Goal: Task Accomplishment & Management: Use online tool/utility

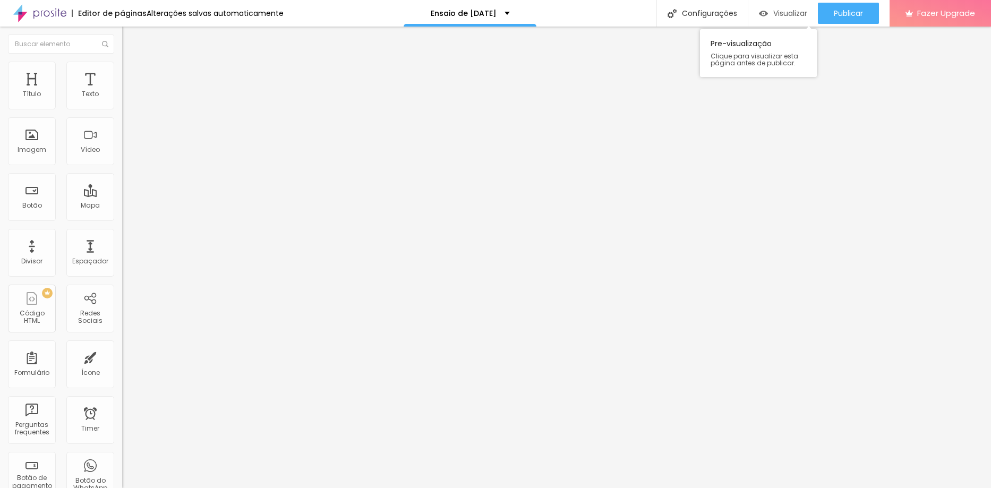
click at [789, 16] on span "Visualizar" at bounding box center [790, 13] width 34 height 8
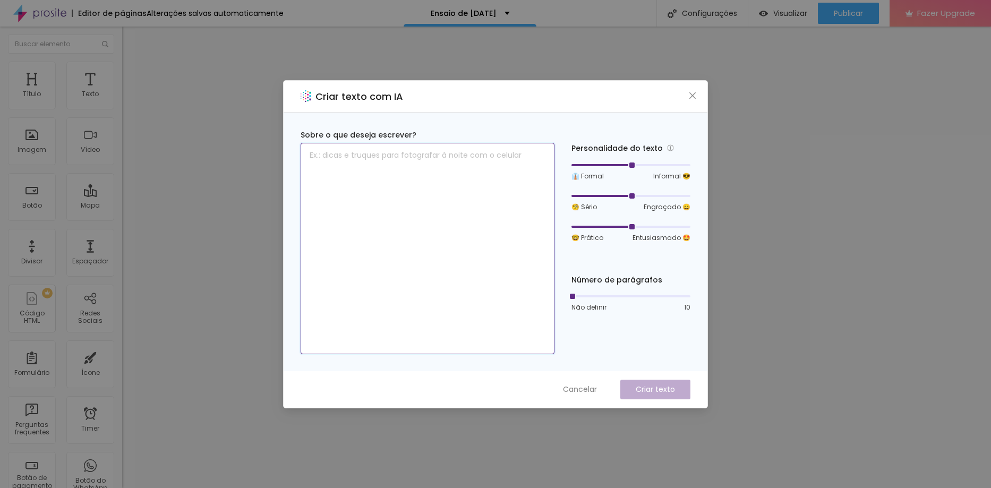
click at [418, 162] on textarea at bounding box center [428, 248] width 254 height 211
click at [580, 389] on span "Cancelar" at bounding box center [580, 389] width 34 height 11
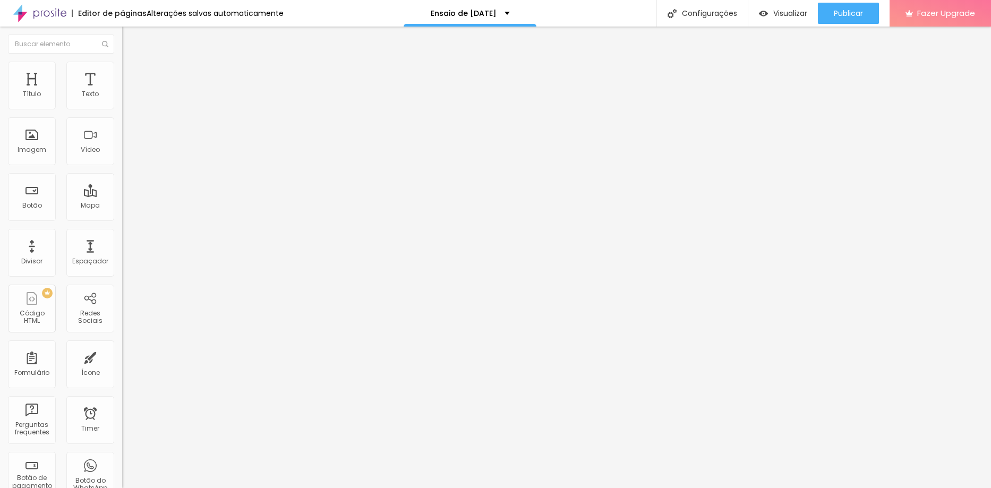
click at [130, 41] on img "button" at bounding box center [134, 39] width 8 height 8
click at [130, 43] on img "button" at bounding box center [134, 39] width 8 height 8
click at [122, 100] on input "text" at bounding box center [185, 94] width 127 height 11
click at [122, 91] on span "Trocar imagem" at bounding box center [151, 86] width 58 height 9
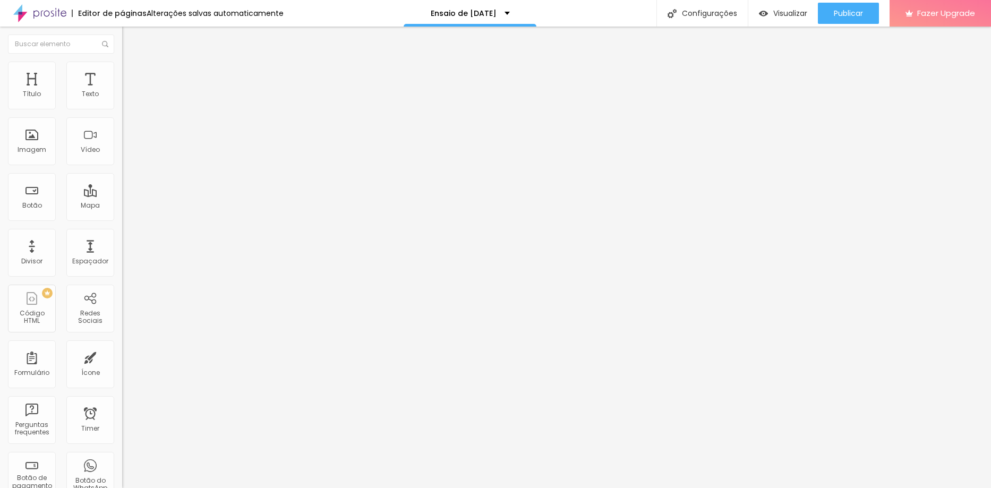
scroll to position [106, 0]
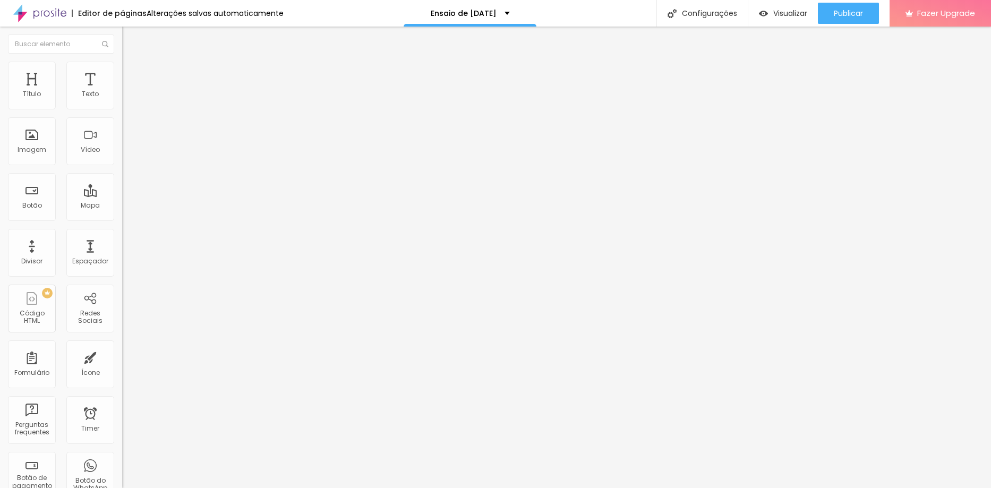
click at [132, 73] on span "Estilo" at bounding box center [140, 68] width 16 height 9
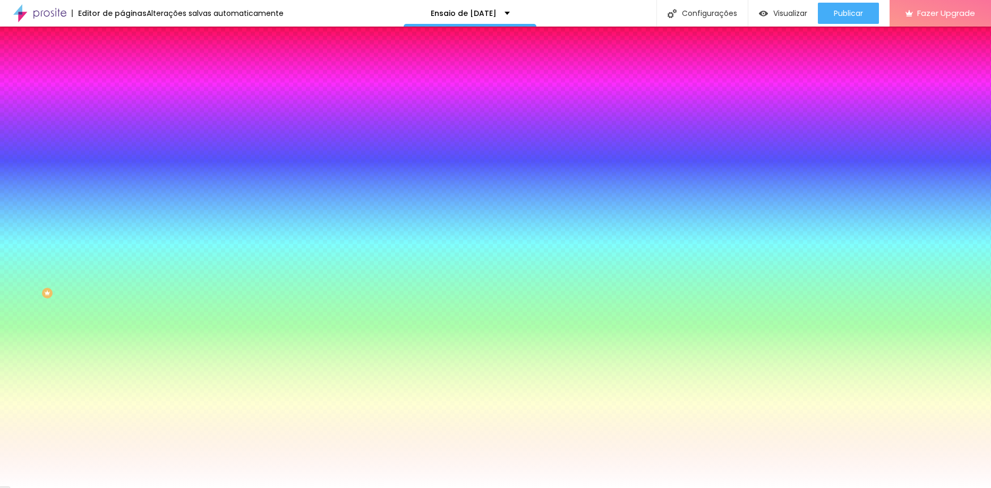
click at [122, 144] on div at bounding box center [183, 144] width 122 height 0
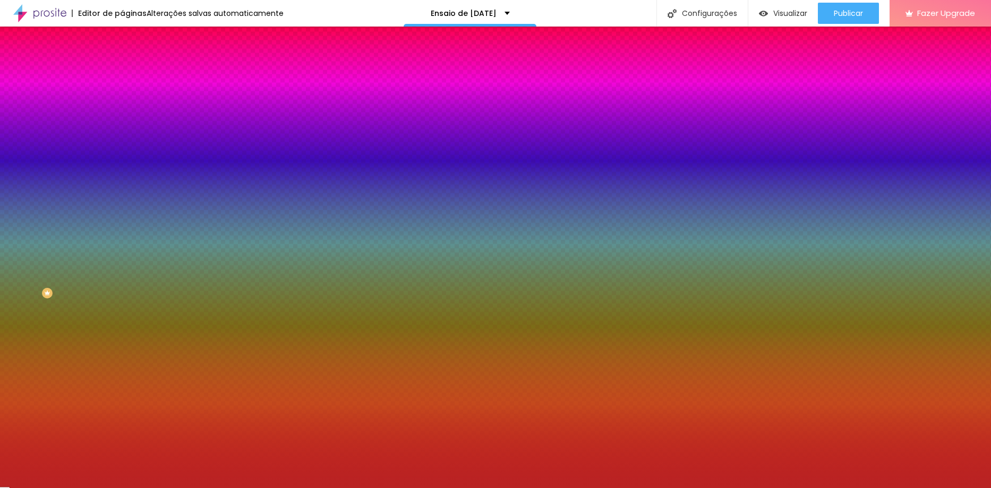
click at [73, 228] on div at bounding box center [495, 244] width 991 height 488
click at [802, 135] on div at bounding box center [803, 134] width 2 height 2
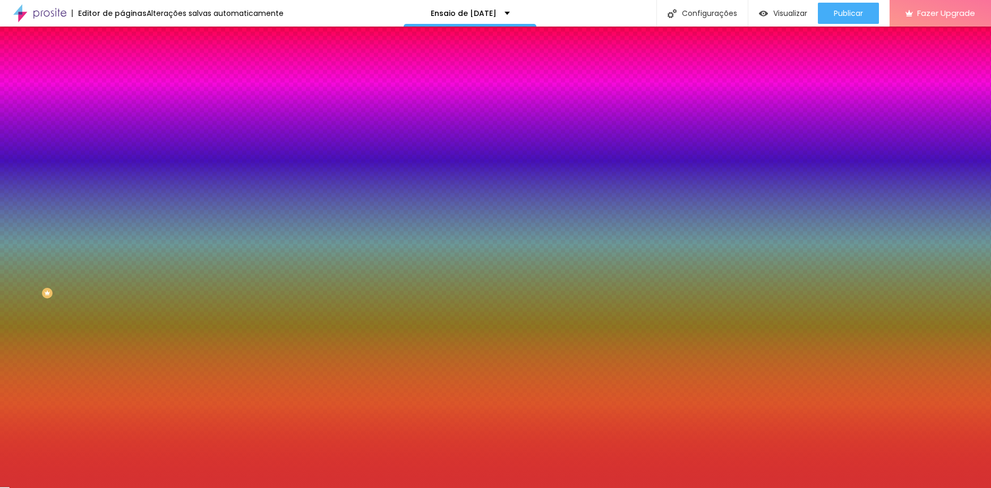
drag, startPoint x: 70, startPoint y: 228, endPoint x: 70, endPoint y: 219, distance: 8.5
click at [70, 219] on div at bounding box center [495, 244] width 991 height 488
click at [757, 81] on div at bounding box center [758, 80] width 2 height 2
type input "#D53232"
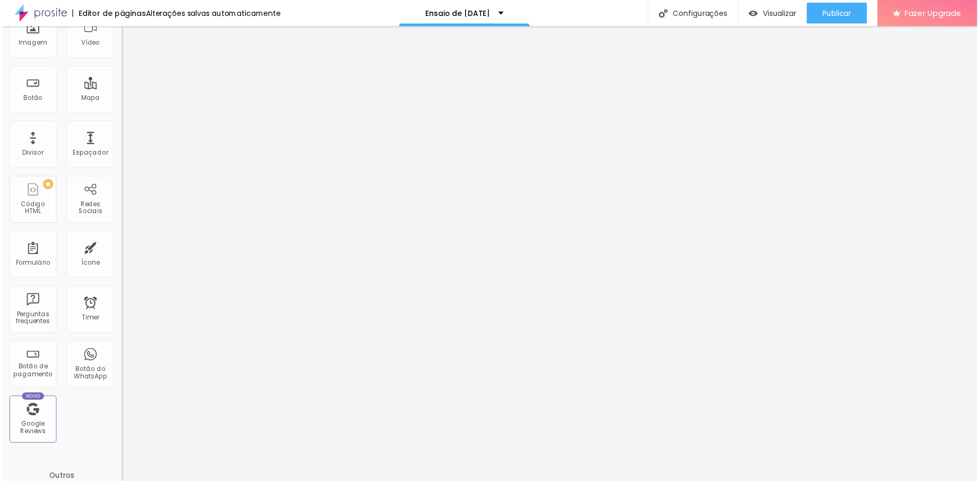
scroll to position [0, 0]
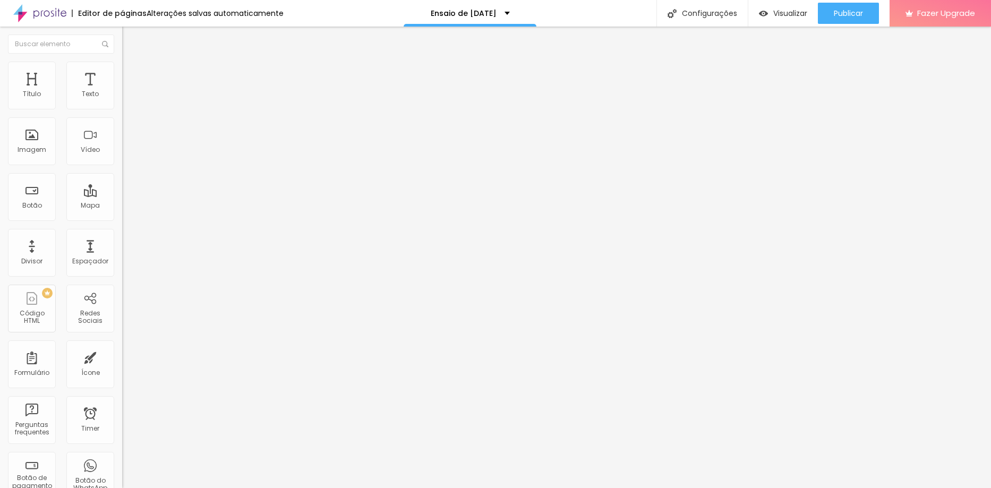
click at [122, 62] on img at bounding box center [127, 67] width 10 height 10
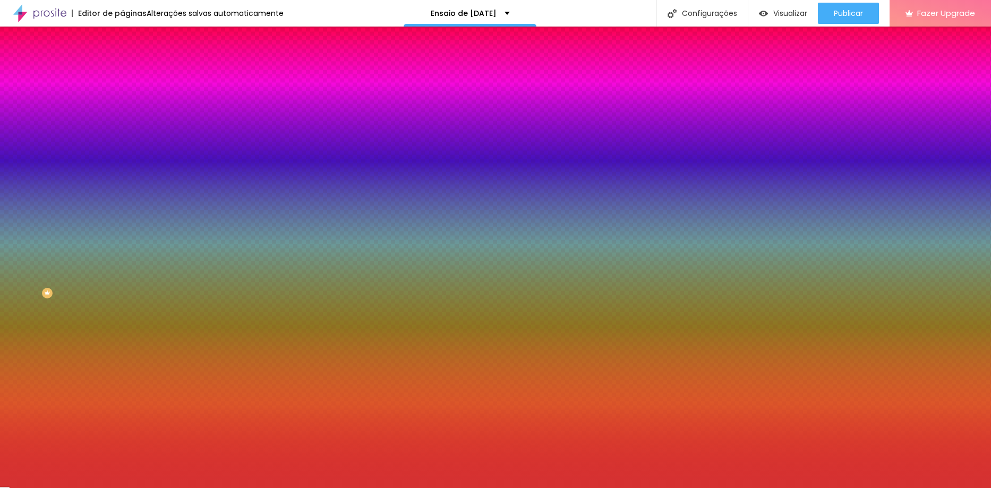
click at [122, 72] on img at bounding box center [127, 77] width 10 height 10
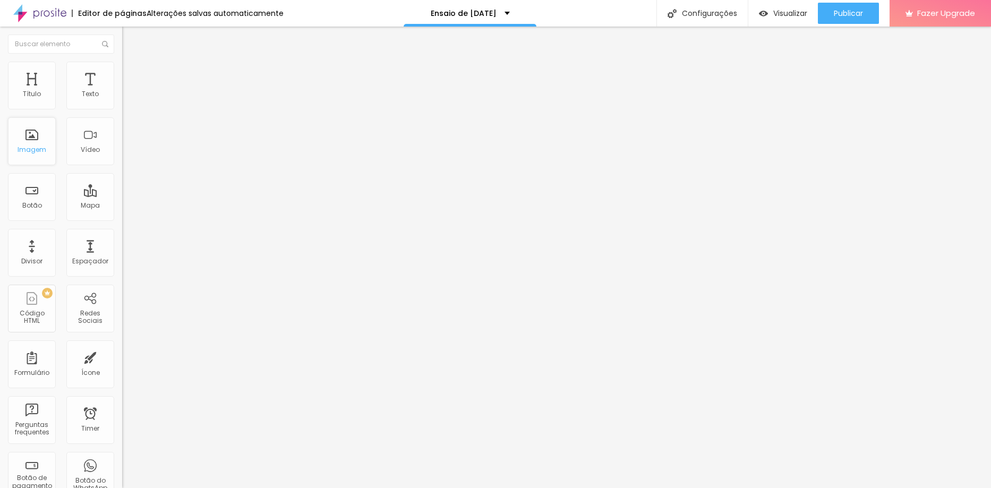
click at [37, 140] on div "Imagem" at bounding box center [32, 141] width 48 height 48
click at [122, 68] on li "Avançado" at bounding box center [183, 67] width 122 height 11
type input "7"
type input "3"
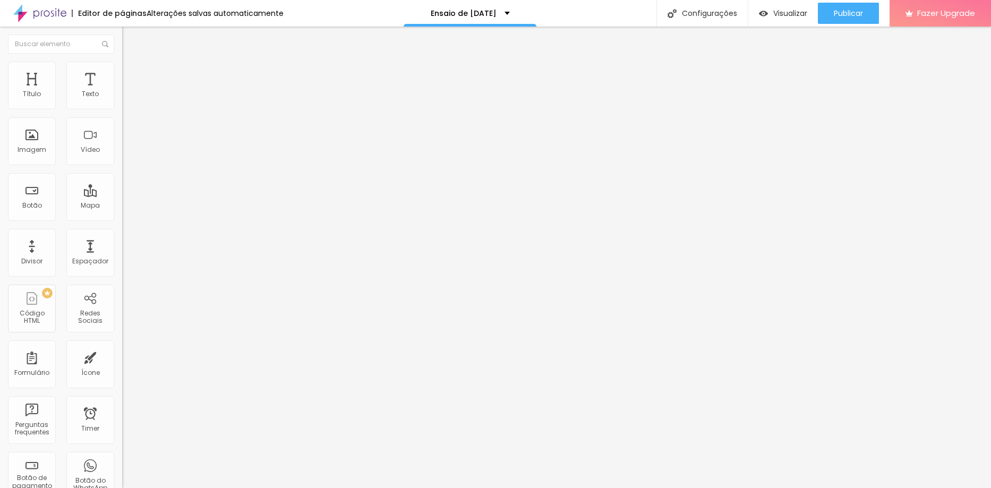
type input "3"
type input "0"
type input "13"
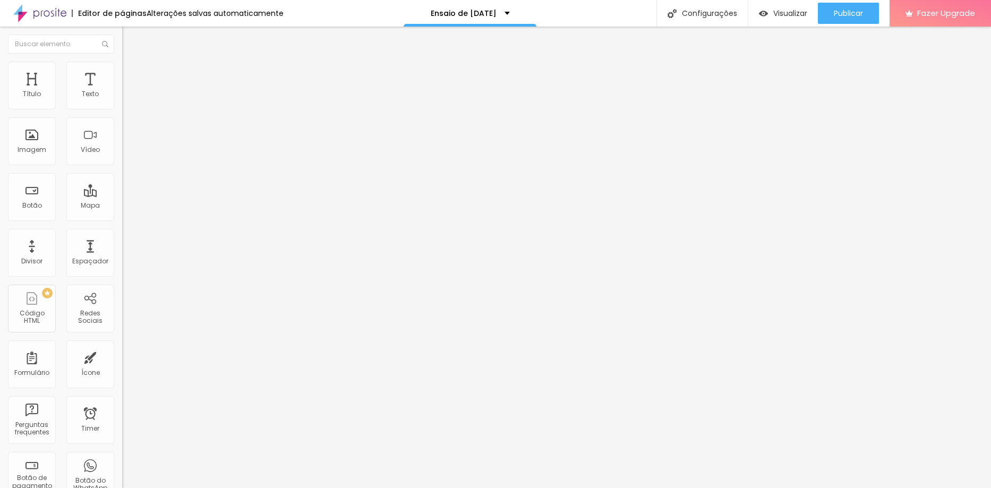
type input "15"
type input "16"
type input "21"
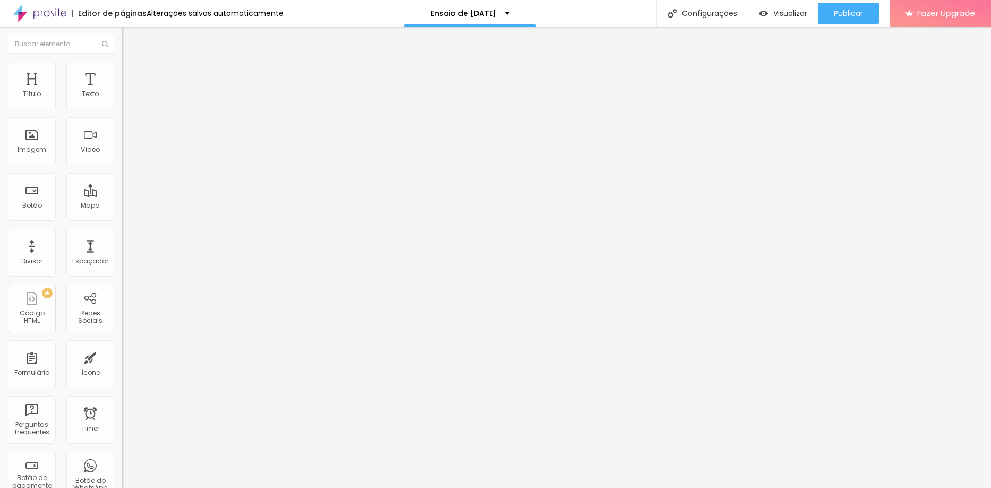
type input "21"
type input "26"
type input "28"
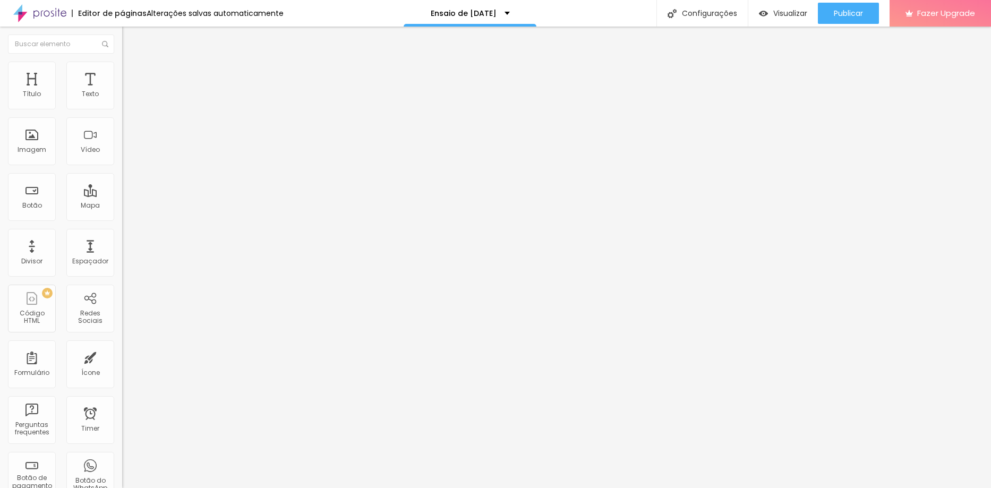
type input "30"
type input "33"
type input "35"
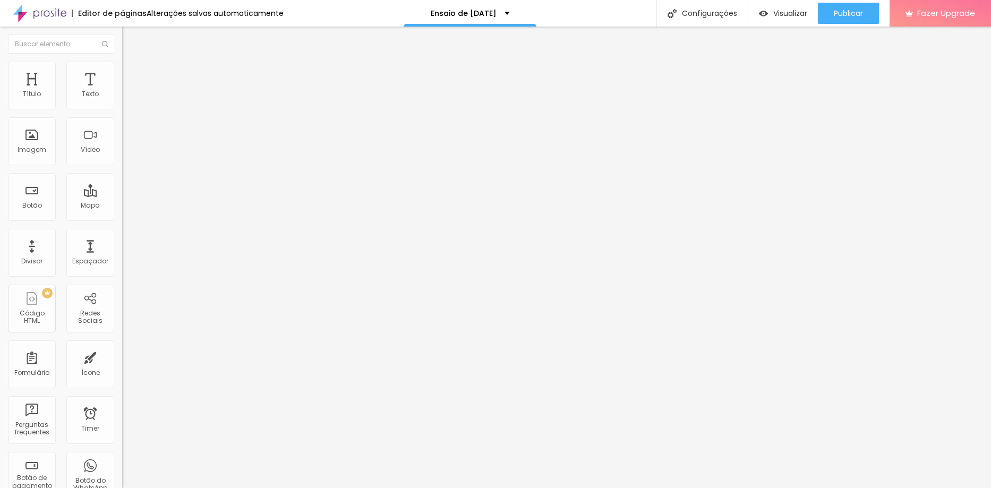
type input "35"
type input "36"
drag, startPoint x: 28, startPoint y: 126, endPoint x: 48, endPoint y: 121, distance: 20.9
type input "36"
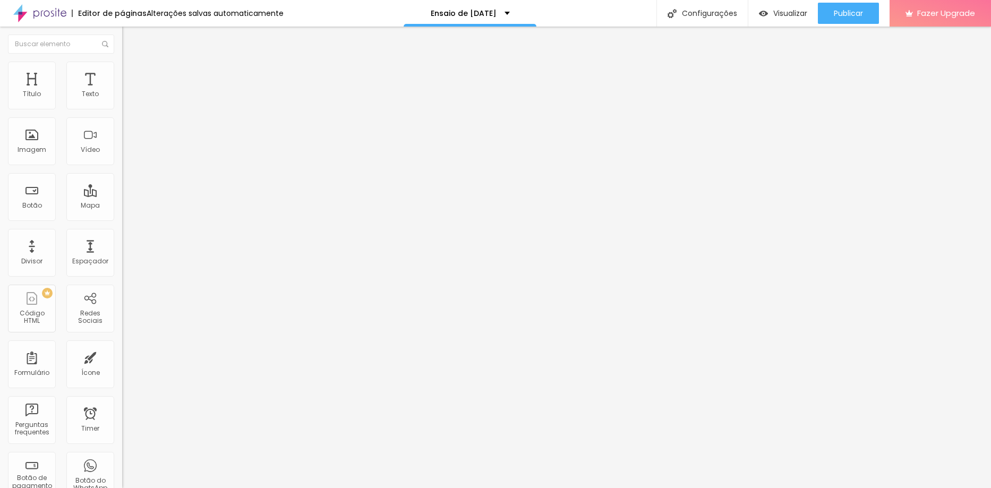
click at [122, 346] on input "range" at bounding box center [156, 350] width 68 height 8
type input "13"
type input "39"
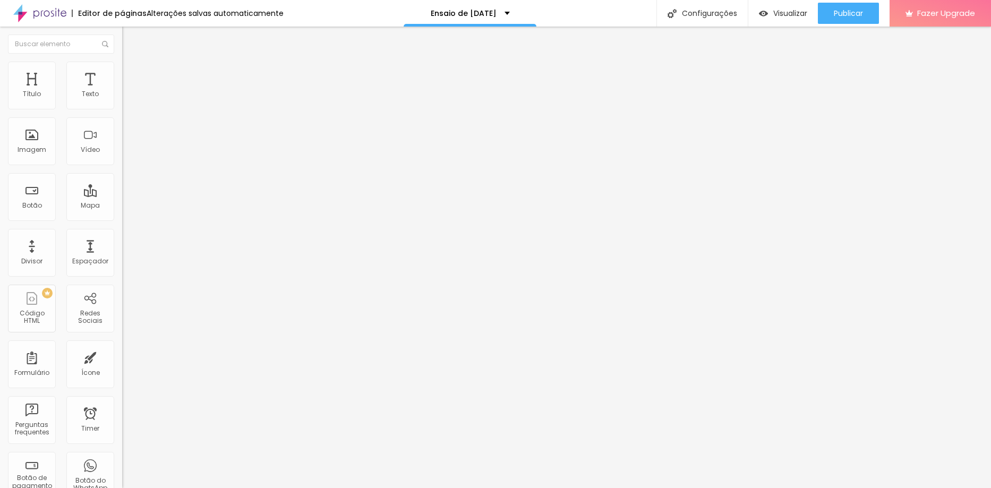
type input "41"
type input "38"
type input "36"
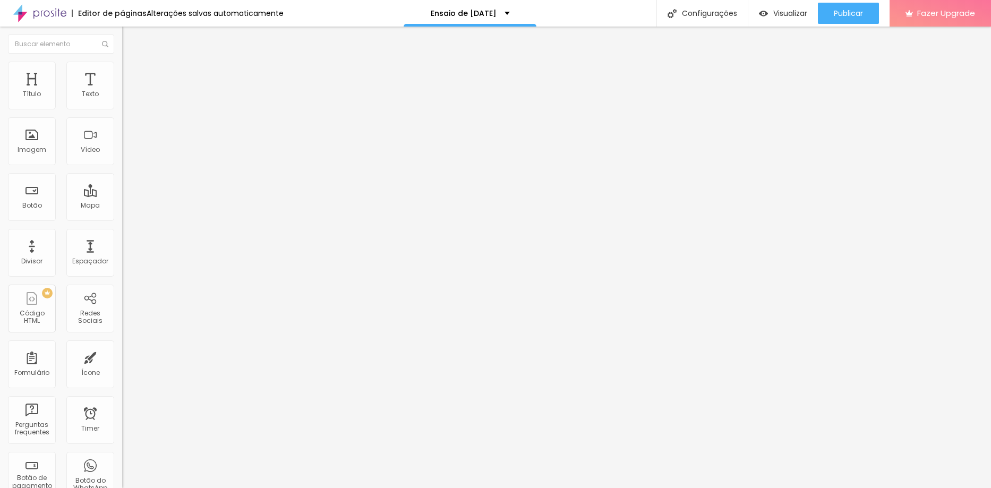
type input "36"
type input "35"
type input "33"
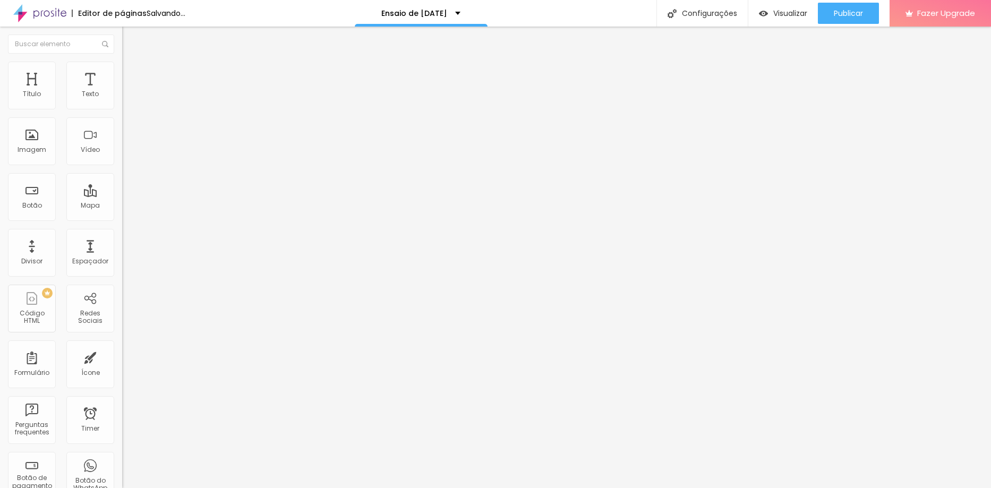
type input "23"
type input "20"
drag, startPoint x: 31, startPoint y: 106, endPoint x: 38, endPoint y: 109, distance: 7.1
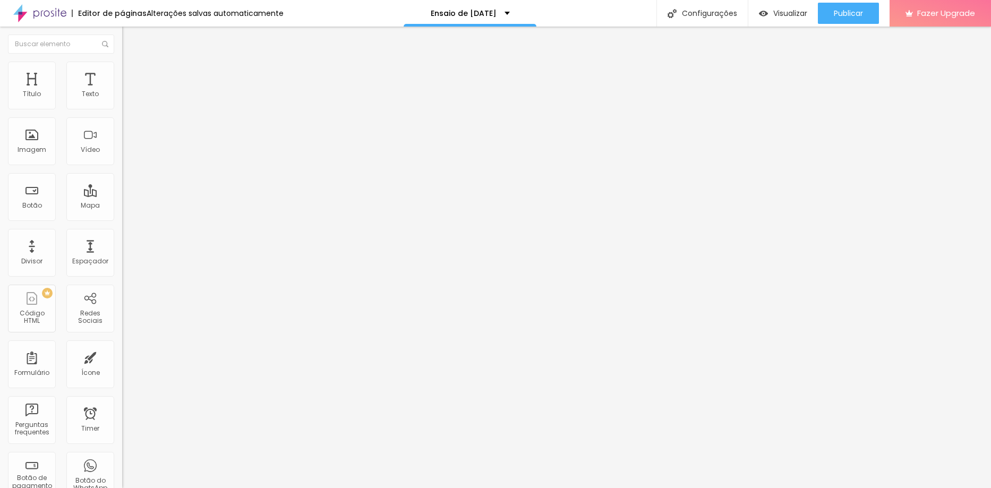
type input "20"
click at [122, 195] on input "range" at bounding box center [156, 199] width 68 height 8
drag, startPoint x: 38, startPoint y: 109, endPoint x: 37, endPoint y: 115, distance: 6.5
click at [122, 195] on div at bounding box center [183, 200] width 122 height 10
drag, startPoint x: 122, startPoint y: 164, endPoint x: 32, endPoint y: 107, distance: 106.0
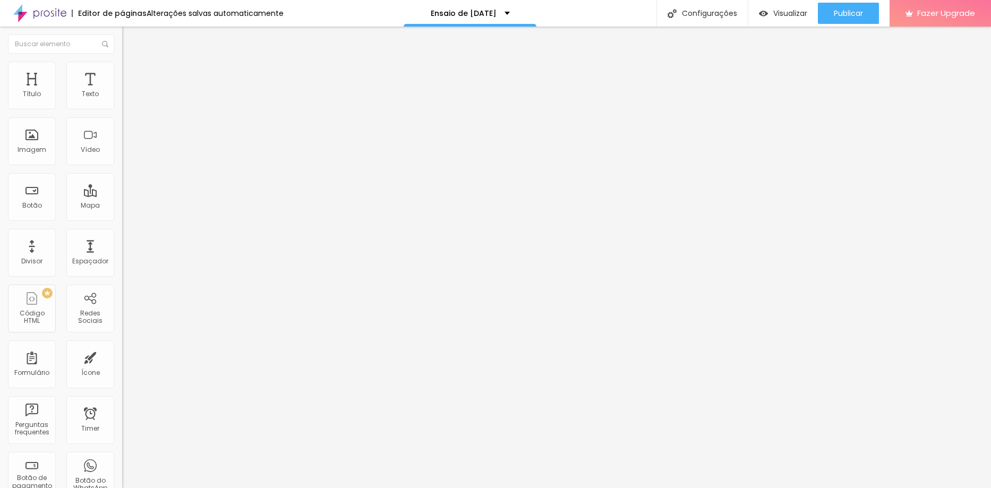
click at [122, 79] on div "Tipografia" at bounding box center [183, 75] width 122 height 6
click at [126, 99] on icon "button" at bounding box center [129, 95] width 6 height 6
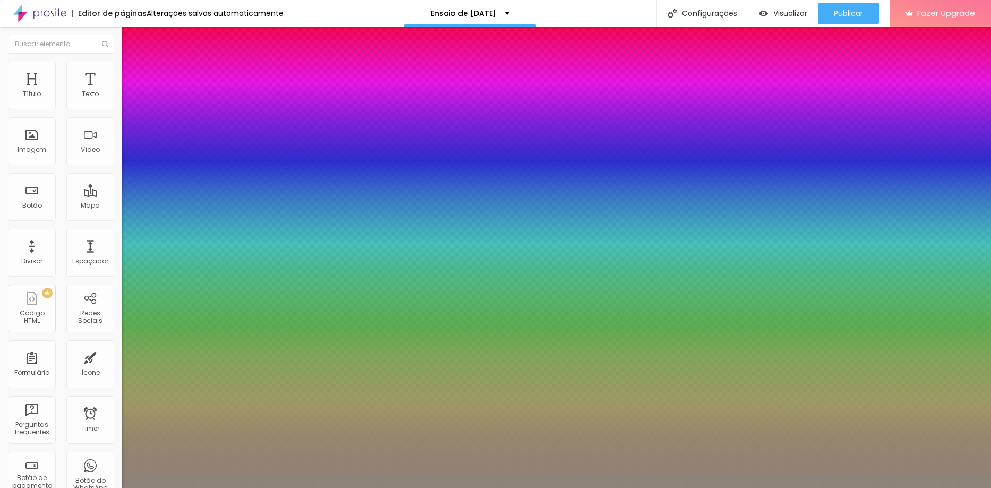
type input "1"
type input "0.5"
type input "22"
type input "1"
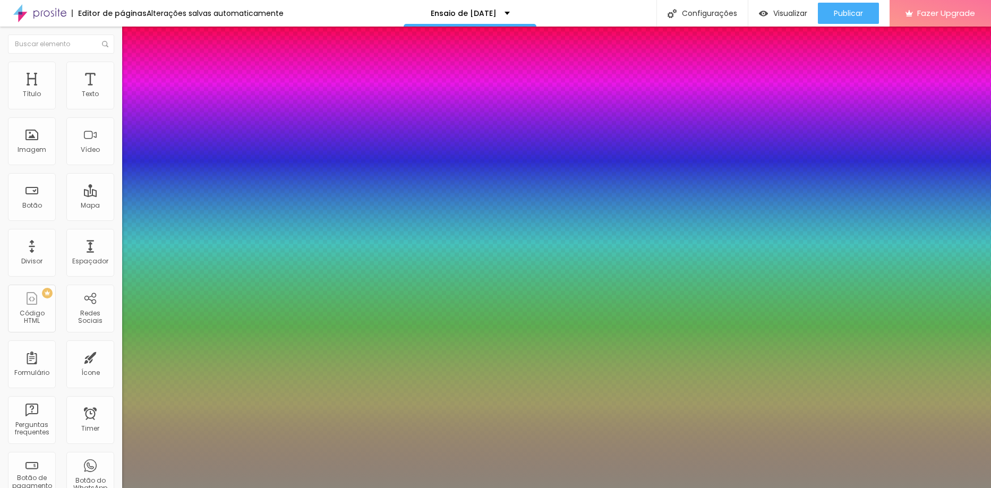
type input "0.5"
type input "23"
type input "1"
type input "0.5"
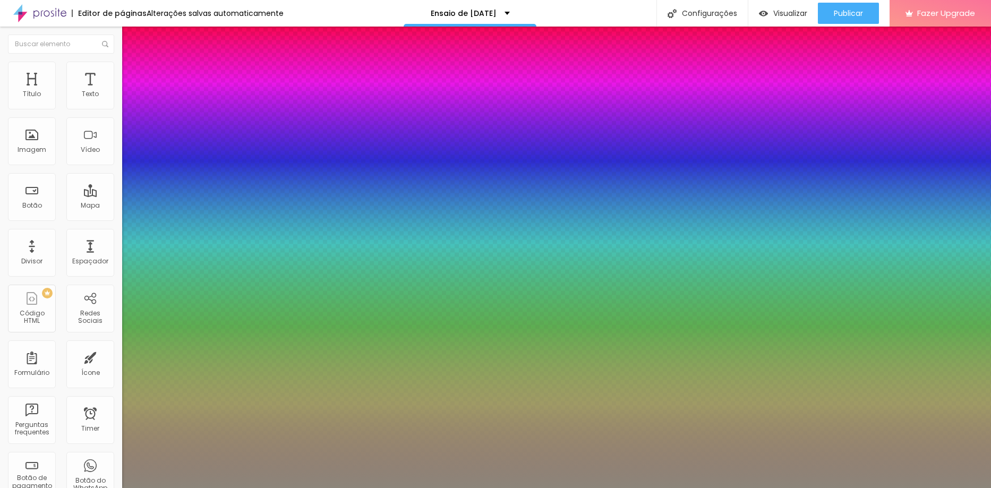
type input "26"
type input "1"
type input "0.5"
type input "27"
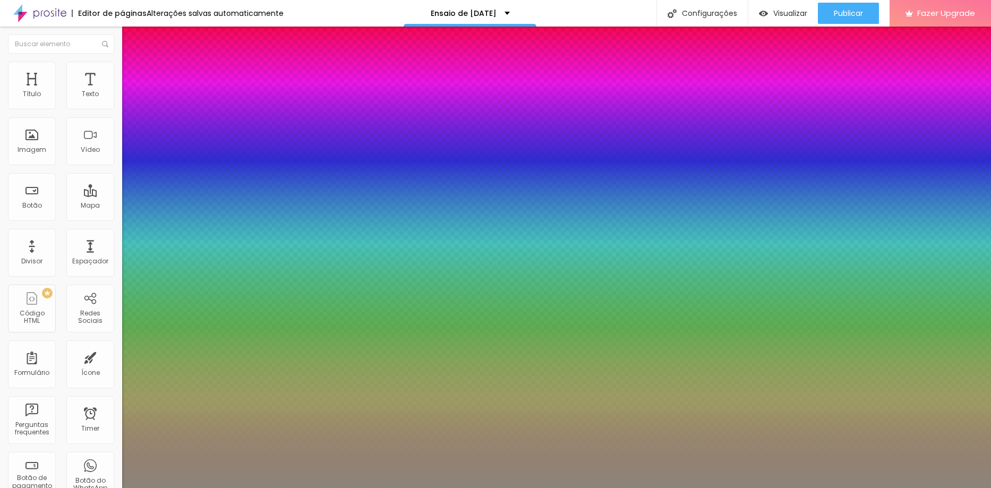
type input "27"
type input "1"
type input "0.5"
type input "32"
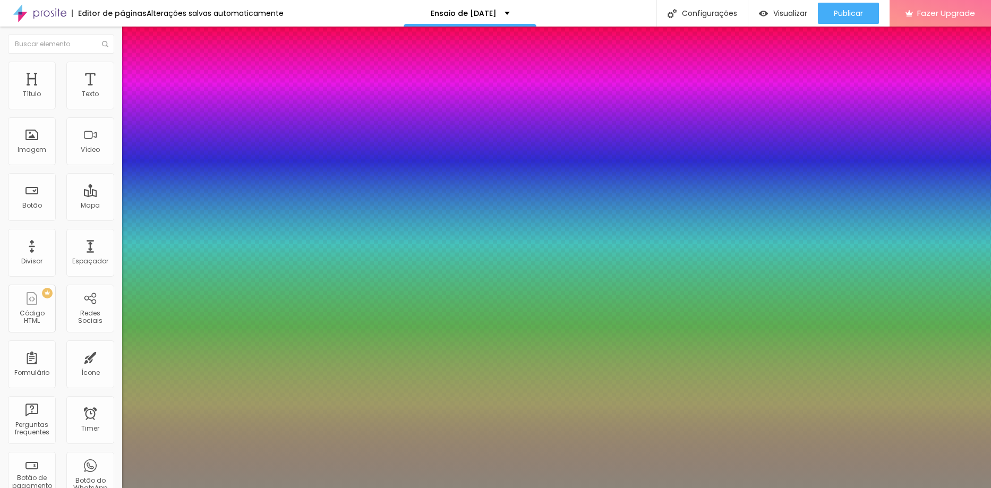
type input "1"
type input "0.5"
type input "33"
type input "1"
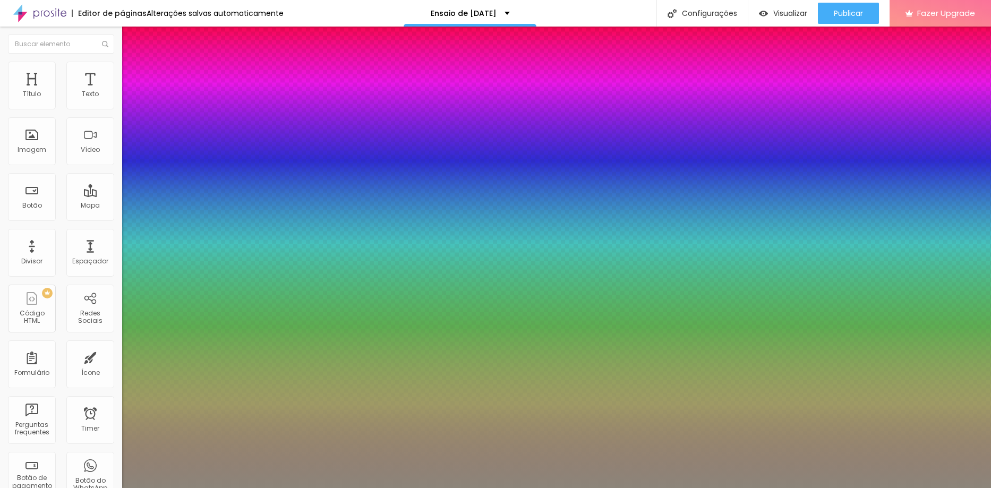
type input "0.5"
type input "35"
type input "1"
type input "0.5"
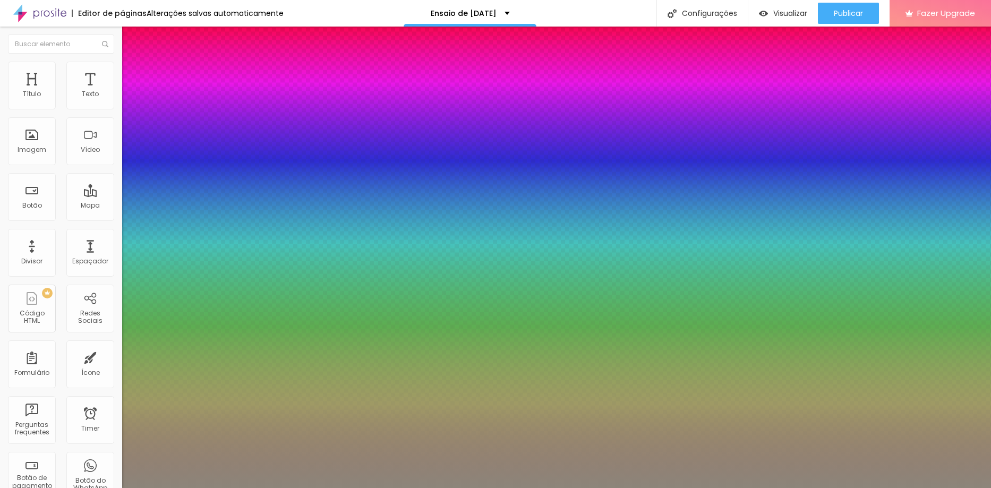
type input "32"
type input "1"
type input "0.5"
type input "28"
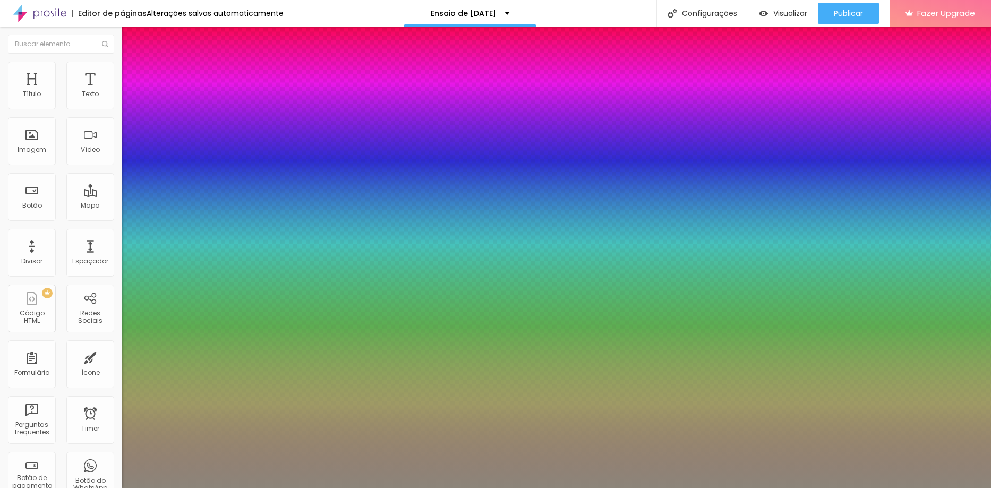
type input "28"
type input "1"
type input "0.5"
type input "27"
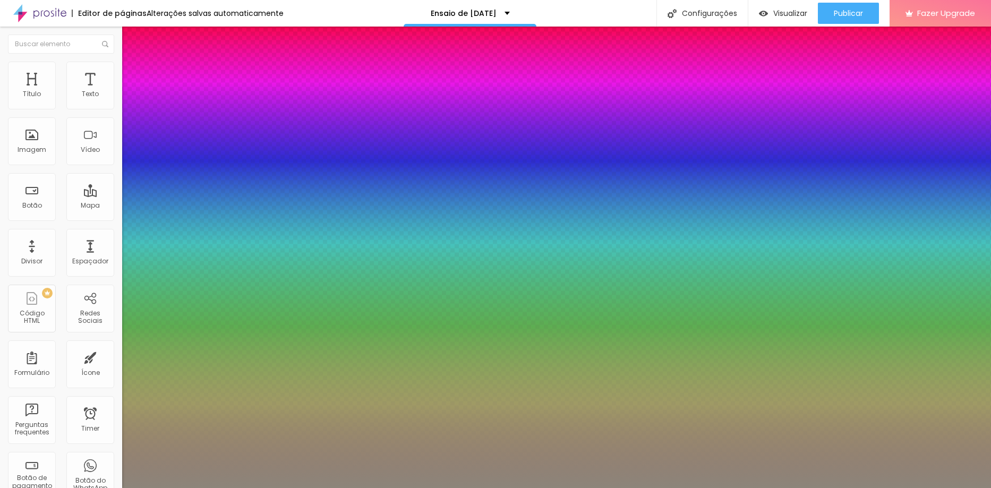
type input "1"
type input "0.5"
type input "24"
type input "1"
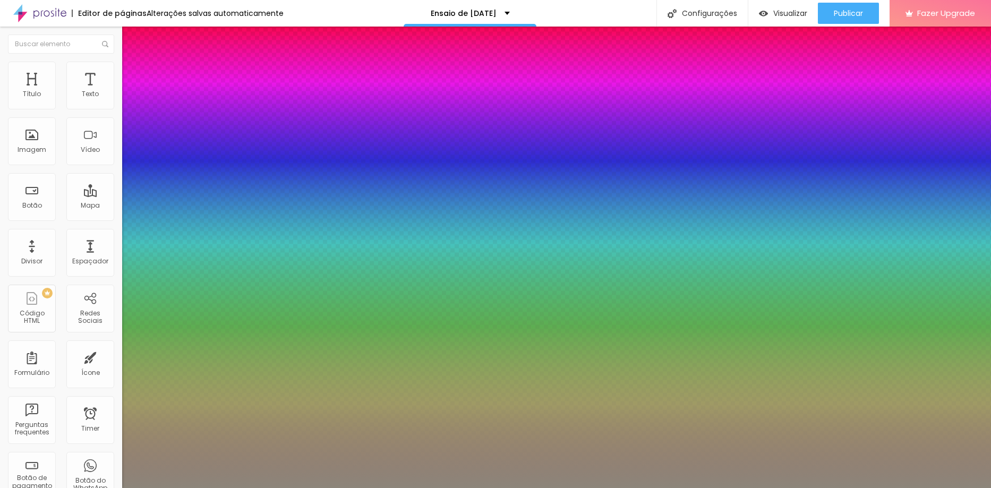
type input "0.5"
type input "22"
type input "1"
type input "0.5"
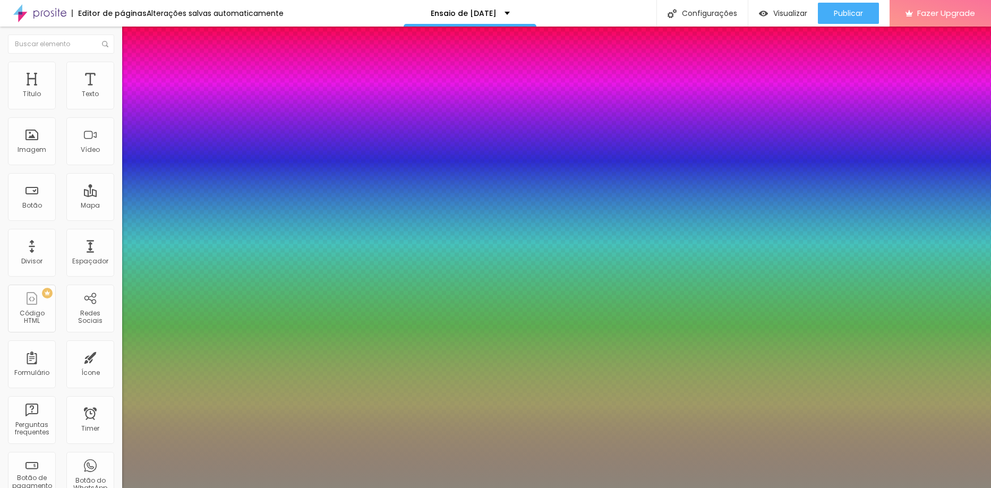
type input "20"
type input "1"
type input "0.5"
type input "19"
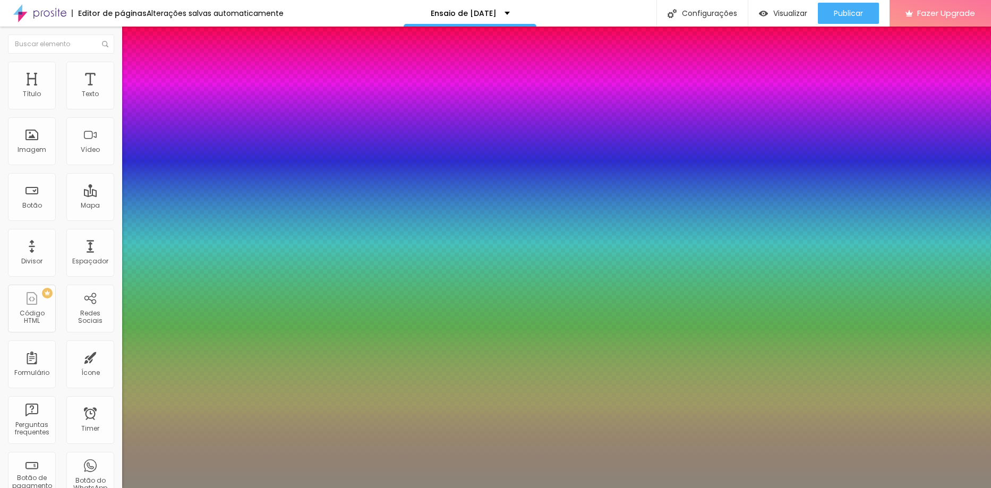
type input "19"
type input "1"
type input "0.5"
type input "18"
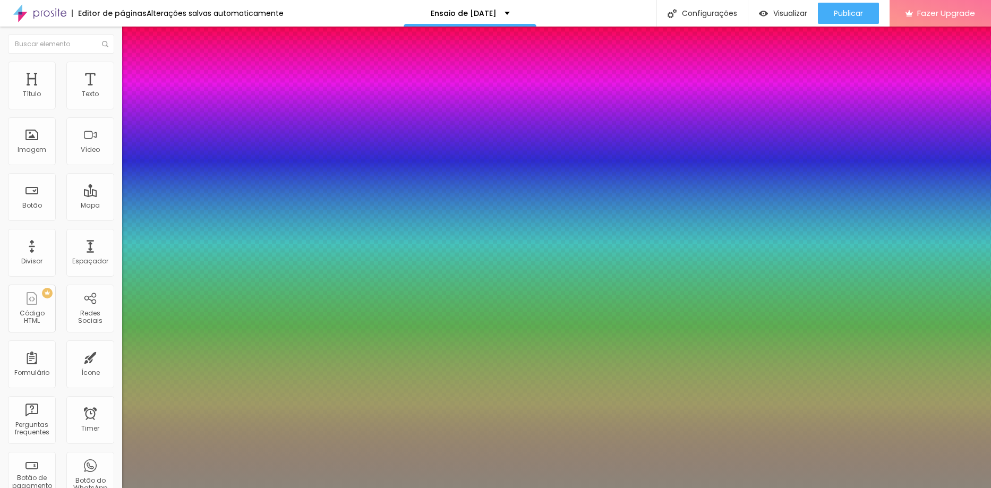
type input "1"
type input "0.5"
type input "1"
type input "0.5"
type input "18"
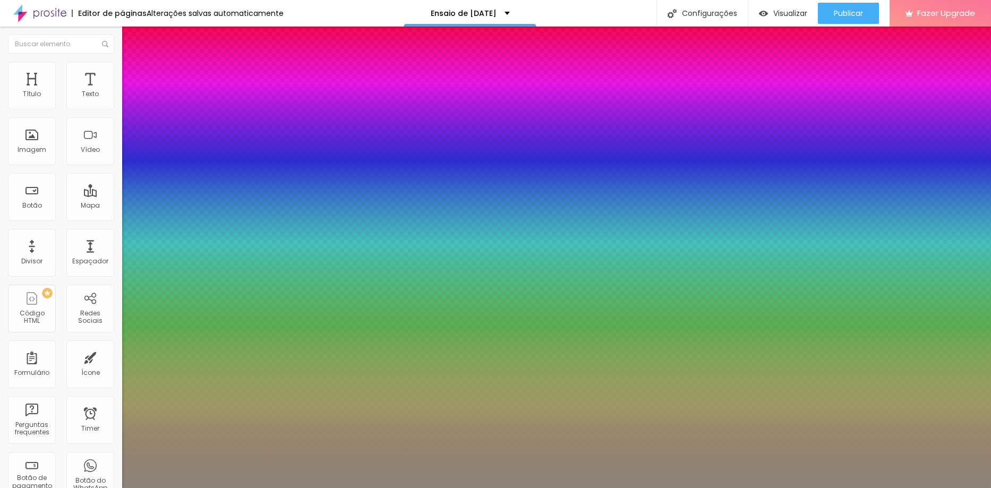
type input "1"
type input "0.5"
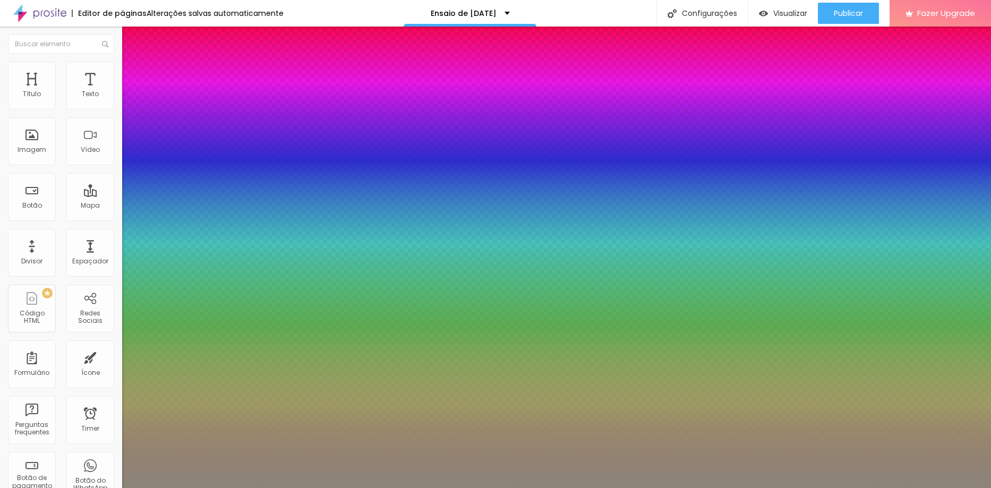
type input "1"
type input "0.6"
type input "1"
type input "0.7"
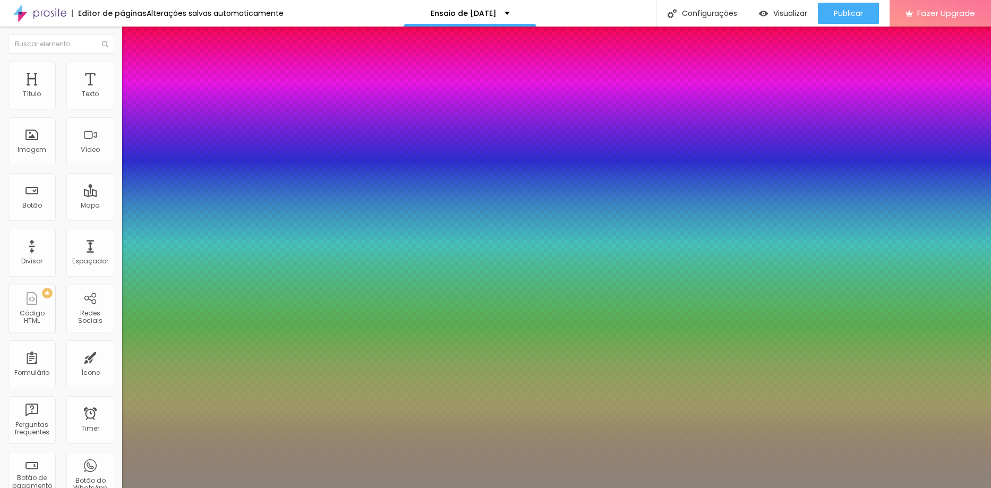
type input "0.7"
type input "1"
type input "0.8"
type input "1"
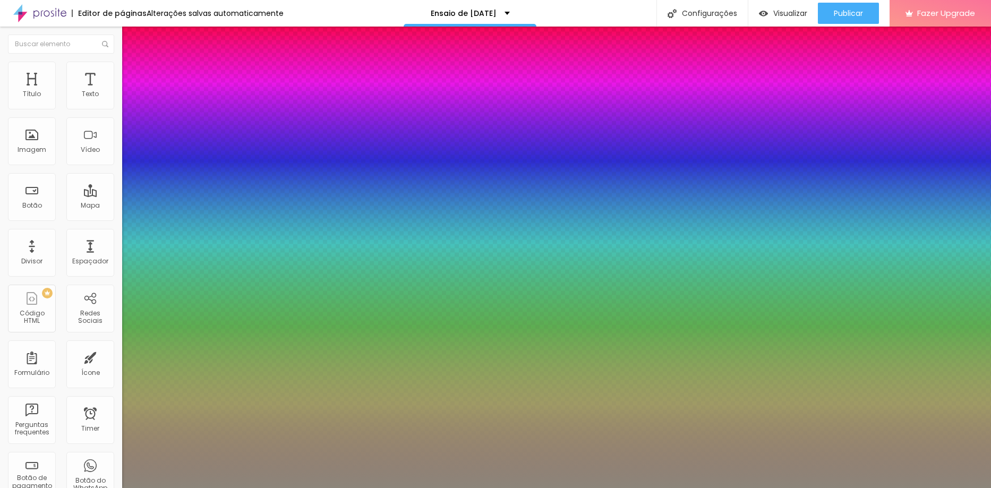
type input "0.9"
type input "1"
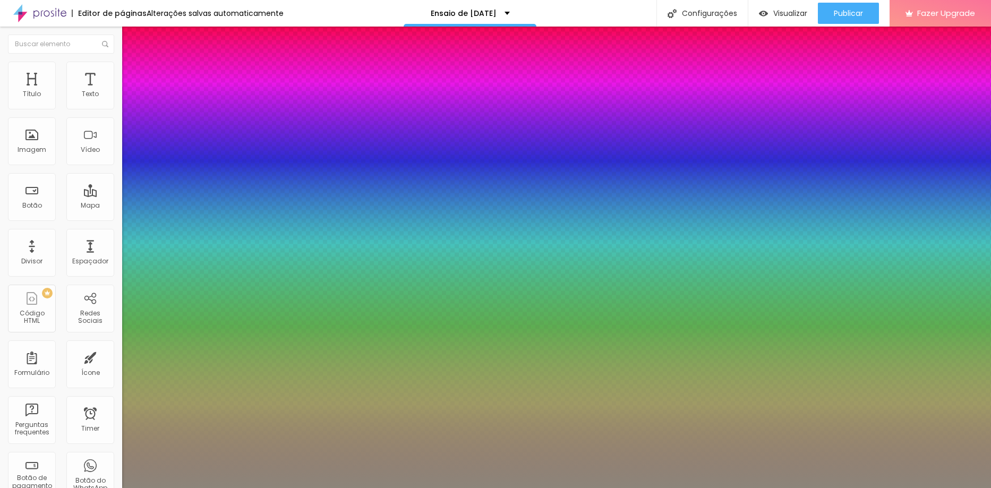
type input "1"
type input "1.1"
type input "1"
type input "1.2"
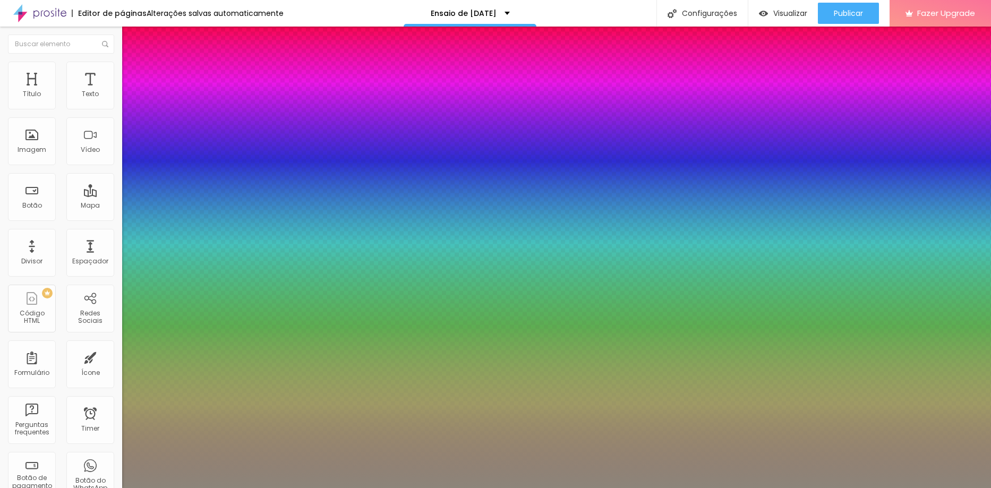
type input "1.2"
type input "1"
type input "1.3"
type input "1"
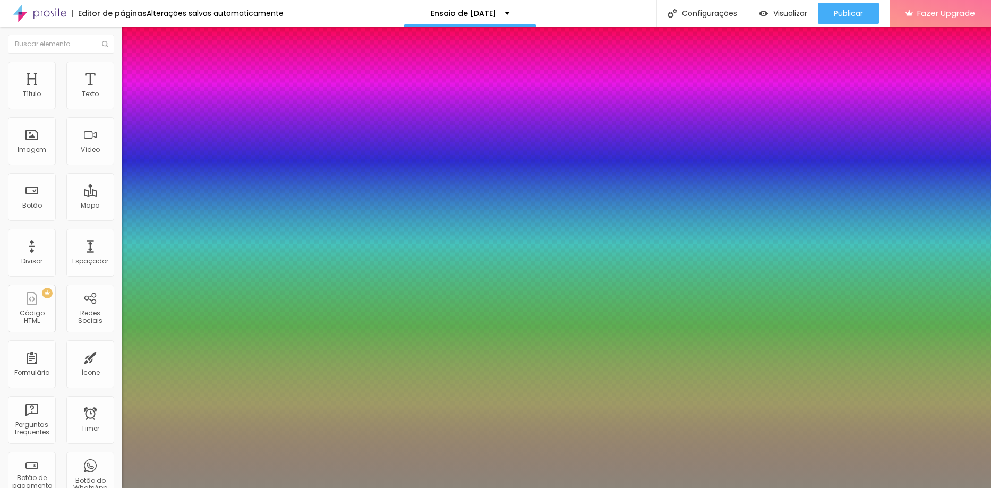
type input "1.2"
type input "1"
type input "1.1"
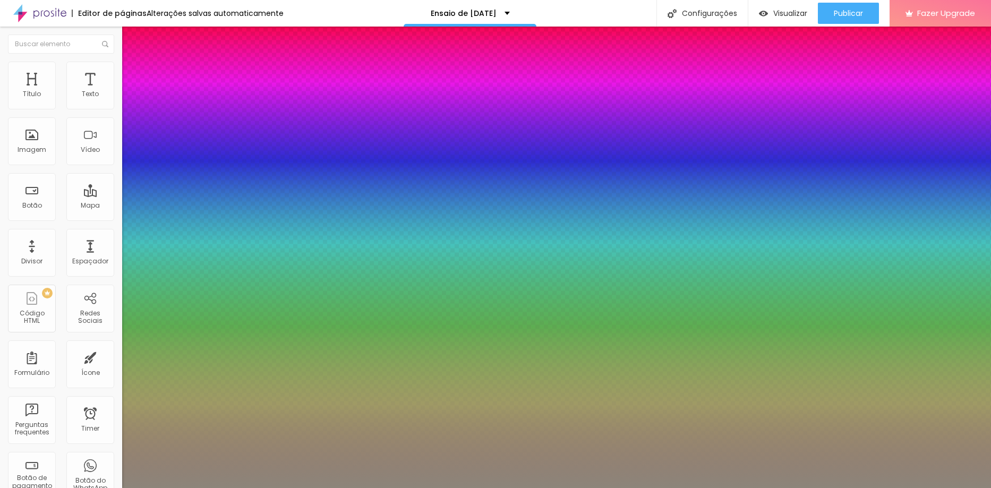
drag, startPoint x: 133, startPoint y: 256, endPoint x: 168, endPoint y: 254, distance: 35.1
type input "1.1"
type input "20"
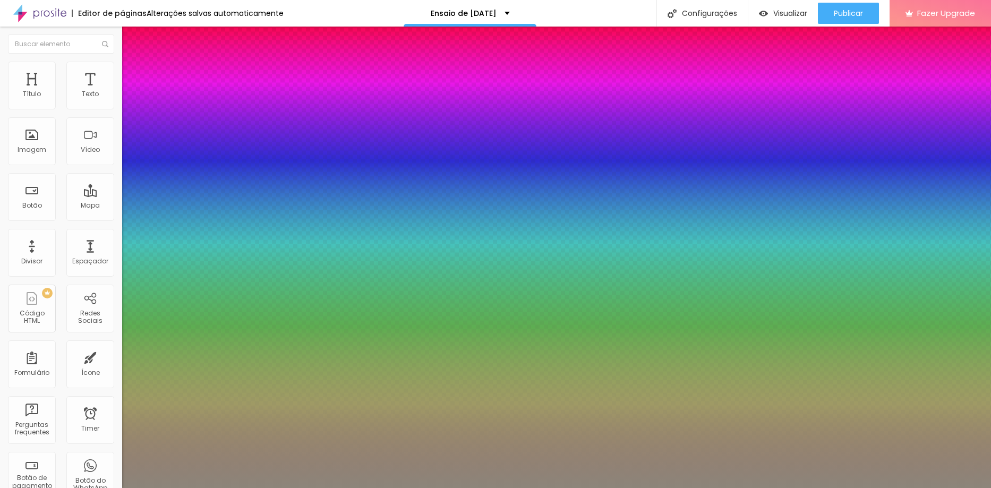
type input "1"
type input "24"
type input "1"
type input "26"
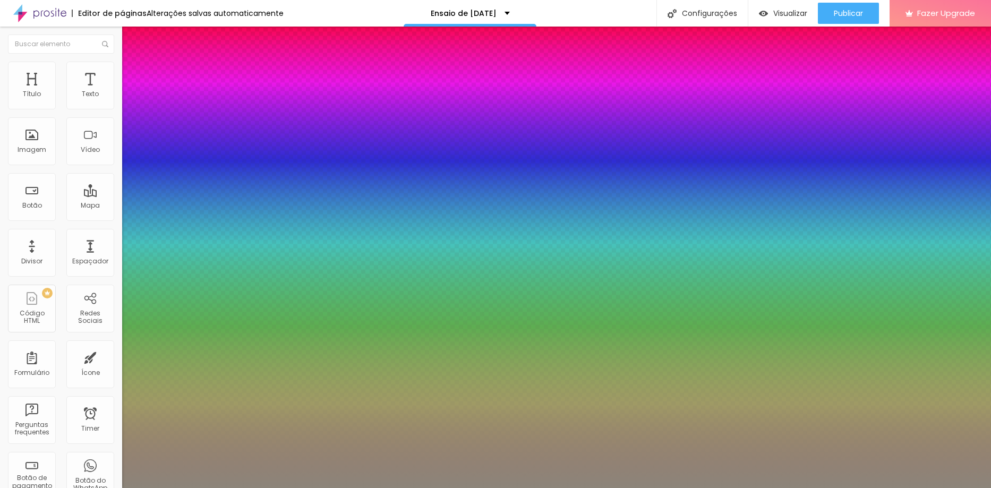
type input "26"
type input "1"
type input "27"
type input "1"
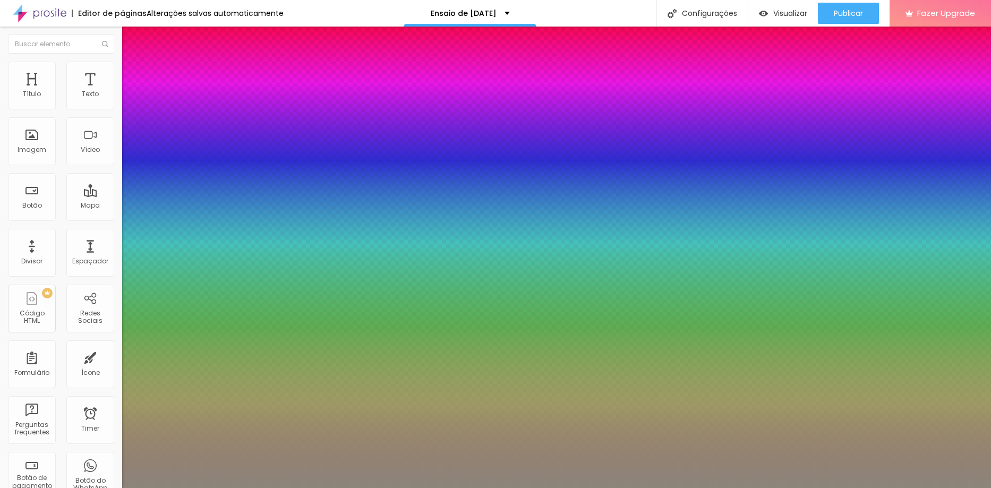
type input "28"
type input "1"
type input "27"
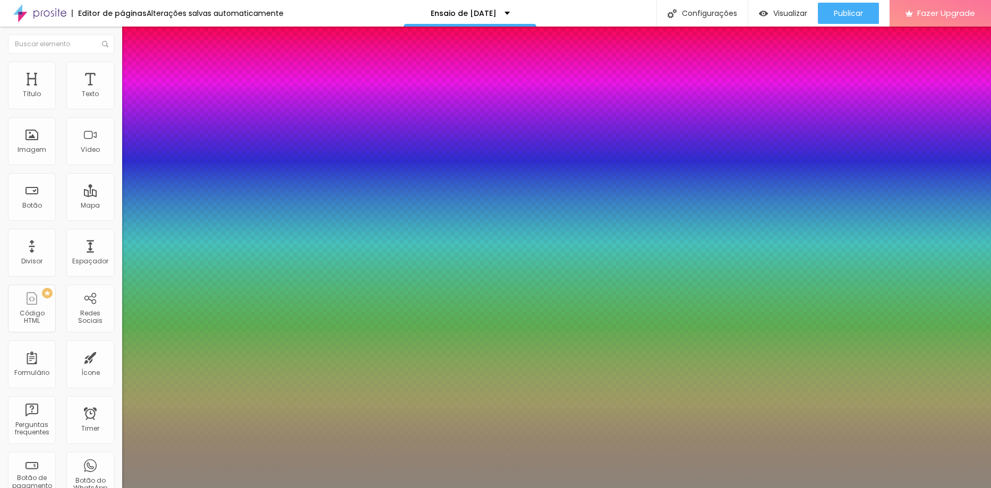
type input "1"
type input "28"
type input "1"
type input "33"
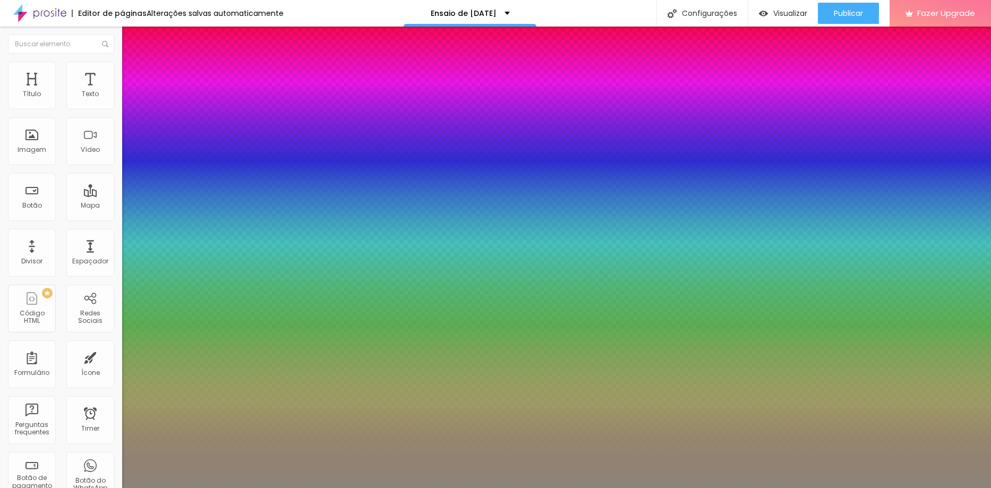
type input "33"
type input "1"
type input "35"
type input "1"
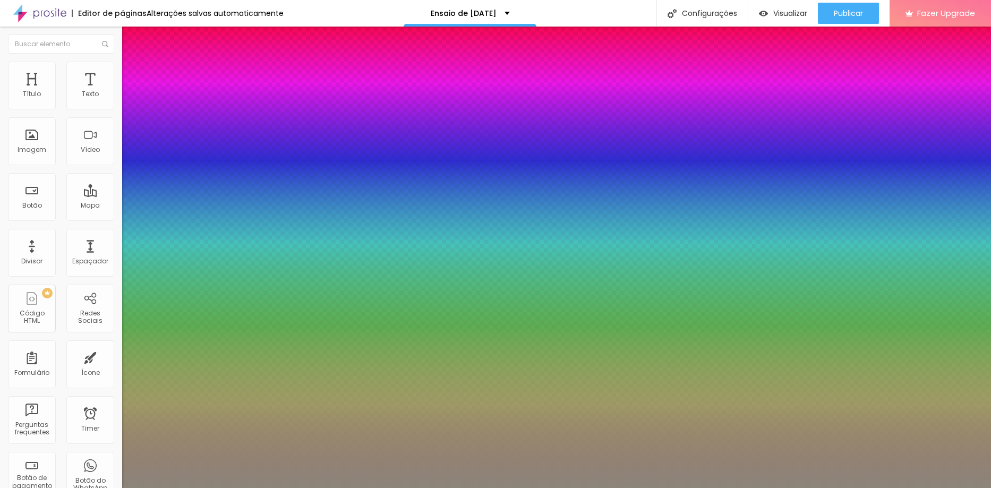
type input "36"
type input "1"
type input "35"
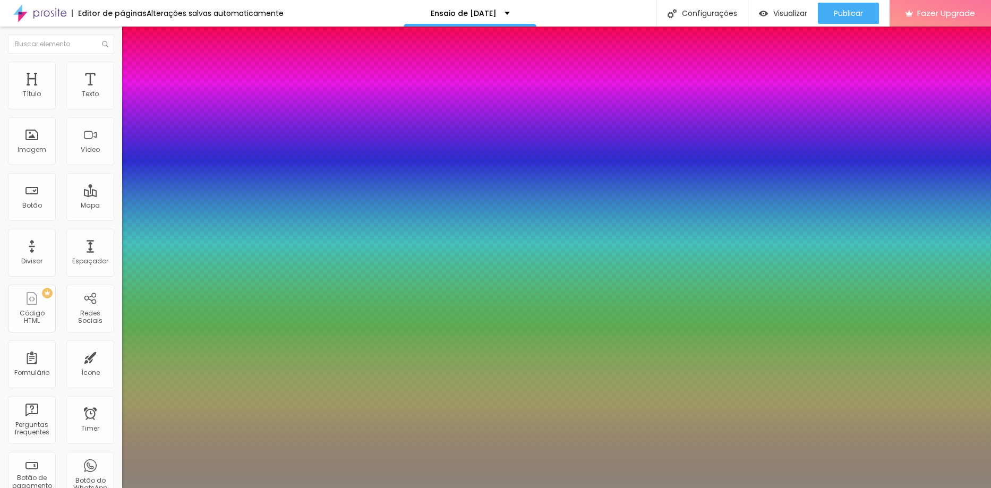
type input "1"
type input "33"
type input "1"
drag, startPoint x: 145, startPoint y: 180, endPoint x: 158, endPoint y: 187, distance: 14.8
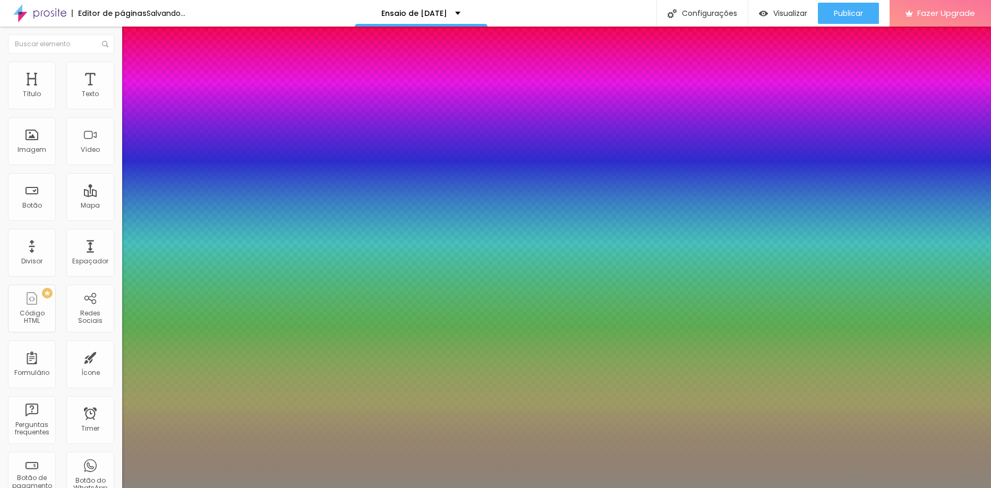
type input "33"
type input "1"
click at [81, 487] on div at bounding box center [495, 488] width 991 height 0
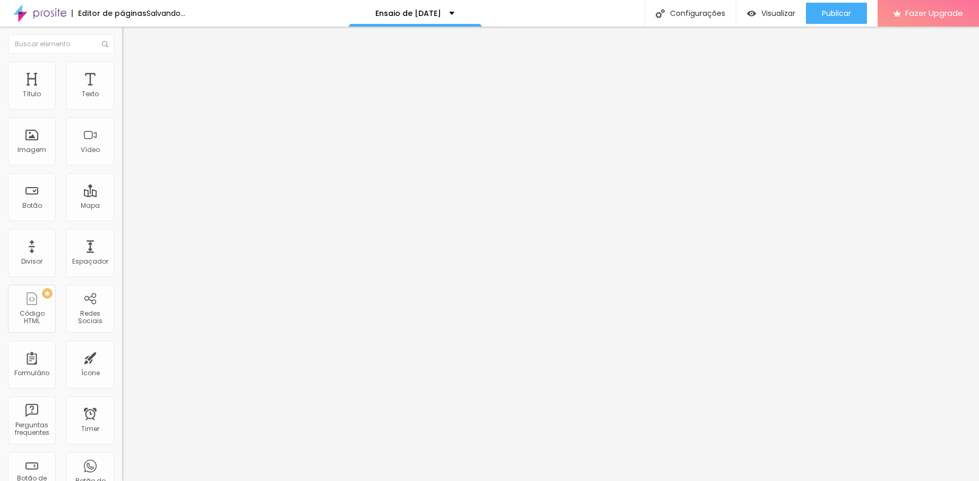
click at [122, 91] on span "Adicionar imagem" at bounding box center [156, 86] width 68 height 9
click at [188, 481] on div "Subindo 0/1 arquivos" at bounding box center [489, 484] width 979 height 6
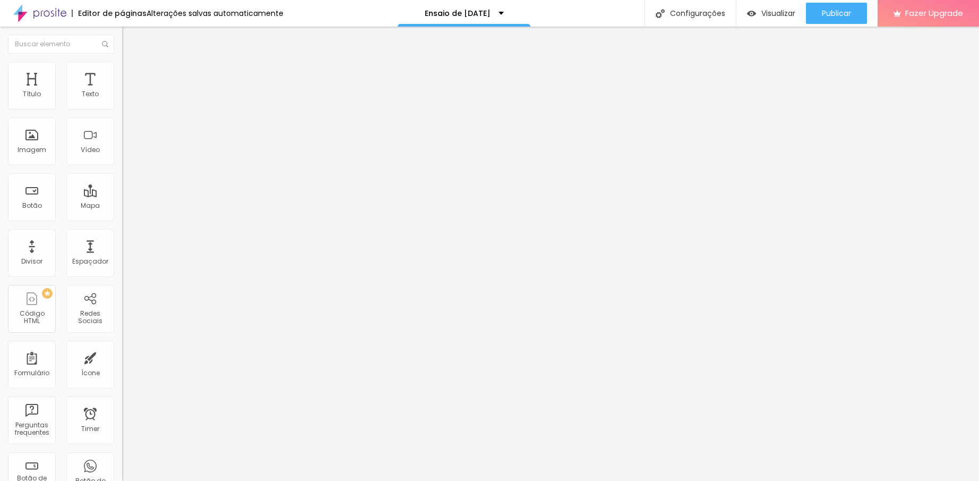
scroll to position [0, 0]
click at [228, 487] on div at bounding box center [489, 487] width 979 height 0
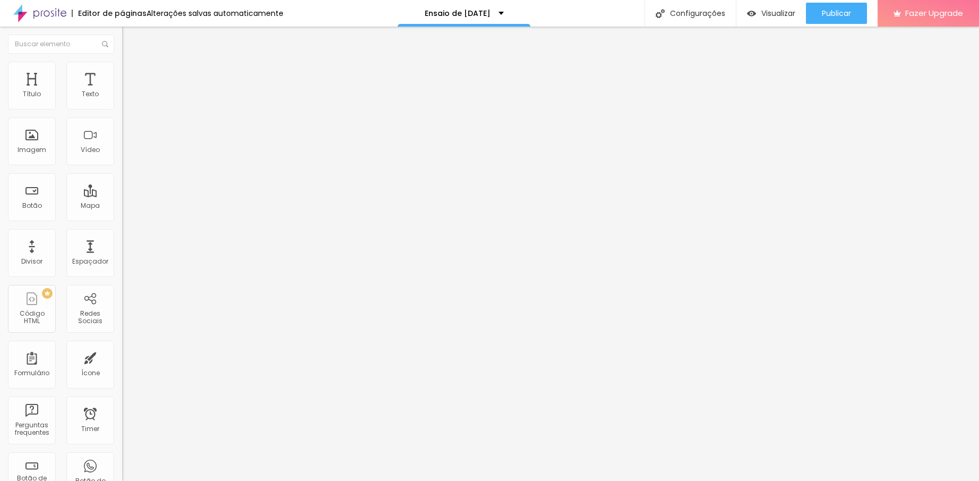
click at [132, 73] on span "Estilo" at bounding box center [140, 68] width 16 height 9
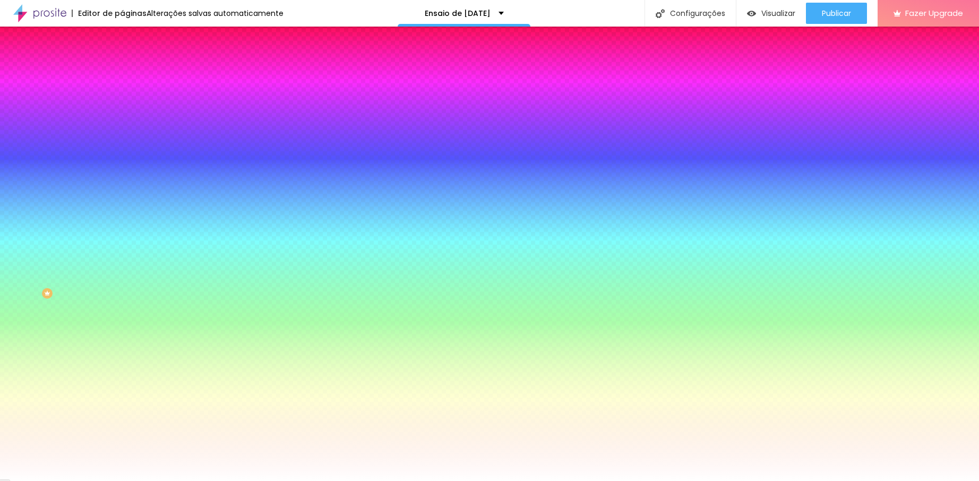
click at [122, 144] on div at bounding box center [183, 144] width 122 height 0
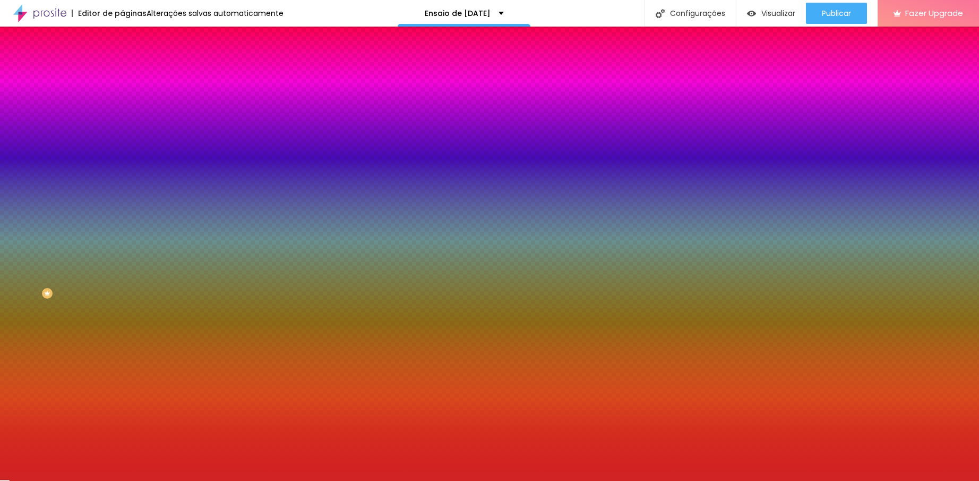
type input "#C92828"
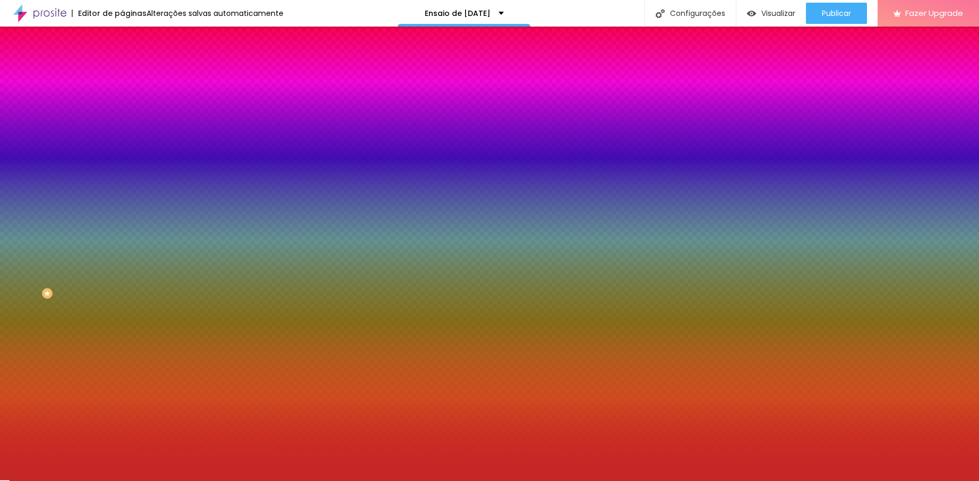
click at [72, 224] on div at bounding box center [489, 240] width 979 height 481
click at [122, 353] on div "Editar Seção Conteúdo Estilo Avançado Imagem de fundo Adicionar imagem Efeito d…" at bounding box center [183, 254] width 122 height 454
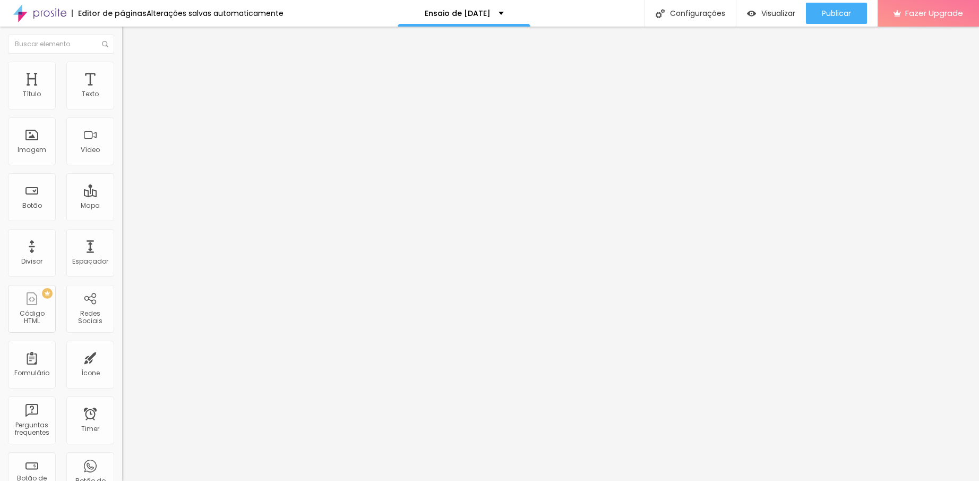
click at [122, 101] on button "button" at bounding box center [129, 96] width 15 height 11
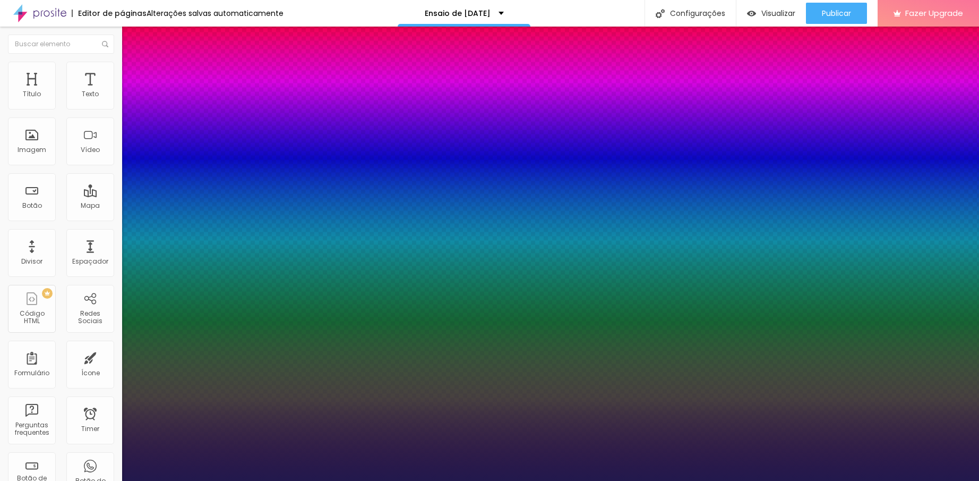
type input "1"
type input "20"
type input "1"
type input "44"
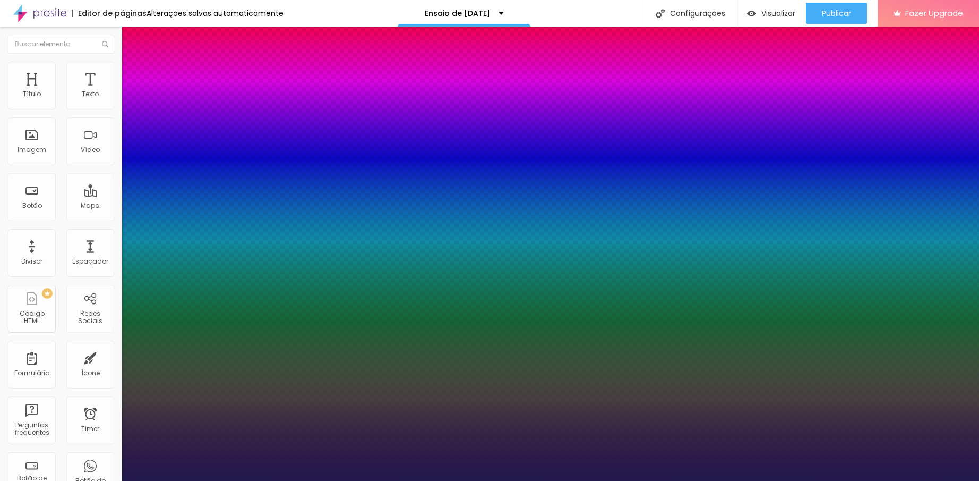
type input "44"
type input "1"
type input "46"
type input "1"
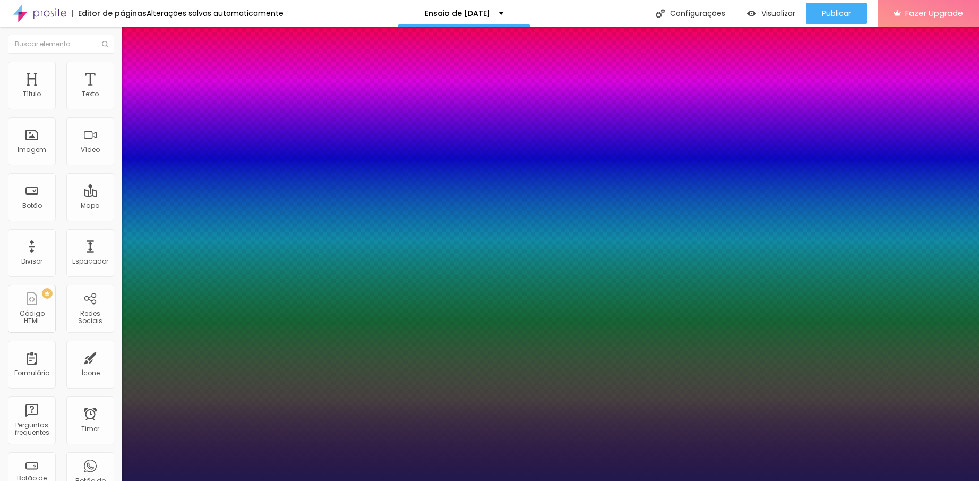
type input "52"
type input "1"
type input "57"
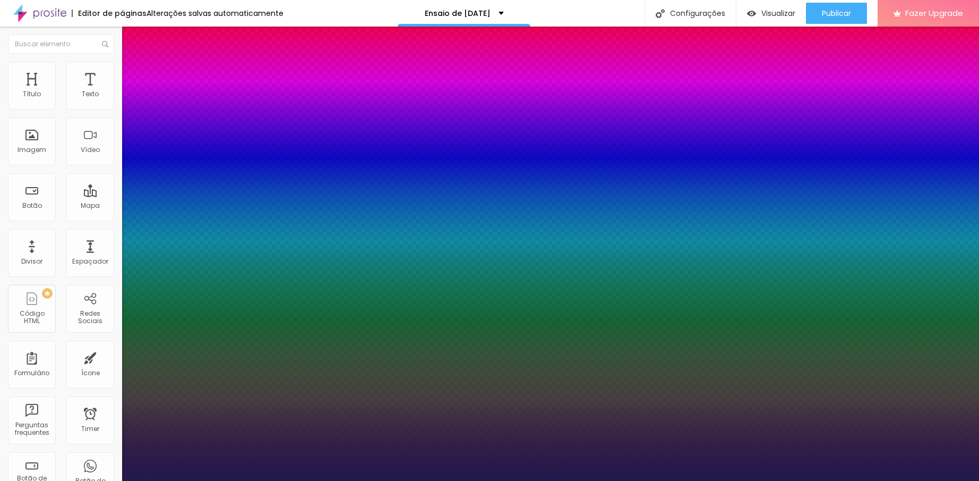
type input "1"
drag, startPoint x: 146, startPoint y: 181, endPoint x: 187, endPoint y: 177, distance: 41.5
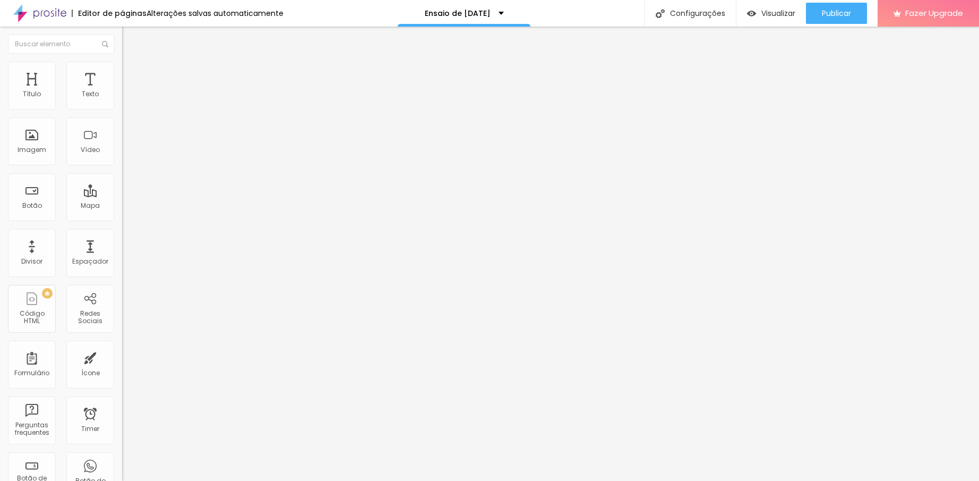
click at [127, 98] on icon "button" at bounding box center [129, 95] width 4 height 4
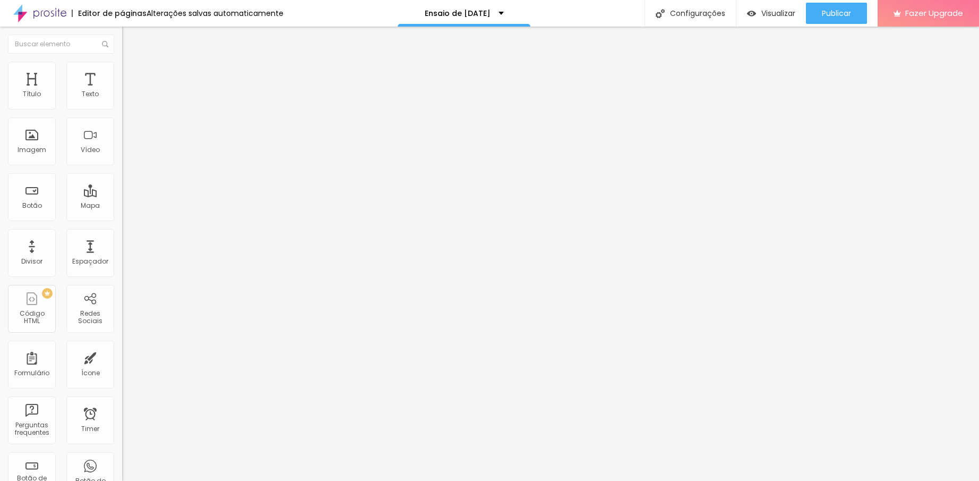
click at [127, 153] on icon "button" at bounding box center [129, 151] width 4 height 4
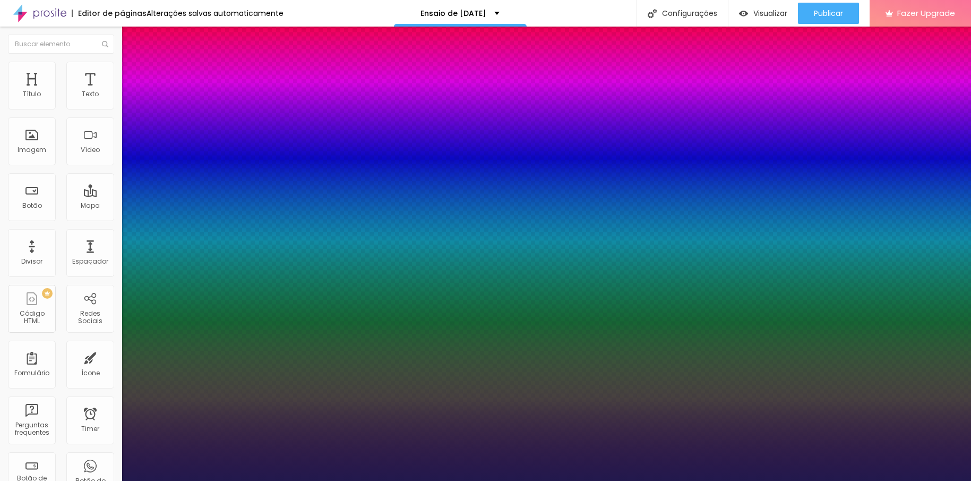
drag, startPoint x: 143, startPoint y: 296, endPoint x: 155, endPoint y: 297, distance: 11.7
drag, startPoint x: 141, startPoint y: 298, endPoint x: 158, endPoint y: 305, distance: 18.1
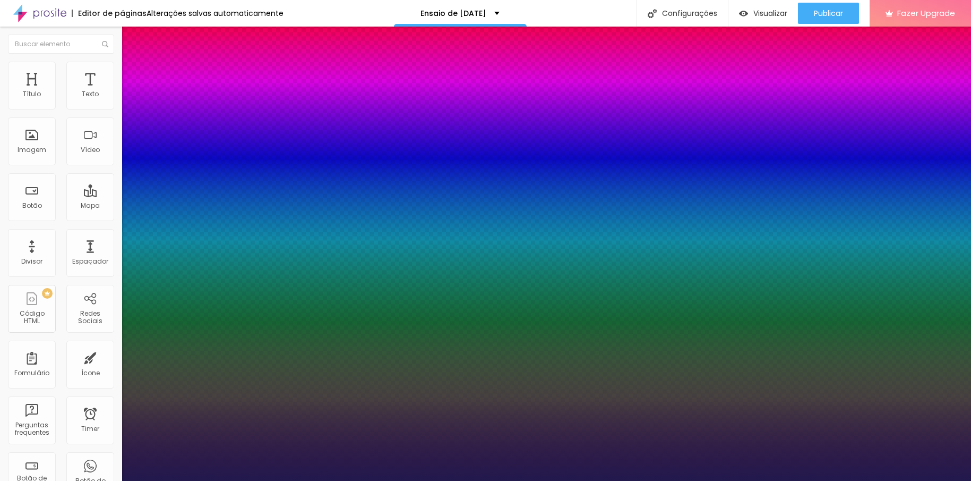
click at [122, 324] on div "Editar Título Estilo Avançado Tamanho Titulo 1 H1 Titulo 2 H2 Titulo 3 H3 Titul…" at bounding box center [183, 254] width 122 height 454
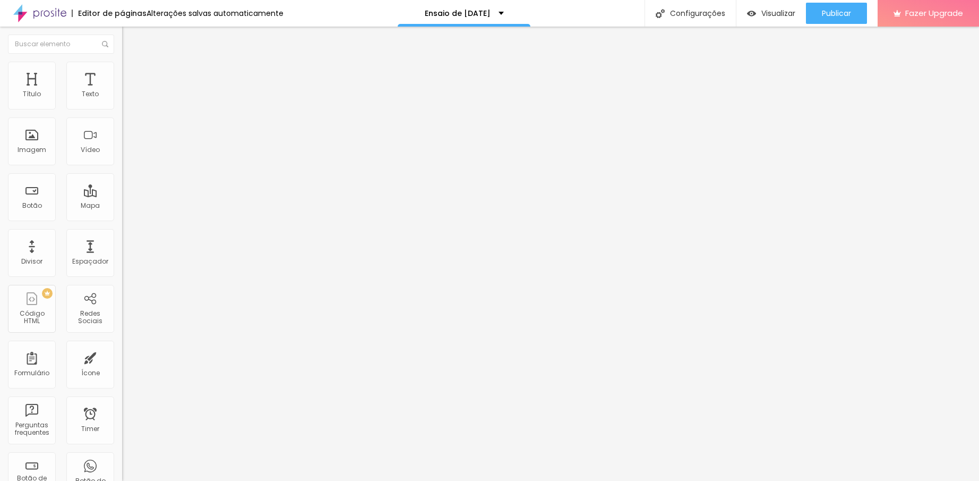
click at [122, 63] on li "Estilo" at bounding box center [183, 67] width 122 height 11
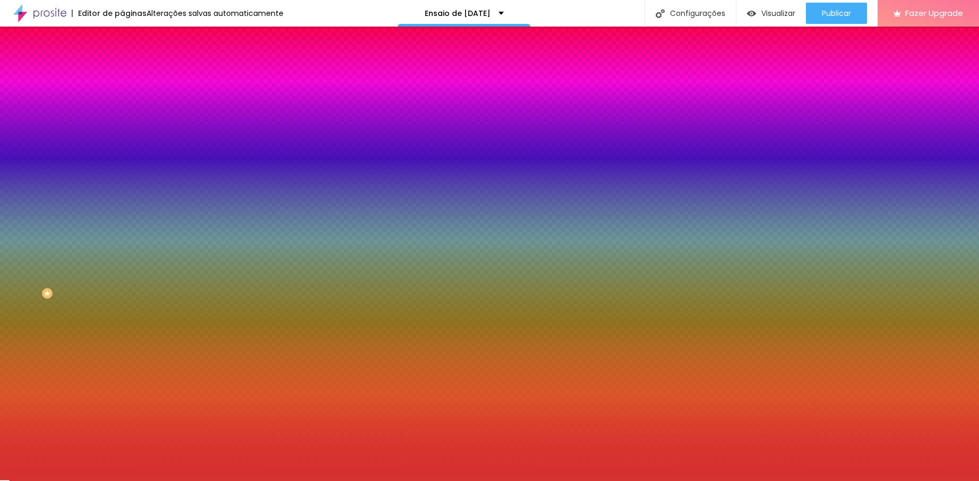
click at [122, 155] on input "#D53232" at bounding box center [185, 149] width 127 height 11
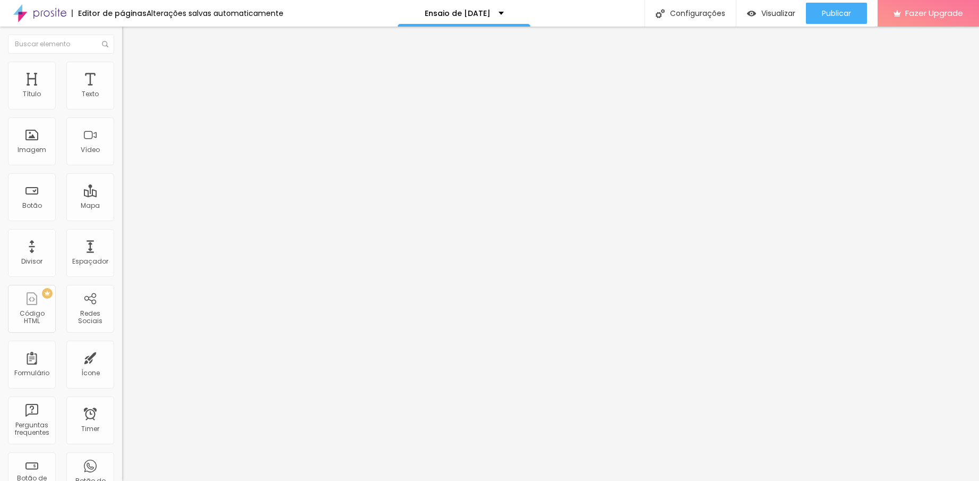
click at [122, 69] on li "Estilo" at bounding box center [183, 67] width 122 height 11
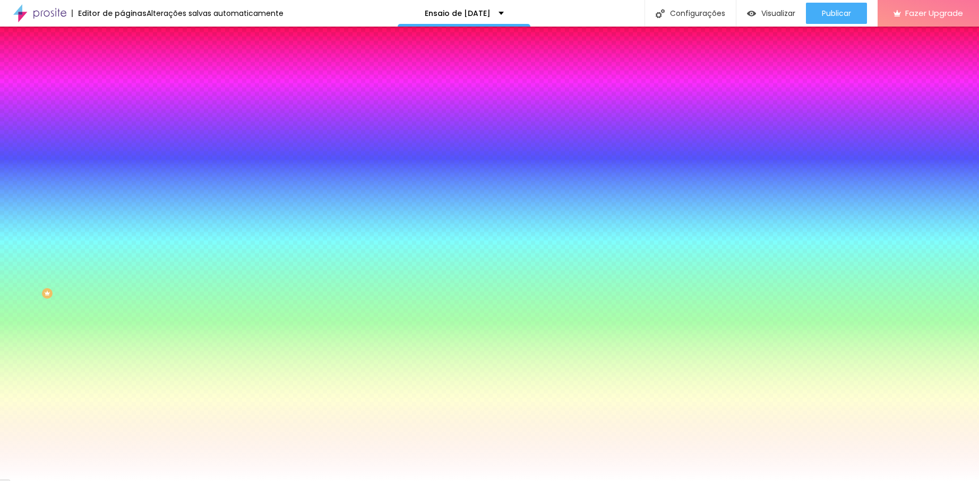
click at [122, 155] on input "#FFFFFF" at bounding box center [185, 149] width 127 height 11
paste input "D53232"
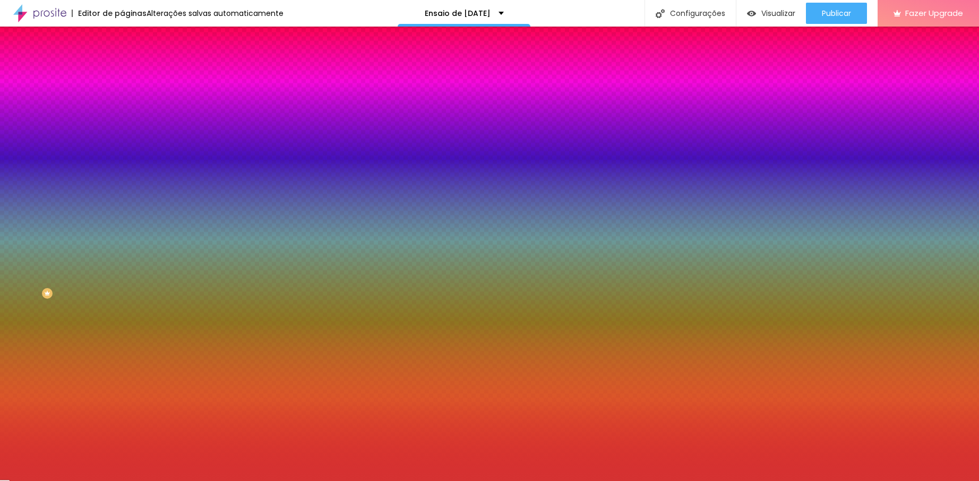
click at [122, 330] on div "Editar Seção Conteúdo Estilo Avançado Imagem de fundo Adicionar imagem Efeito d…" at bounding box center [183, 254] width 122 height 454
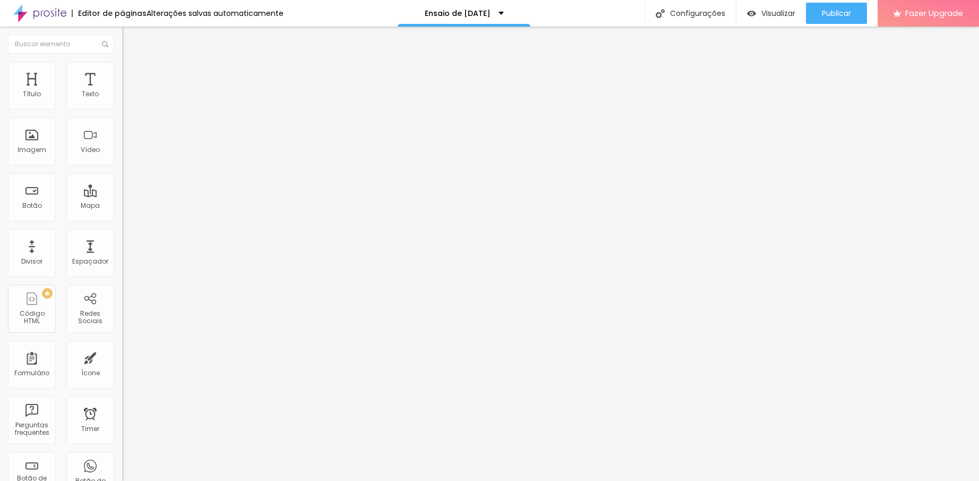
click at [122, 69] on li "Estilo" at bounding box center [183, 67] width 122 height 11
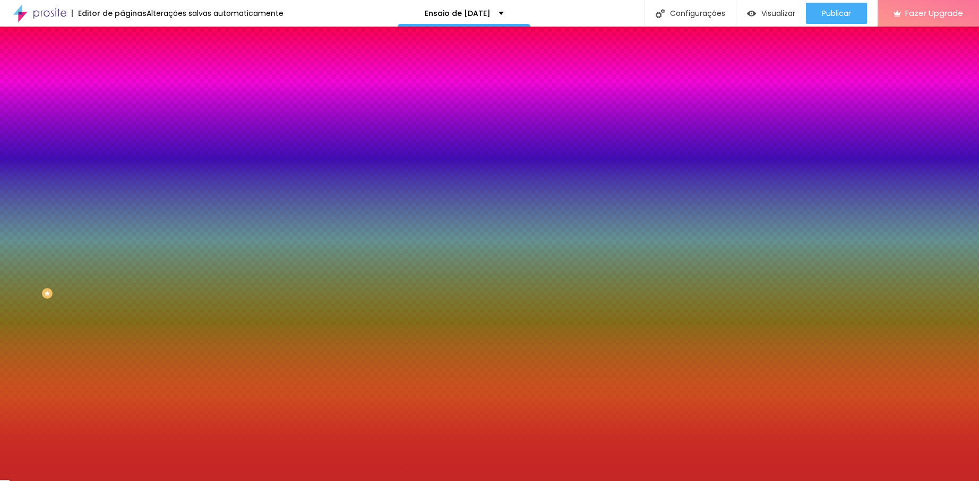
click at [122, 144] on div at bounding box center [183, 144] width 122 height 0
click at [77, 229] on div at bounding box center [489, 240] width 979 height 481
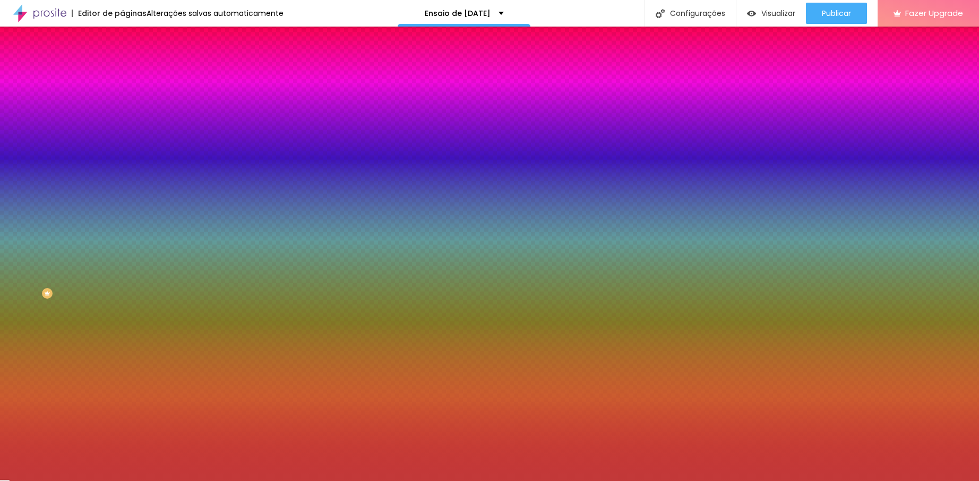
click at [65, 225] on div at bounding box center [489, 240] width 979 height 481
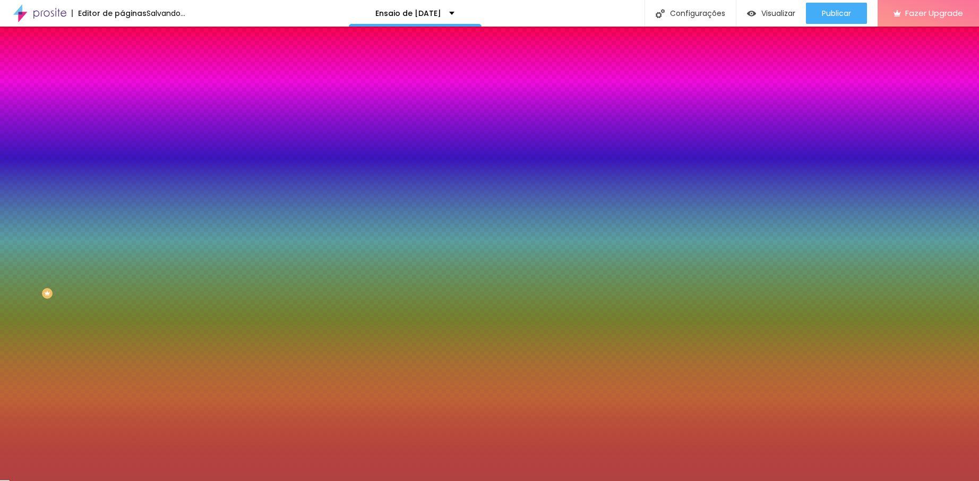
click at [60, 230] on div at bounding box center [489, 240] width 979 height 481
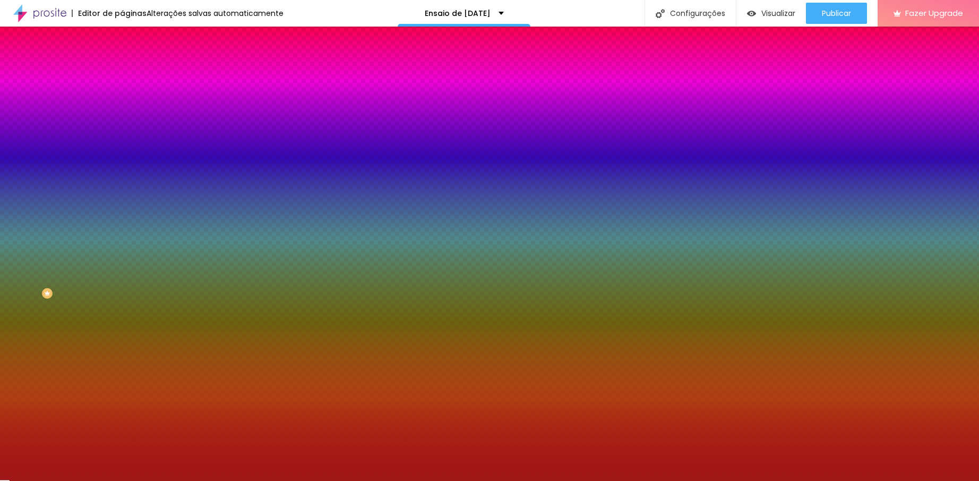
click at [76, 236] on div at bounding box center [489, 240] width 979 height 481
click at [77, 238] on div at bounding box center [489, 240] width 979 height 481
click at [78, 244] on div at bounding box center [489, 240] width 979 height 481
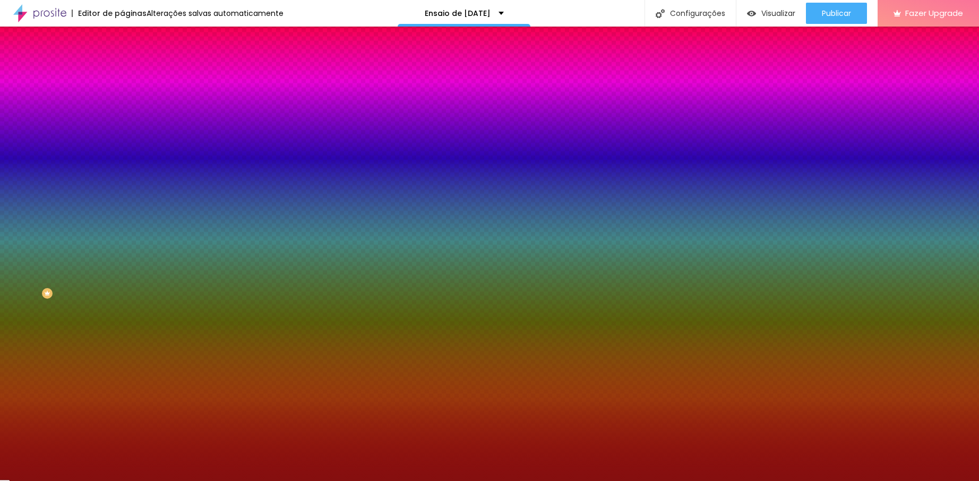
click at [122, 322] on div "Editar Seção Conteúdo Estilo Avançado Imagem de fundo Adicionar imagem Efeito d…" at bounding box center [183, 254] width 122 height 454
click at [122, 344] on div "Editar Seção Conteúdo Estilo Avançado Imagem de fundo Adicionar imagem Efeito d…" at bounding box center [183, 254] width 122 height 454
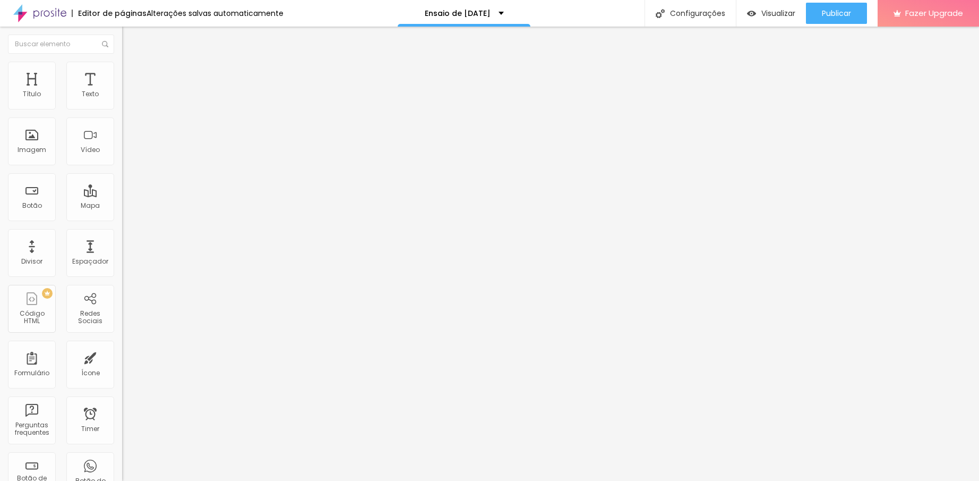
click at [187, 487] on div at bounding box center [489, 487] width 979 height 0
click at [181, 487] on div at bounding box center [489, 487] width 979 height 0
click at [122, 288] on div "Editar Seção Conteúdo Estilo Avançado Modo Encaixotado Encaixotado Completo" at bounding box center [183, 254] width 122 height 454
click at [122, 91] on span "Adicionar imagem" at bounding box center [156, 86] width 68 height 9
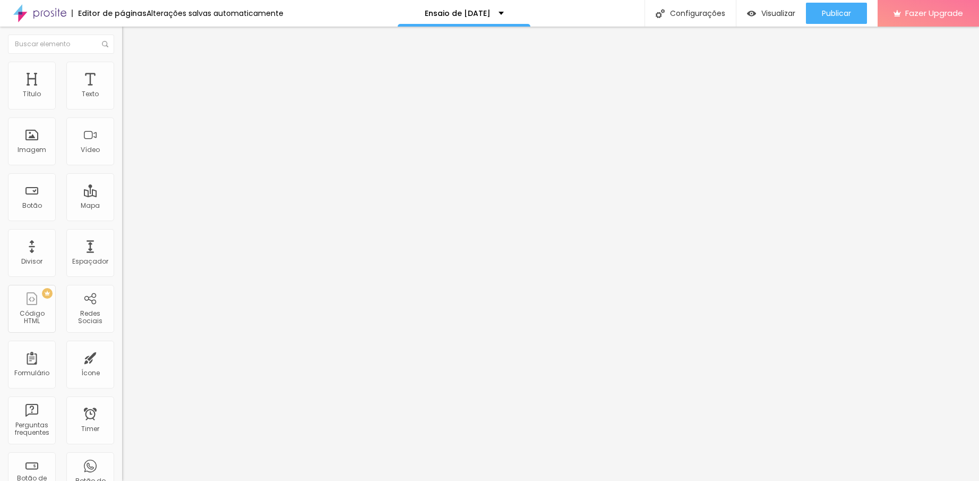
click at [122, 64] on img at bounding box center [127, 67] width 10 height 10
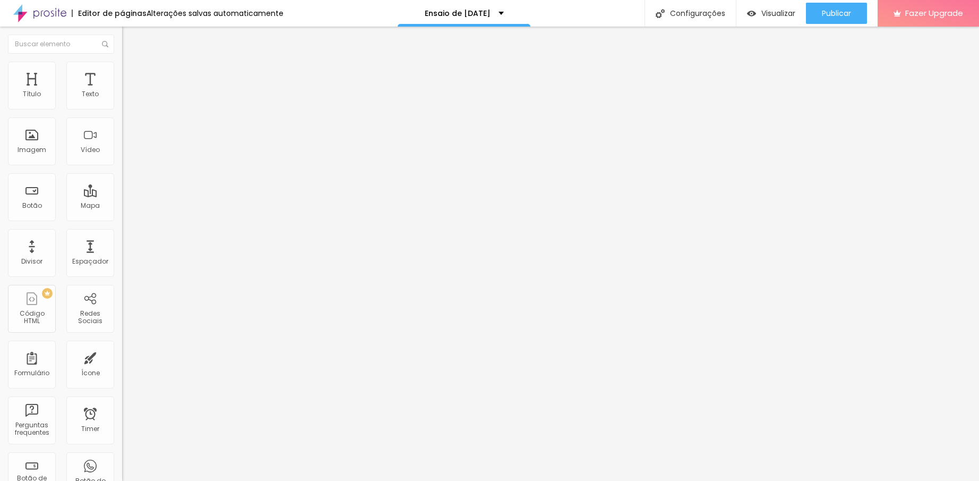
click at [122, 109] on input "range" at bounding box center [156, 104] width 68 height 8
click at [132, 75] on span "Avançado" at bounding box center [149, 79] width 35 height 9
click at [132, 71] on span "Estilo" at bounding box center [140, 68] width 16 height 9
click at [122, 62] on li "Conteúdo" at bounding box center [183, 56] width 122 height 11
click at [122, 166] on span "Original" at bounding box center [134, 161] width 25 height 9
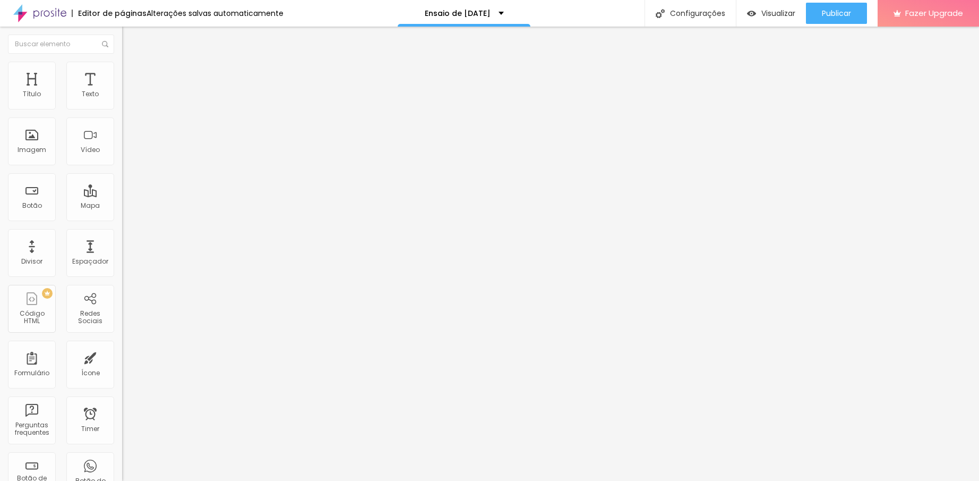
click at [122, 166] on span "Original" at bounding box center [134, 161] width 25 height 9
click at [132, 72] on span "Estilo" at bounding box center [140, 68] width 16 height 9
drag, startPoint x: 26, startPoint y: 135, endPoint x: 50, endPoint y: 138, distance: 24.6
click at [122, 233] on input "range" at bounding box center [156, 237] width 68 height 8
click at [122, 265] on span "DESATIVADO" at bounding box center [141, 269] width 39 height 9
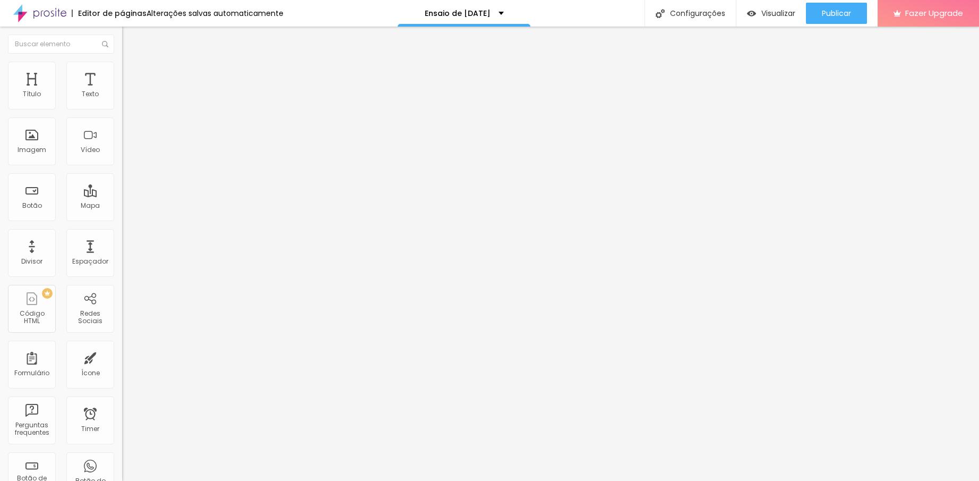
click at [122, 265] on span "DESATIVADO" at bounding box center [141, 269] width 39 height 9
click at [122, 260] on div "Sombra" at bounding box center [183, 263] width 122 height 6
click at [122, 285] on button "button" at bounding box center [129, 290] width 15 height 11
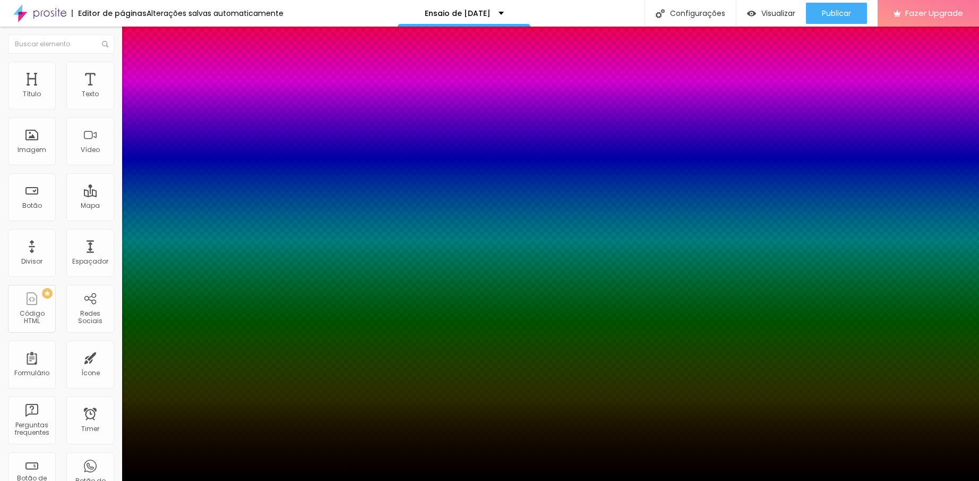
drag, startPoint x: 63, startPoint y: 179, endPoint x: 72, endPoint y: 144, distance: 36.1
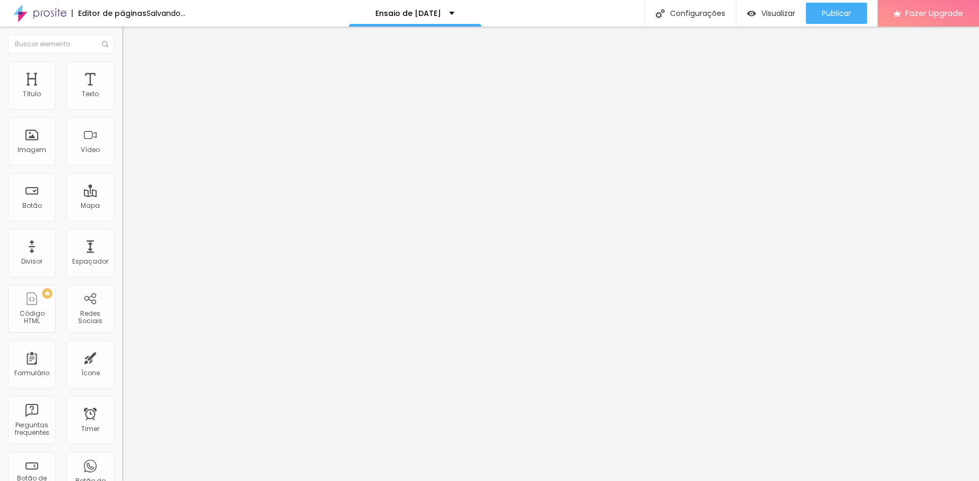
click at [122, 72] on li "Avançado" at bounding box center [183, 77] width 122 height 11
click at [132, 73] on span "Estilo" at bounding box center [140, 68] width 16 height 9
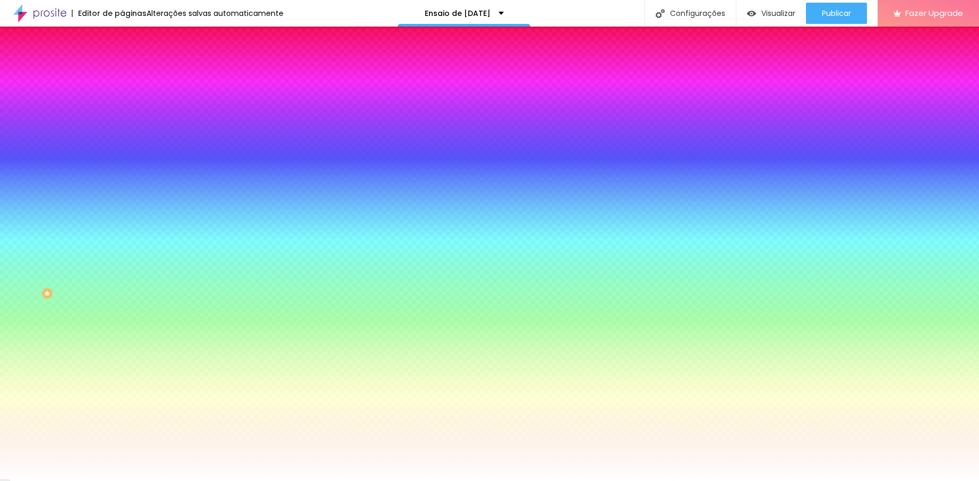
click at [122, 144] on div at bounding box center [183, 144] width 122 height 0
drag, startPoint x: 78, startPoint y: 229, endPoint x: -19, endPoint y: 199, distance: 101.4
click at [0, 198] on html "Editor de páginas Alterações salvas automaticamente Ensaio de [DATE] Configuraç…" at bounding box center [489, 240] width 979 height 481
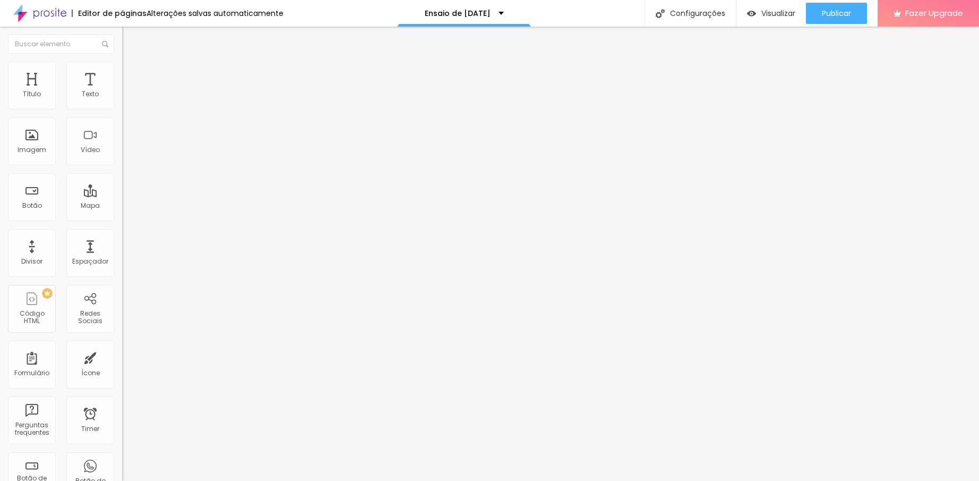
click at [122, 65] on img at bounding box center [127, 67] width 10 height 10
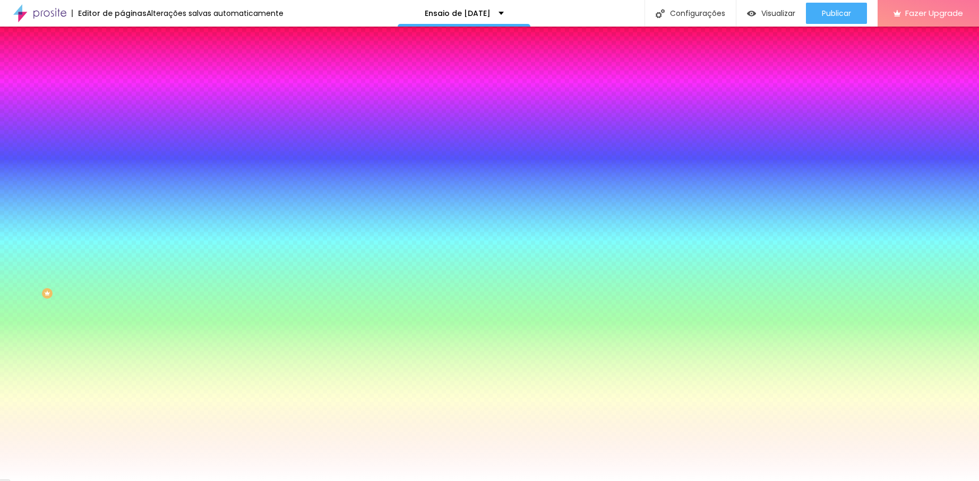
click at [122, 101] on div at bounding box center [183, 101] width 122 height 0
drag, startPoint x: 85, startPoint y: 127, endPoint x: 9, endPoint y: 104, distance: 79.9
click at [122, 104] on div "Cor de fundo Voltar ao padrão #FFFFFF" at bounding box center [183, 97] width 122 height 29
click at [122, 209] on div "Editar Coluna Conteúdo Estilo Avançado Cor de fundo Voltar ao padrão #FFFFFF So…" at bounding box center [183, 254] width 122 height 454
click at [132, 75] on span "Avançado" at bounding box center [149, 79] width 35 height 9
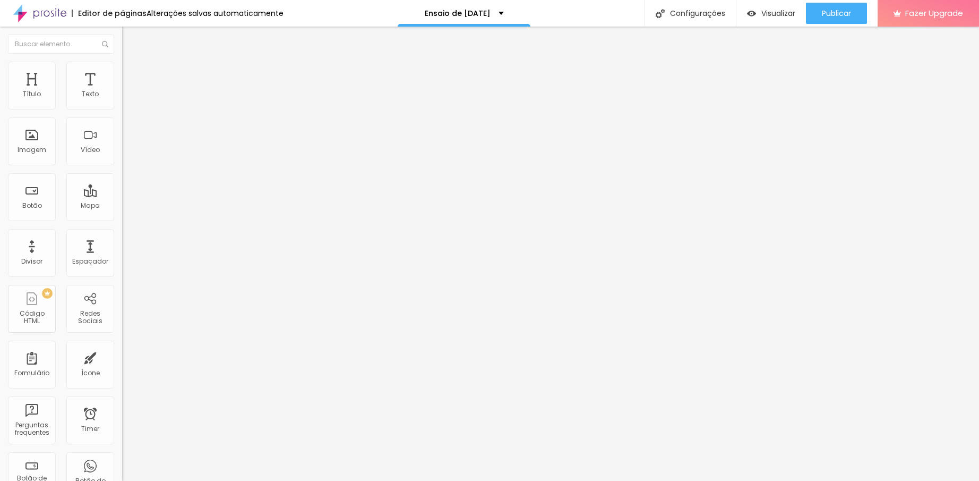
drag, startPoint x: 43, startPoint y: 104, endPoint x: 37, endPoint y: 105, distance: 6.5
click at [122, 206] on input "range" at bounding box center [156, 210] width 68 height 8
click at [122, 107] on input "text" at bounding box center [185, 102] width 127 height 11
click at [132, 73] on span "Estilo" at bounding box center [140, 68] width 16 height 9
click at [122, 72] on li "Avançado" at bounding box center [183, 77] width 122 height 11
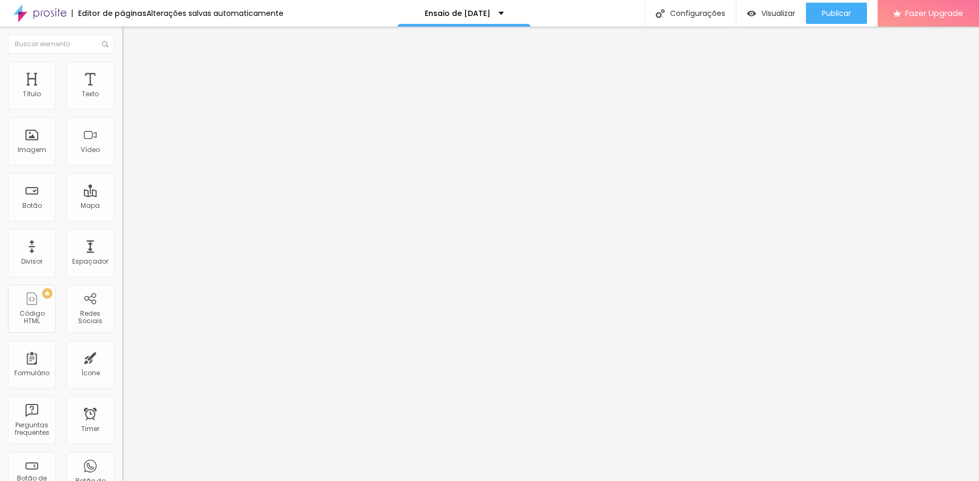
click at [122, 91] on span "Adicionar imagem" at bounding box center [156, 86] width 68 height 9
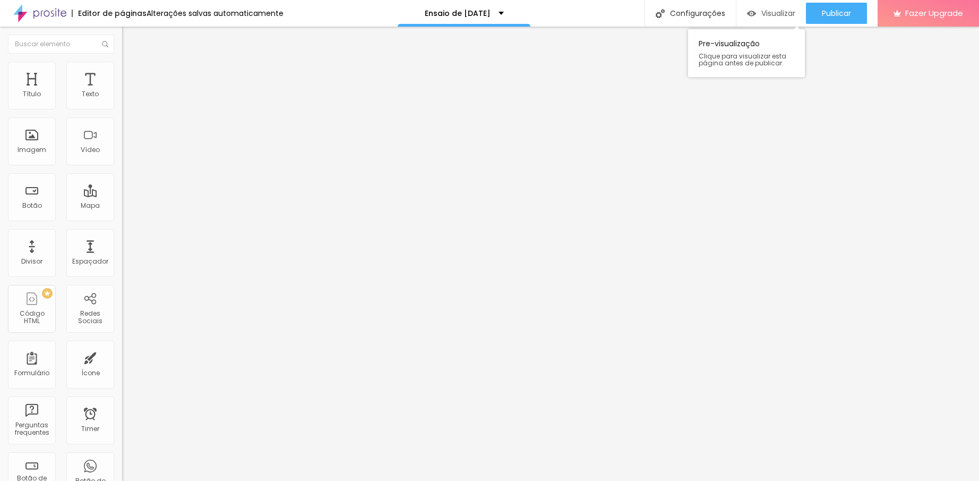
click at [763, 14] on span "Visualizar" at bounding box center [778, 13] width 34 height 8
click at [122, 66] on img at bounding box center [127, 67] width 10 height 10
click at [122, 61] on img at bounding box center [127, 56] width 10 height 10
click at [126, 154] on icon "button" at bounding box center [129, 151] width 6 height 6
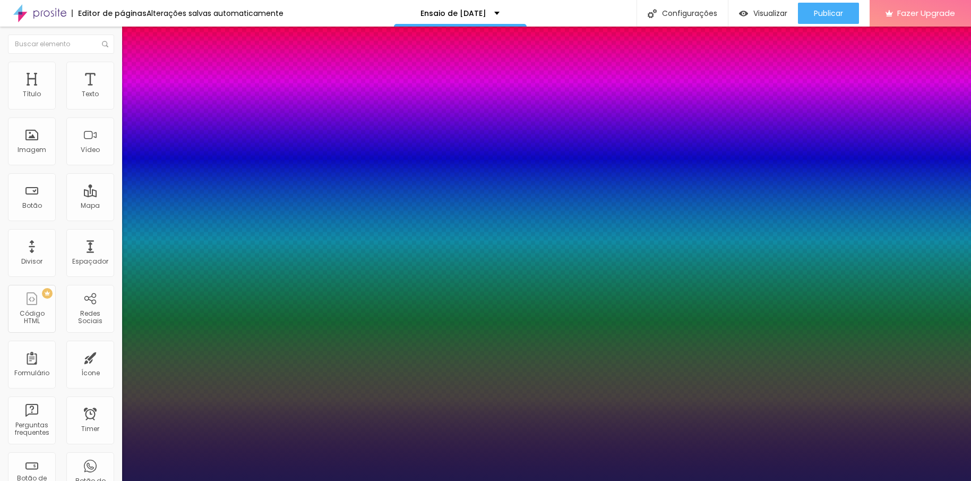
drag, startPoint x: 146, startPoint y: 299, endPoint x: 159, endPoint y: 296, distance: 13.1
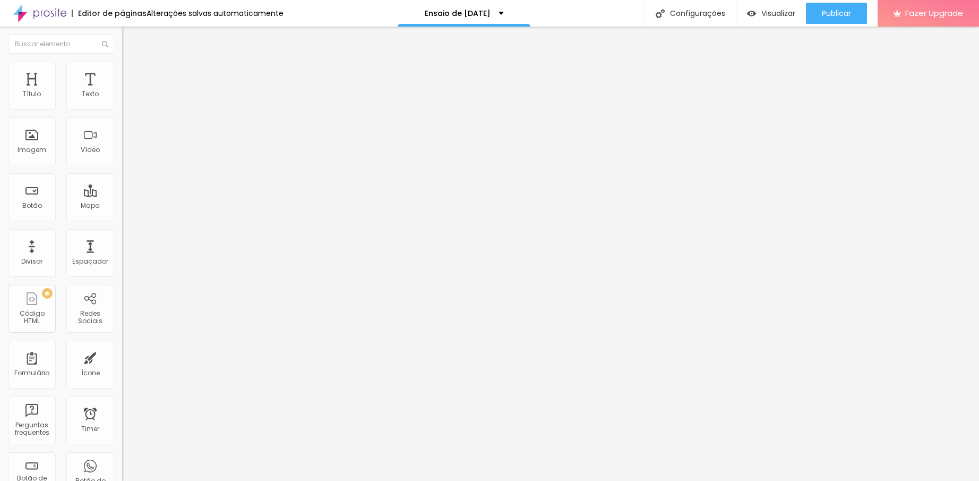
click at [122, 157] on button "button" at bounding box center [129, 151] width 15 height 11
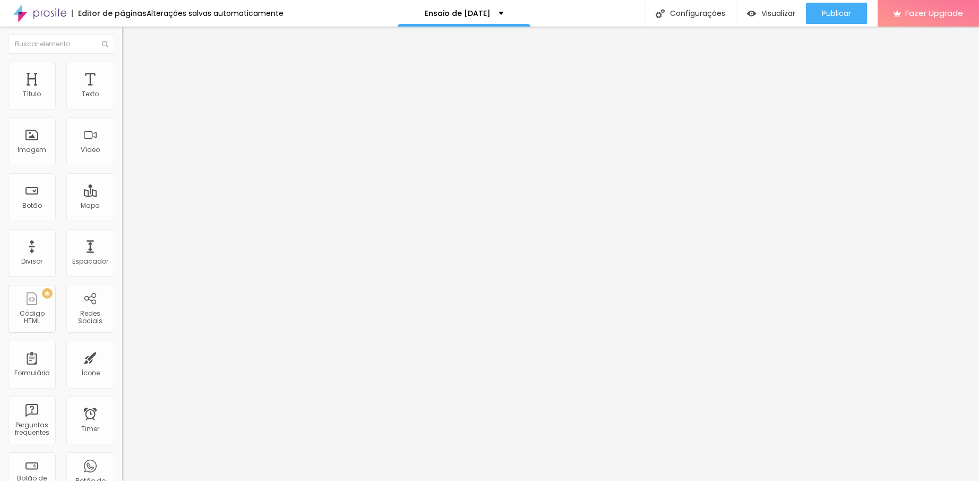
click at [122, 66] on li "Avançado" at bounding box center [183, 67] width 122 height 11
click at [122, 61] on img at bounding box center [127, 56] width 10 height 10
click at [122, 157] on button "button" at bounding box center [129, 151] width 15 height 11
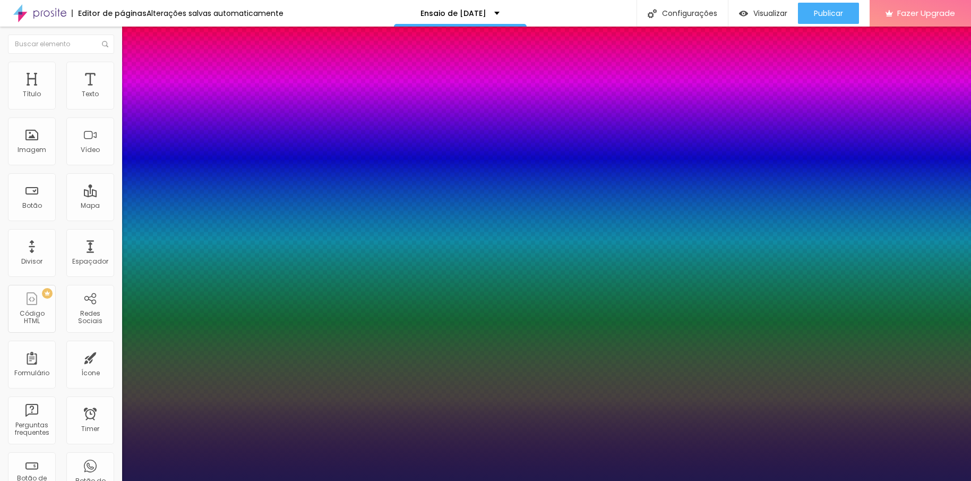
click at [188, 481] on div "Subindo 3/4 arquivos" at bounding box center [485, 484] width 971 height 6
click at [303, 487] on div at bounding box center [485, 487] width 971 height 0
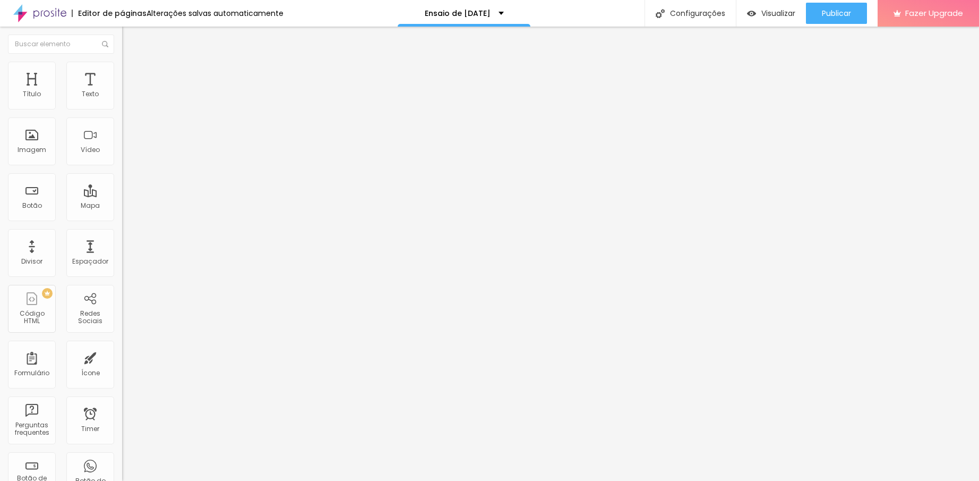
click at [126, 154] on icon "button" at bounding box center [129, 151] width 6 height 6
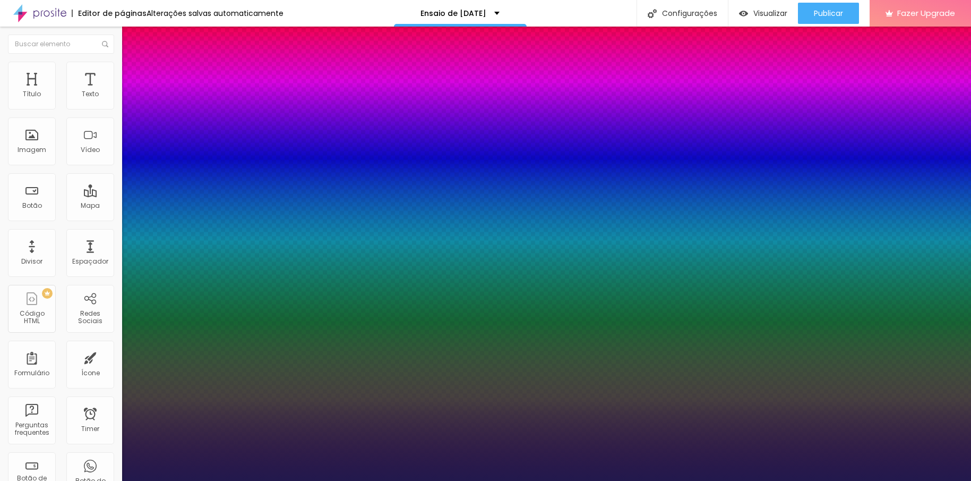
click at [461, 487] on div at bounding box center [485, 487] width 971 height 0
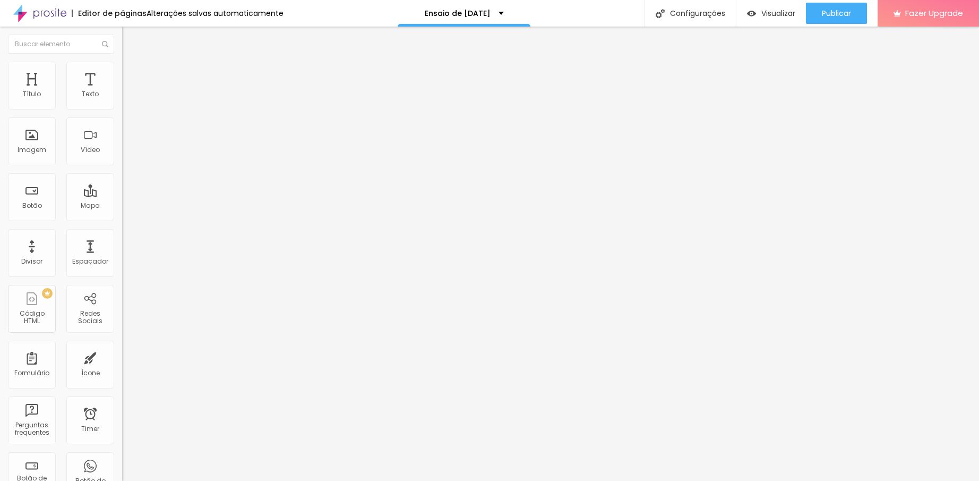
click at [122, 134] on div "Tipografia" at bounding box center [183, 130] width 122 height 6
click at [127, 153] on icon "button" at bounding box center [129, 151] width 4 height 4
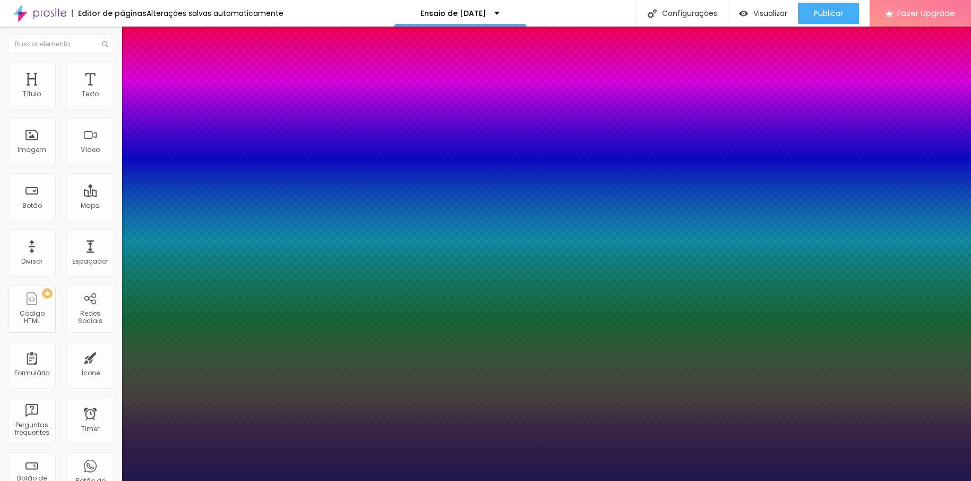
click at [372, 487] on div at bounding box center [485, 487] width 971 height 0
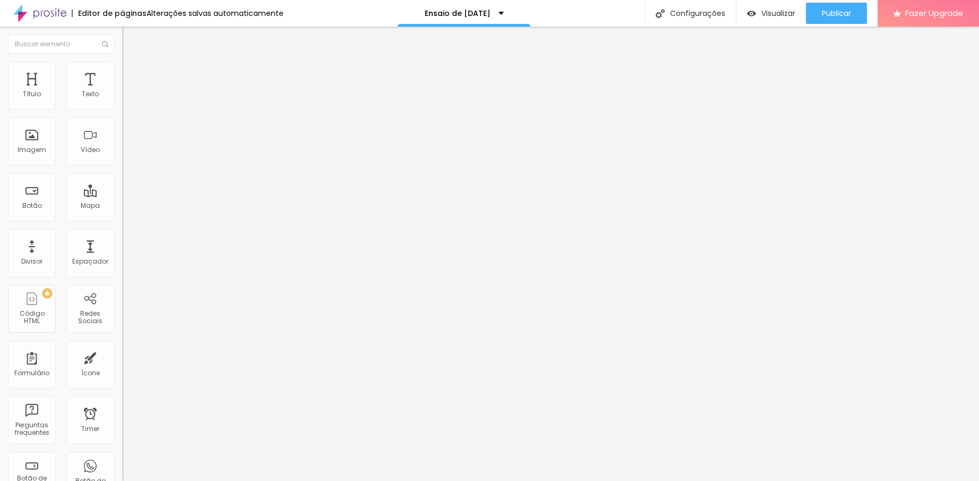
click at [122, 157] on button "button" at bounding box center [129, 151] width 15 height 11
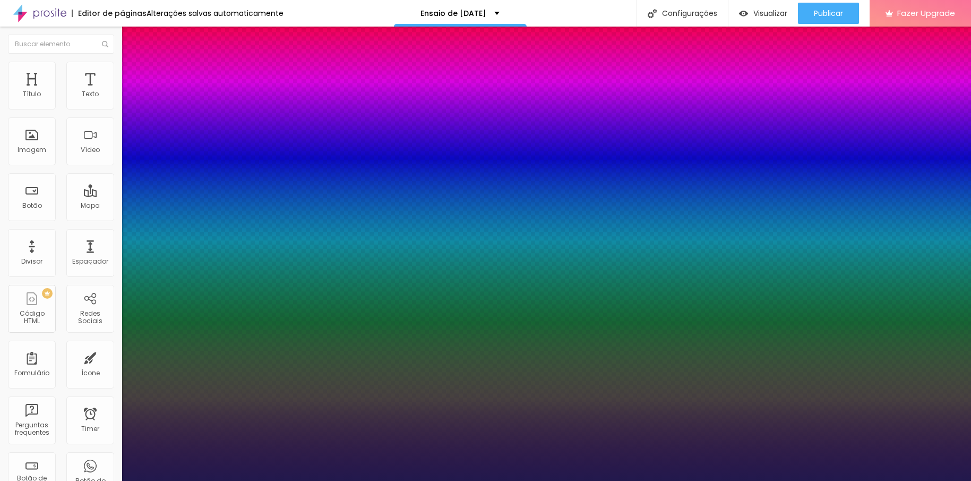
drag, startPoint x: 156, startPoint y: 302, endPoint x: 164, endPoint y: 296, distance: 10.0
click at [399, 487] on div at bounding box center [485, 487] width 971 height 0
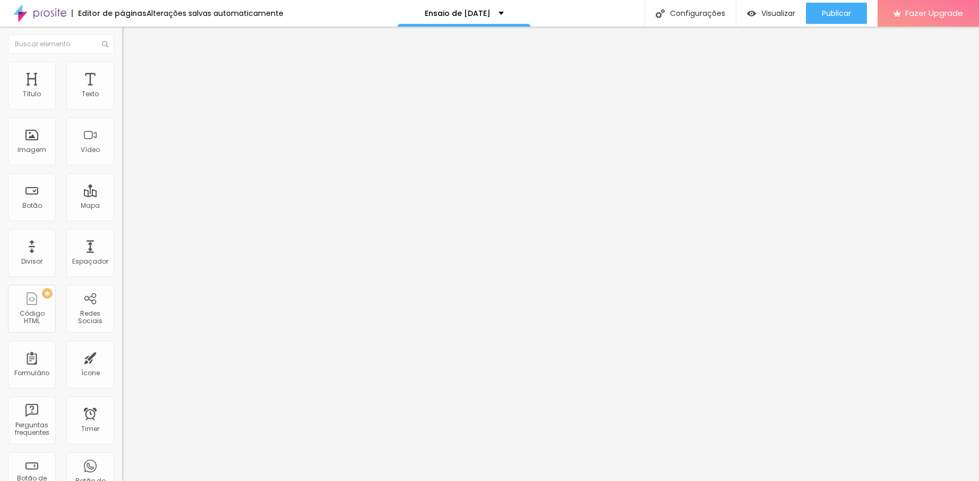
click at [126, 103] on span "Criar botão de pagamento" at bounding box center [170, 98] width 89 height 9
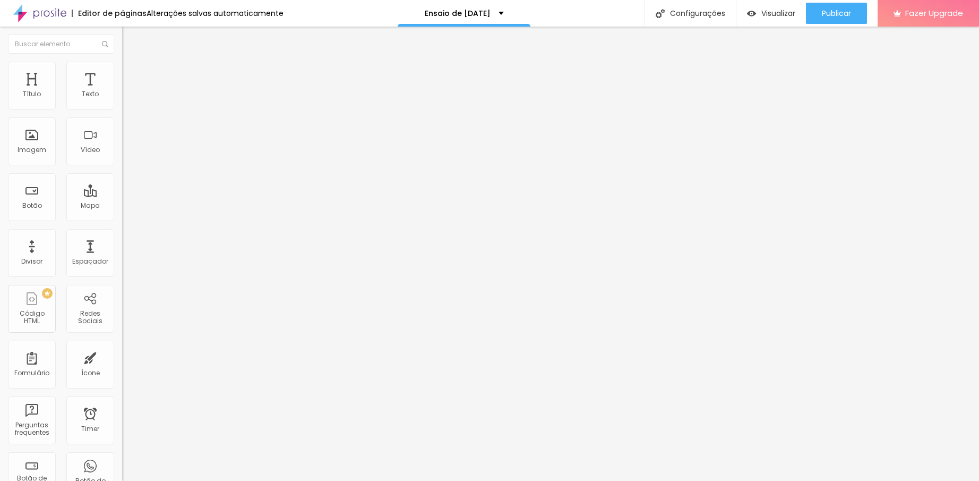
click at [747, 13] on img "button" at bounding box center [751, 13] width 9 height 9
click at [122, 67] on img at bounding box center [127, 67] width 10 height 10
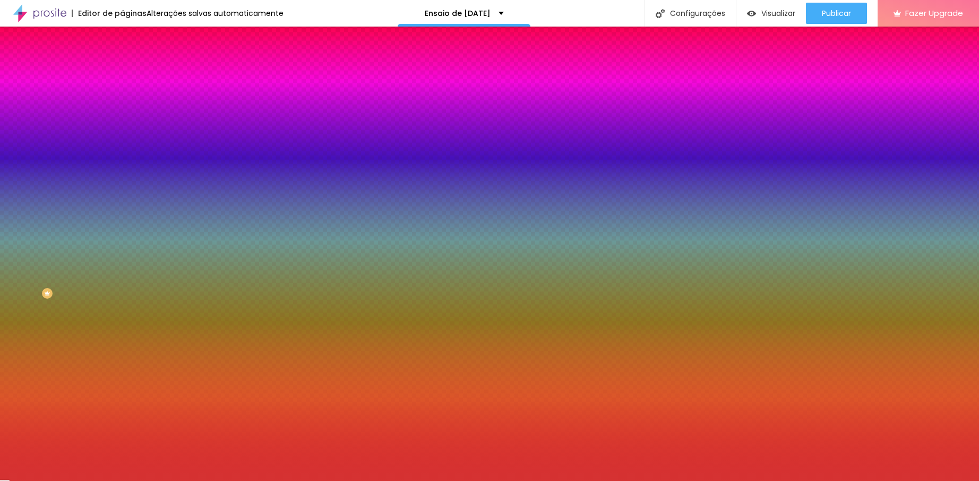
click at [122, 155] on input "#D53232" at bounding box center [185, 149] width 127 height 11
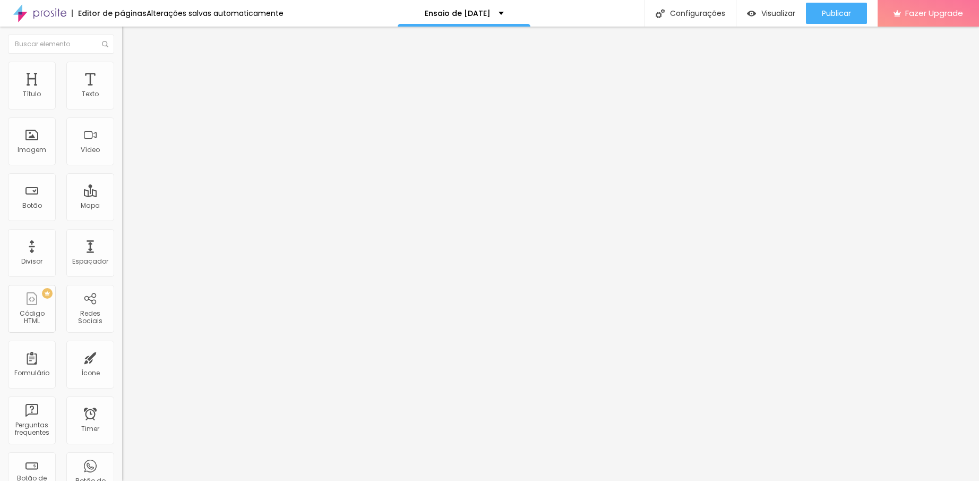
click at [132, 71] on span "Estilo" at bounding box center [140, 68] width 16 height 9
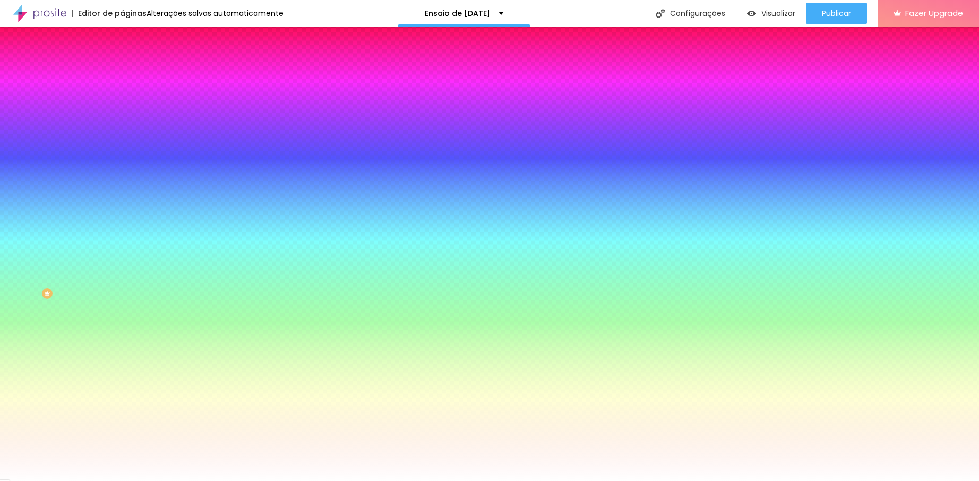
click at [122, 155] on input "#FFFFFF" at bounding box center [185, 149] width 127 height 11
paste input "D53232"
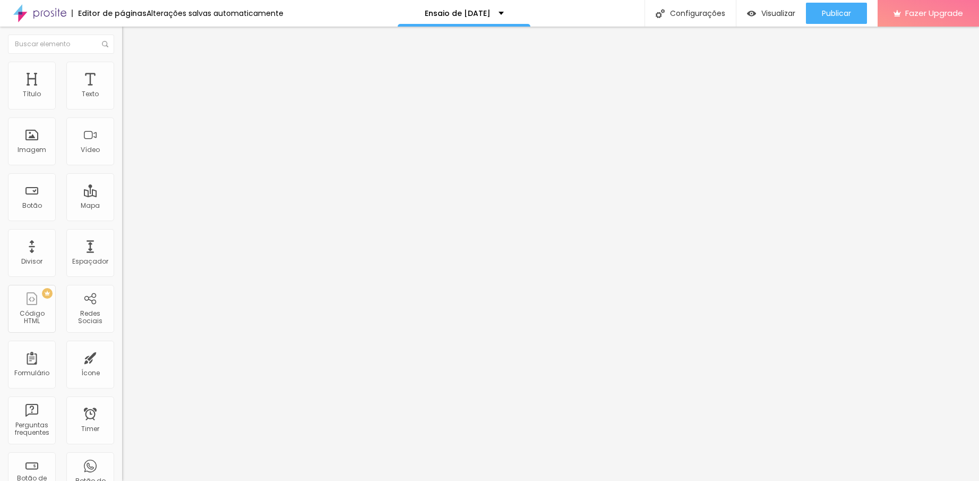
click at [122, 67] on img at bounding box center [127, 67] width 10 height 10
click at [122, 61] on img at bounding box center [127, 56] width 10 height 10
click at [122, 100] on input "Alboom [GEOGRAPHIC_DATA]" at bounding box center [185, 94] width 127 height 11
click at [132, 75] on span "Avançado" at bounding box center [149, 79] width 35 height 9
click at [132, 63] on span "Conteúdo" at bounding box center [148, 58] width 33 height 9
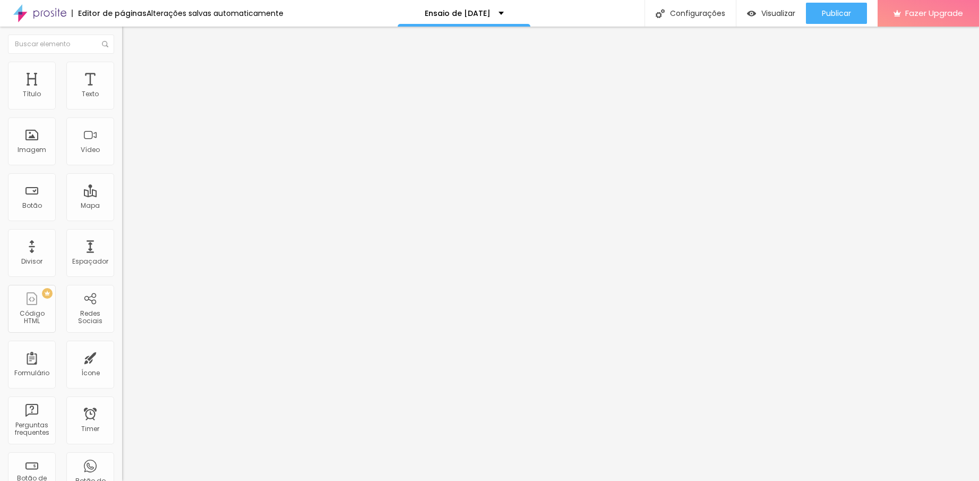
drag, startPoint x: 71, startPoint y: 123, endPoint x: -19, endPoint y: 118, distance: 89.4
click at [0, 118] on html "Editor de páginas Alterações salvas automaticamente Ensaio de [DATE] Configuraç…" at bounding box center [489, 240] width 979 height 481
paste input "v. [GEOGRAPHIC_DATA], 861 - [GEOGRAPHIC_DATA], [GEOGRAPHIC_DATA], 83820-068"
click at [122, 224] on div "Editar Mapa Conteúdo Estilo Avançado Endereço Av. [GEOGRAPHIC_DATA], 861 - [GEO…" at bounding box center [183, 254] width 122 height 454
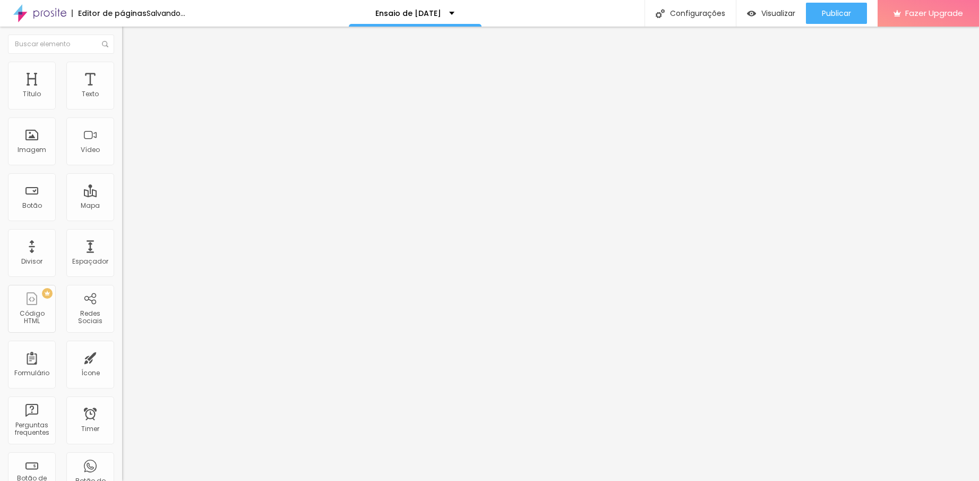
scroll to position [0, 0]
click at [132, 82] on span "Estilo" at bounding box center [140, 77] width 16 height 9
click at [122, 81] on li "Avançado" at bounding box center [183, 86] width 122 height 11
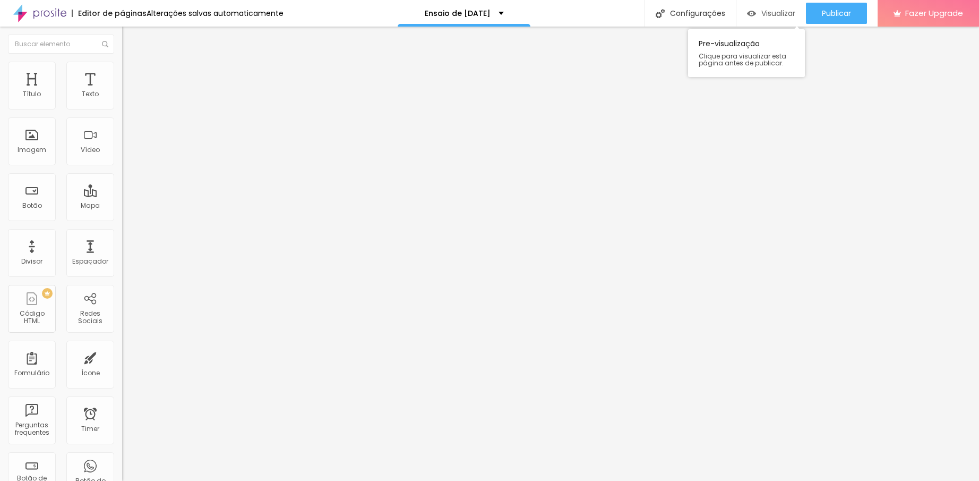
click at [748, 13] on img "button" at bounding box center [751, 13] width 9 height 9
click at [122, 70] on img at bounding box center [127, 75] width 10 height 10
click at [138, 117] on div "Conectar" at bounding box center [157, 106] width 38 height 21
click at [122, 69] on li "Estilo" at bounding box center [183, 67] width 122 height 11
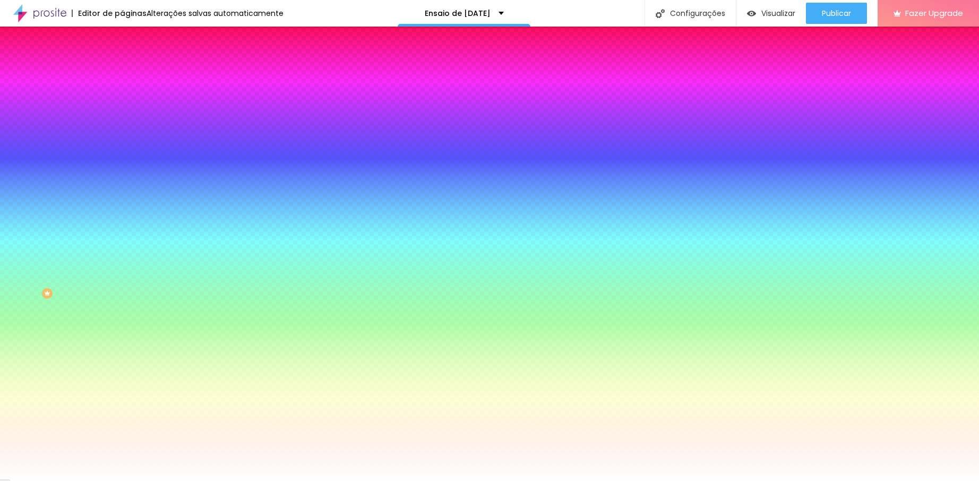
click at [122, 72] on img at bounding box center [127, 77] width 10 height 10
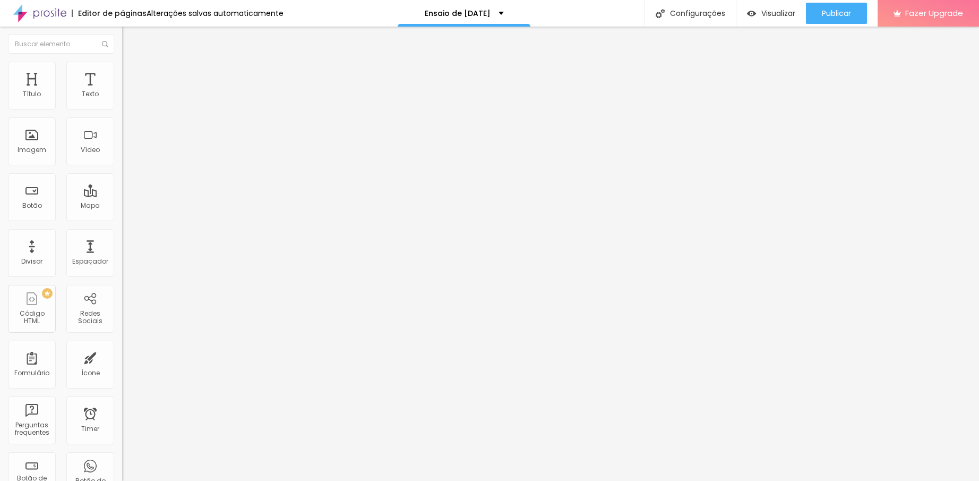
click at [122, 390] on input "text" at bounding box center [185, 395] width 127 height 11
click at [122, 62] on li "Conteúdo" at bounding box center [183, 56] width 122 height 11
click at [122, 170] on div "Editar Coluna Conteúdo Estilo Avançado Alinhamento" at bounding box center [183, 254] width 122 height 454
click at [57, 38] on input "text" at bounding box center [61, 44] width 106 height 19
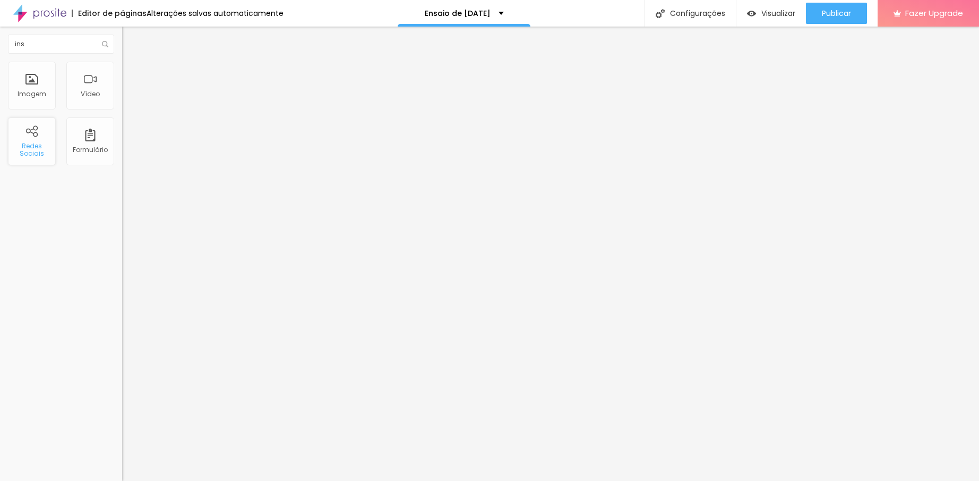
click at [30, 134] on div "Redes Sociais" at bounding box center [32, 141] width 48 height 48
click at [765, 9] on span "Visualizar" at bounding box center [778, 13] width 34 height 8
click at [122, 91] on span "Adicionar imagem" at bounding box center [156, 86] width 68 height 9
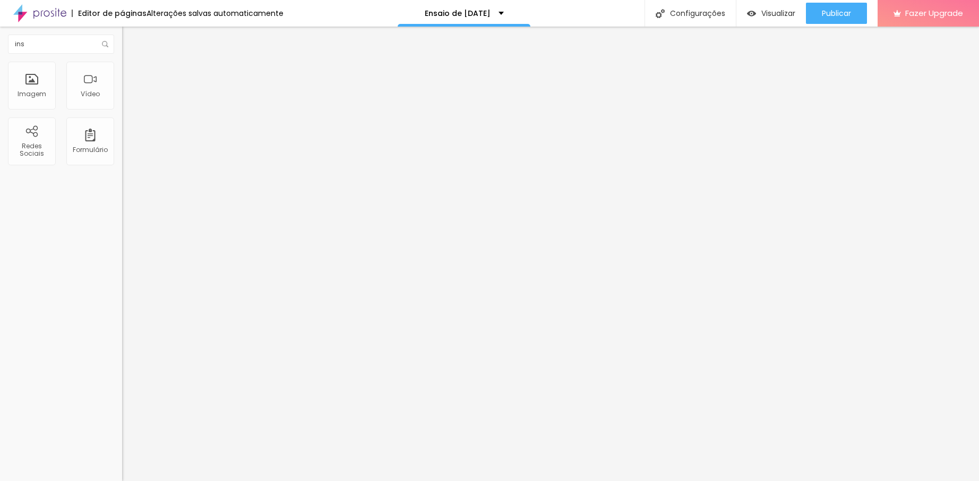
click at [122, 91] on span "Trocar imagem" at bounding box center [151, 86] width 58 height 9
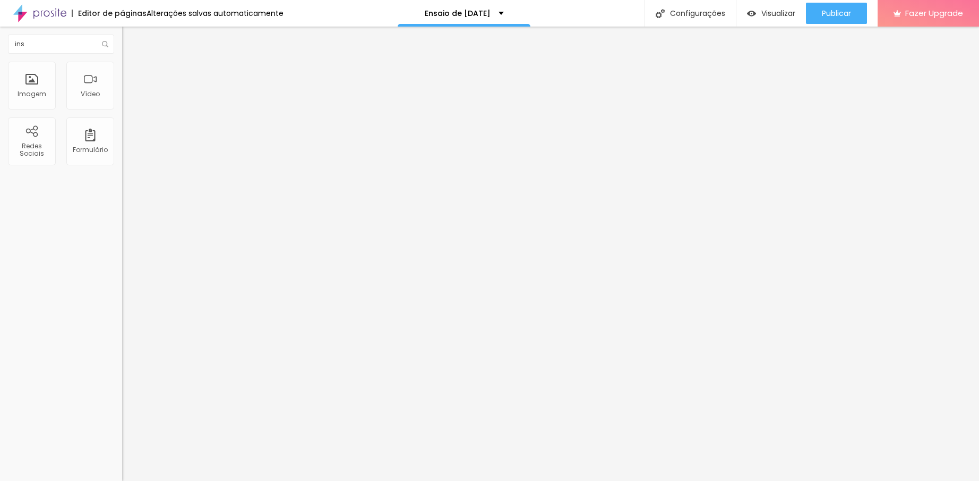
click at [91, 267] on div "ins Imagem Vídeo Redes Sociais Formulário" at bounding box center [61, 254] width 122 height 454
click at [127, 153] on icon "button" at bounding box center [129, 151] width 4 height 4
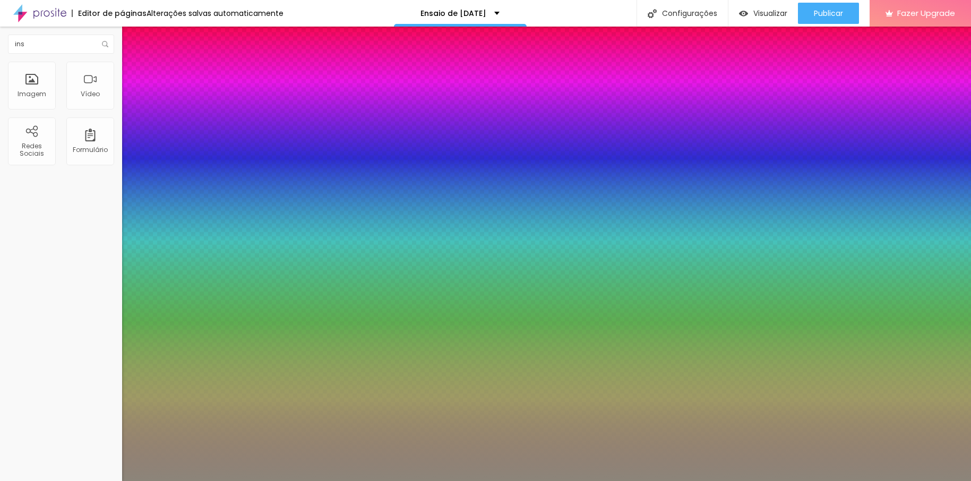
drag, startPoint x: 165, startPoint y: 302, endPoint x: 152, endPoint y: 306, distance: 13.4
click at [353, 487] on div at bounding box center [485, 487] width 971 height 0
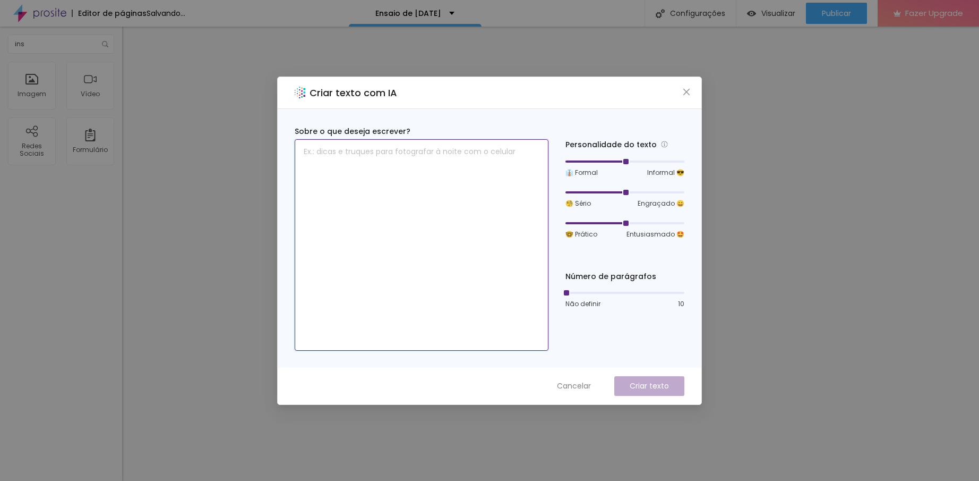
click at [417, 175] on textarea at bounding box center [422, 244] width 254 height 211
paste textarea "Novo Local de Atendimento / em anexo com [PERSON_NAME] Hair"
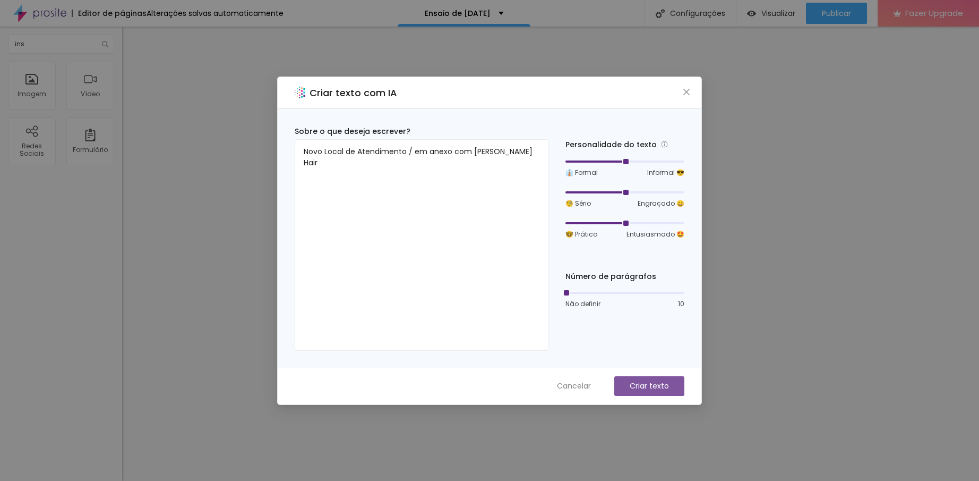
click at [642, 387] on p "Criar texto" at bounding box center [649, 385] width 39 height 11
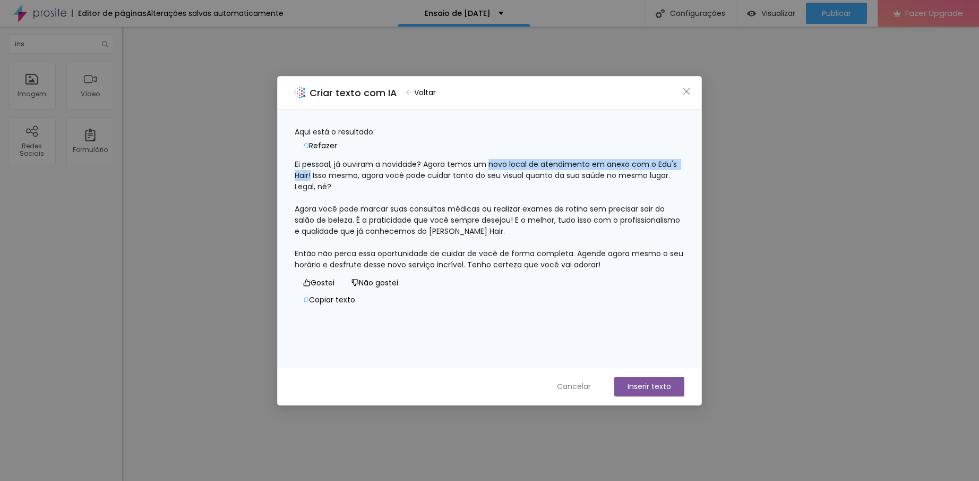
drag, startPoint x: 503, startPoint y: 158, endPoint x: 345, endPoint y: 165, distance: 158.4
click at [345, 165] on div "Ei pessoal, já ouviram a novidade? Agora temos um novo local de atendimento em …" at bounding box center [490, 215] width 390 height 112
copy div "novo local de atendimento em anexo com o Edu's Hair!"
click at [576, 382] on span "Cancelar" at bounding box center [574, 386] width 34 height 11
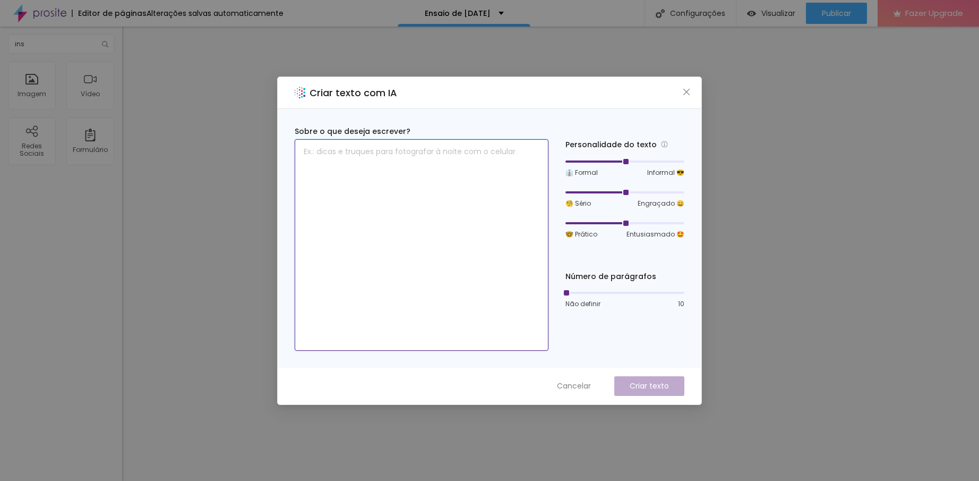
click at [431, 216] on textarea at bounding box center [422, 244] width 254 height 211
paste textarea "Novo Local de Atendimento / em anexo com [PERSON_NAME] Hair"
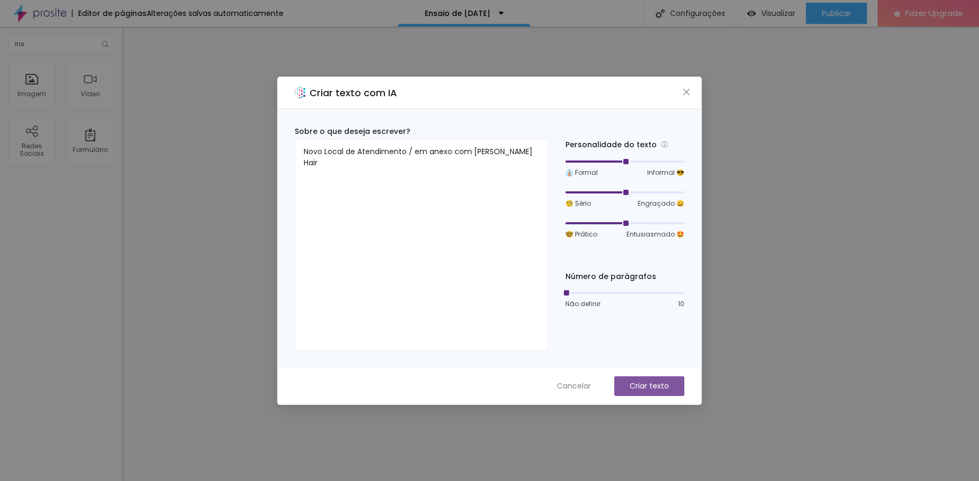
click at [640, 387] on p "Criar texto" at bounding box center [649, 385] width 39 height 11
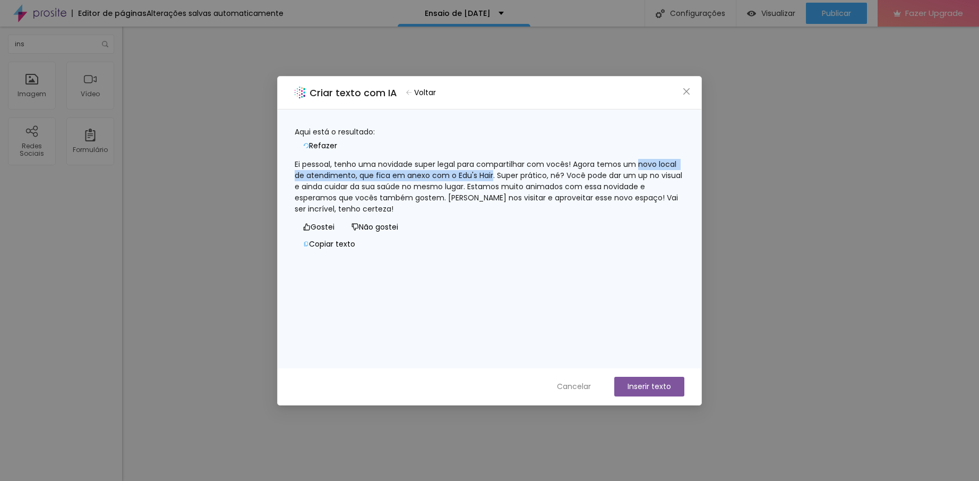
drag, startPoint x: 653, startPoint y: 158, endPoint x: 523, endPoint y: 170, distance: 130.1
click at [523, 170] on div "Ei pessoal, tenho uma novidade super legal para compartilhar com vocês! Agora t…" at bounding box center [490, 187] width 390 height 56
copy div "novo local de atendimento, que fica em anexo com o Edu's Hair"
click at [579, 385] on span "Cancelar" at bounding box center [574, 386] width 34 height 11
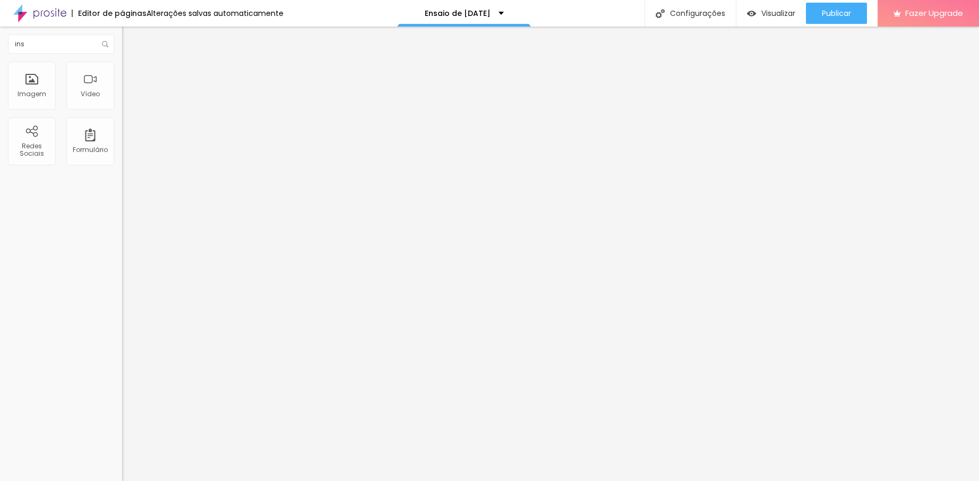
click at [126, 154] on icon "button" at bounding box center [129, 151] width 6 height 6
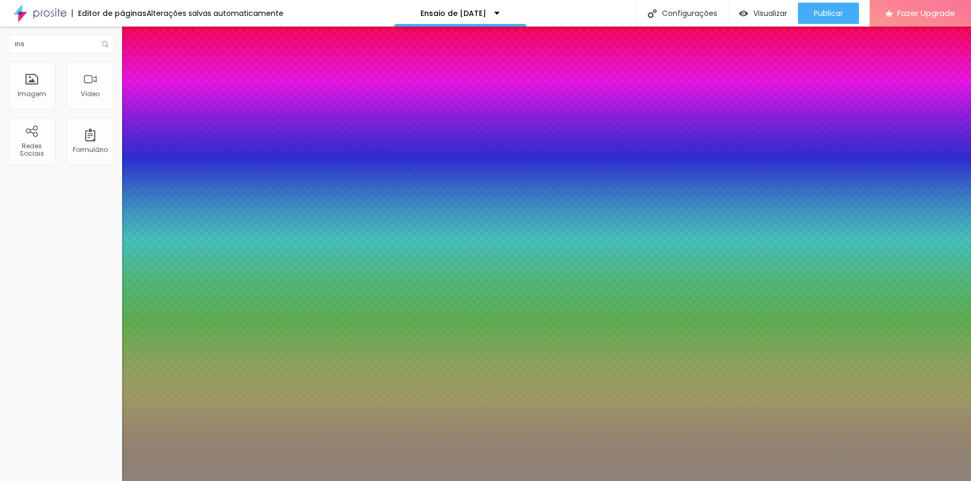
drag, startPoint x: 152, startPoint y: 302, endPoint x: 160, endPoint y: 302, distance: 7.4
click at [39, 487] on div at bounding box center [485, 487] width 971 height 0
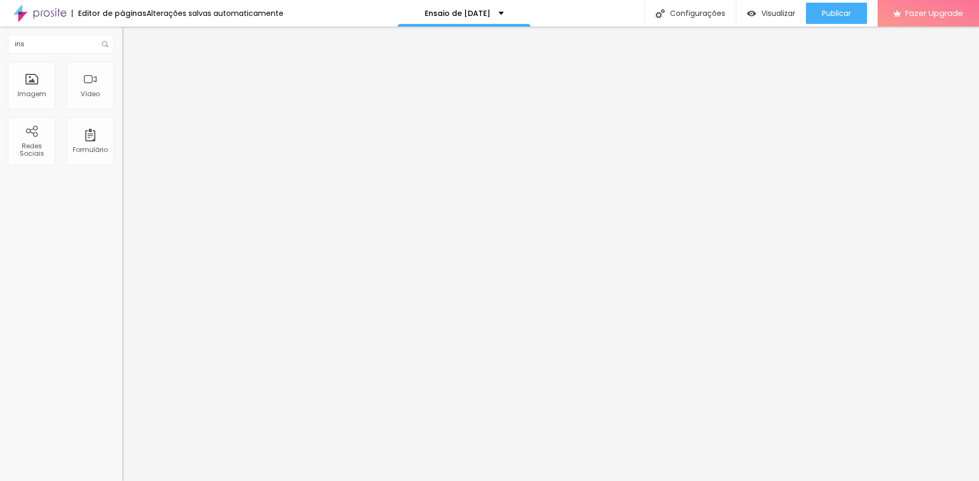
click at [122, 343] on div "Editar Título Estilo Avançado Tamanho Titulo 1 H1 Titulo 2 H2 Titulo 3 H3 Titul…" at bounding box center [183, 254] width 122 height 454
click at [122, 358] on div "Editar Título Estilo Avançado Tamanho Titulo 1 H1 Titulo 2 H2 Titulo 3 H3 Titul…" at bounding box center [183, 254] width 122 height 454
click at [122, 335] on div "Editar Título Estilo Avançado Tamanho Titulo 1 H1 Titulo 2 H2 Titulo 3 H3 Titul…" at bounding box center [183, 254] width 122 height 454
click at [122, 63] on li "Estilo" at bounding box center [183, 67] width 122 height 11
drag, startPoint x: 14, startPoint y: 113, endPoint x: 20, endPoint y: 114, distance: 5.4
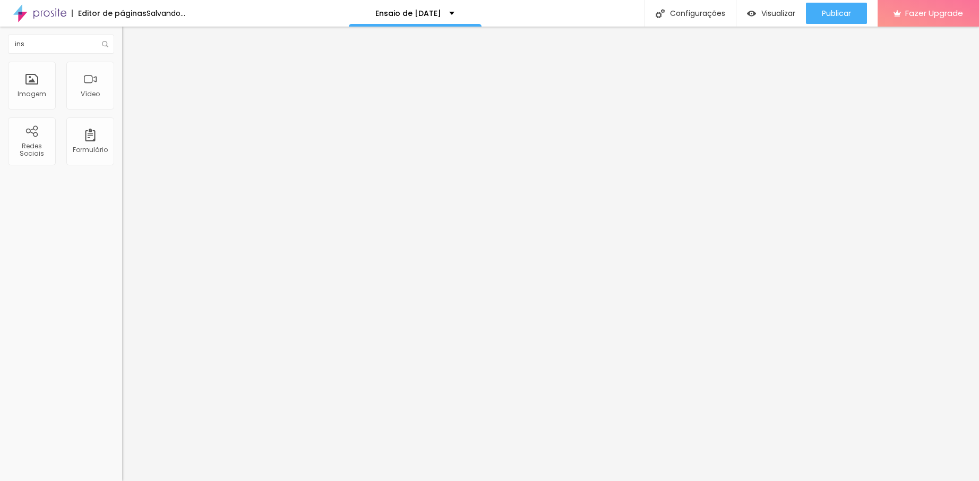
click at [122, 109] on input "range" at bounding box center [156, 104] width 68 height 8
click at [58, 314] on div "ins Imagem Vídeo Redes Sociais Formulário" at bounding box center [61, 254] width 122 height 454
click at [122, 269] on div "Editar Texto Estilo Avançado Tipografia Voltar ao padrão Sombra DESATIVADO Volt…" at bounding box center [183, 254] width 122 height 454
click at [122, 273] on div "Editar Texto Estilo Avançado Tipografia Voltar ao padrão Sombra DESATIVADO Volt…" at bounding box center [183, 254] width 122 height 454
click at [122, 299] on div "Editar Seção Conteúdo Estilo Avançado Modo Encaixotado Encaixotado Completo" at bounding box center [183, 254] width 122 height 454
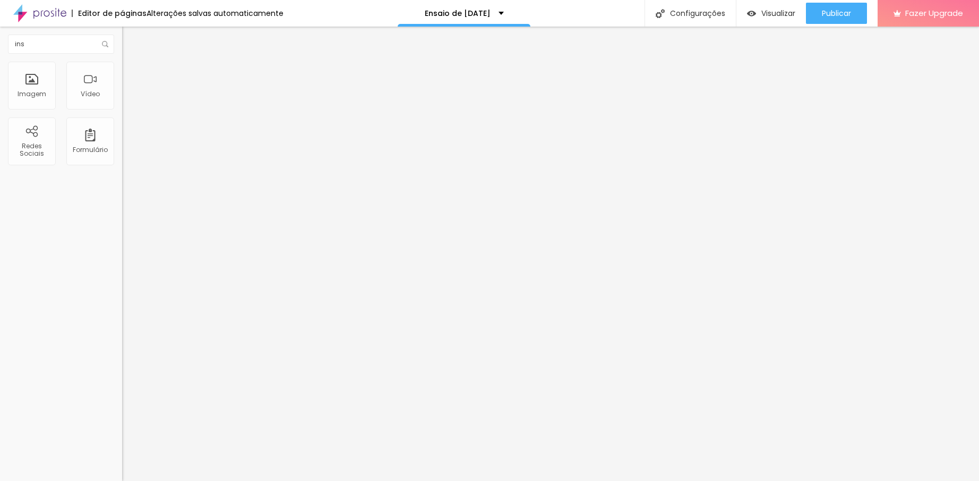
click at [122, 74] on ul "Conteúdo Estilo Avançado" at bounding box center [183, 67] width 122 height 32
click at [122, 62] on li "Estilo" at bounding box center [183, 67] width 122 height 11
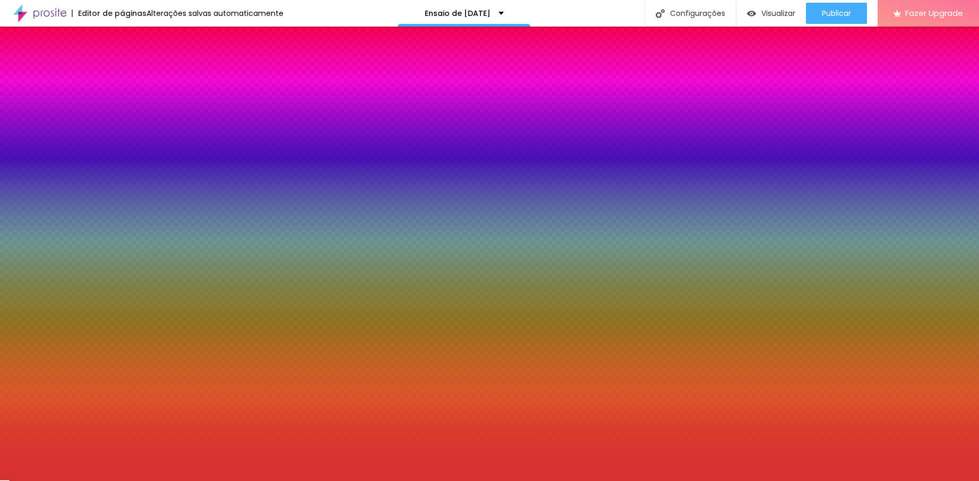
click at [122, 155] on input "#D53232" at bounding box center [185, 149] width 127 height 11
click at [122, 344] on div "Editar Seção Conteúdo Estilo Avançado Imagem de fundo Adicionar imagem Efeito d…" at bounding box center [183, 254] width 122 height 454
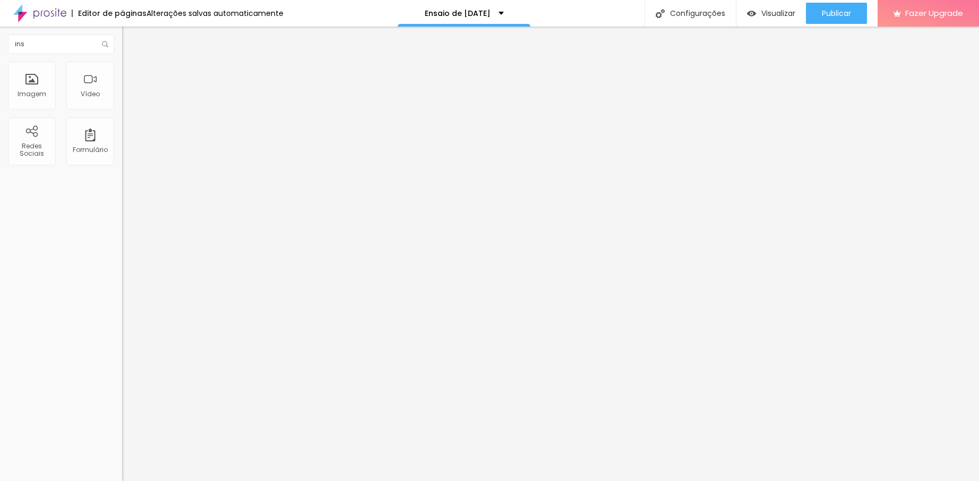
click at [122, 70] on li "Estilo" at bounding box center [183, 67] width 122 height 11
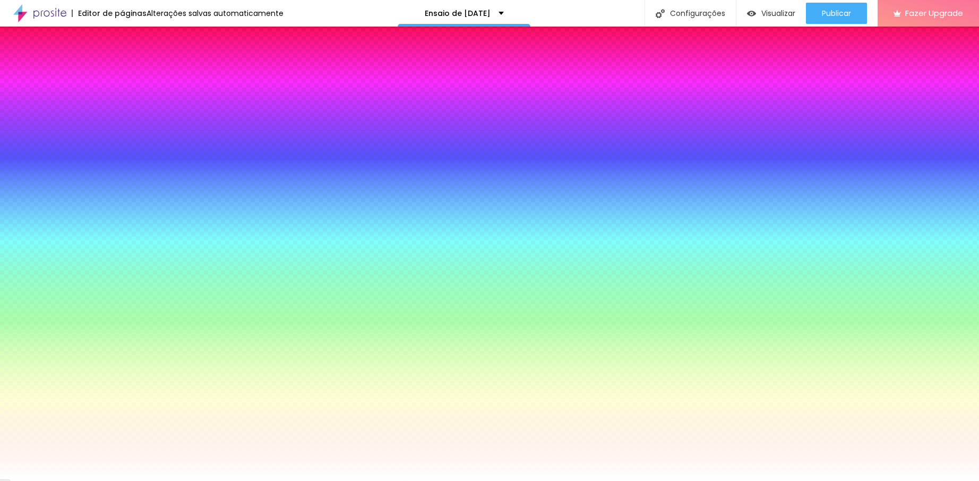
click at [122, 155] on input "#FFFFFF" at bounding box center [185, 149] width 127 height 11
paste input "D53232"
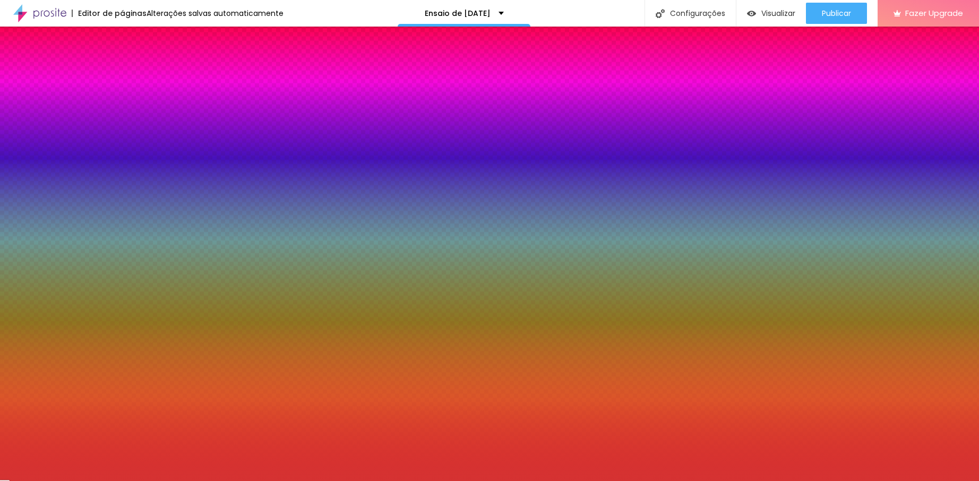
click at [122, 337] on div "Editar Seção Conteúdo Estilo Avançado Imagem de fundo Adicionar imagem Efeito d…" at bounding box center [183, 254] width 122 height 454
click at [122, 323] on div "Editar Seção Conteúdo Estilo Avançado Imagem de fundo Adicionar imagem Efeito d…" at bounding box center [183, 254] width 122 height 454
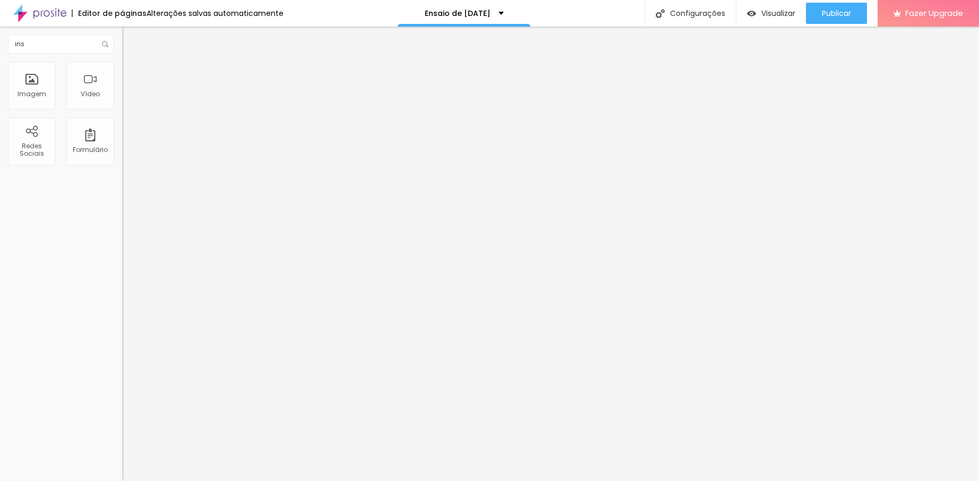
click at [53, 310] on div "ins Imagem Vídeo Redes Sociais Formulário" at bounding box center [61, 254] width 122 height 454
click at [34, 87] on div "Imagem" at bounding box center [32, 86] width 48 height 48
click at [122, 91] on span "Adicionar imagem" at bounding box center [156, 86] width 68 height 9
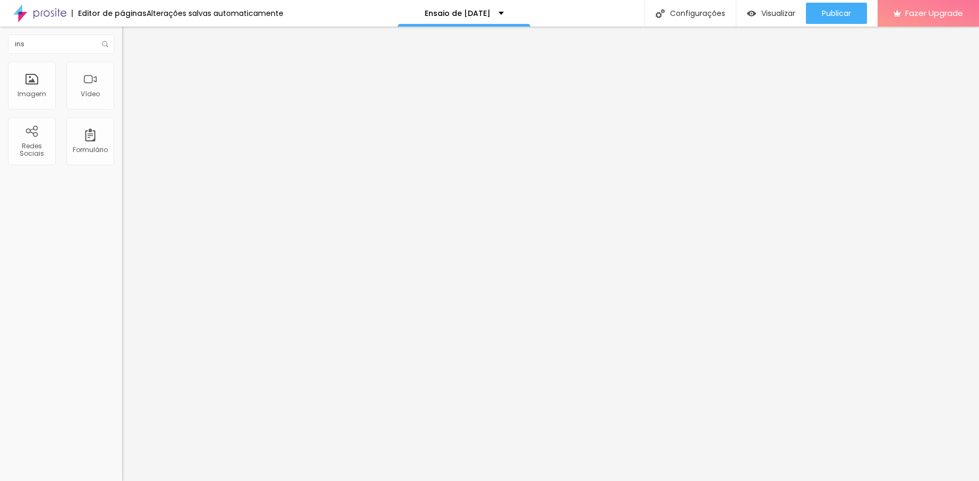
click at [122, 216] on div "Editar Seção Conteúdo Estilo Avançado Modo Encaixotado Encaixotado Completo" at bounding box center [183, 254] width 122 height 454
drag, startPoint x: 51, startPoint y: 46, endPoint x: -4, endPoint y: 45, distance: 55.2
click at [0, 45] on html "Editor de páginas Alterações salvas automaticamente Ensaio de [DATE] Configuraç…" at bounding box center [489, 240] width 979 height 481
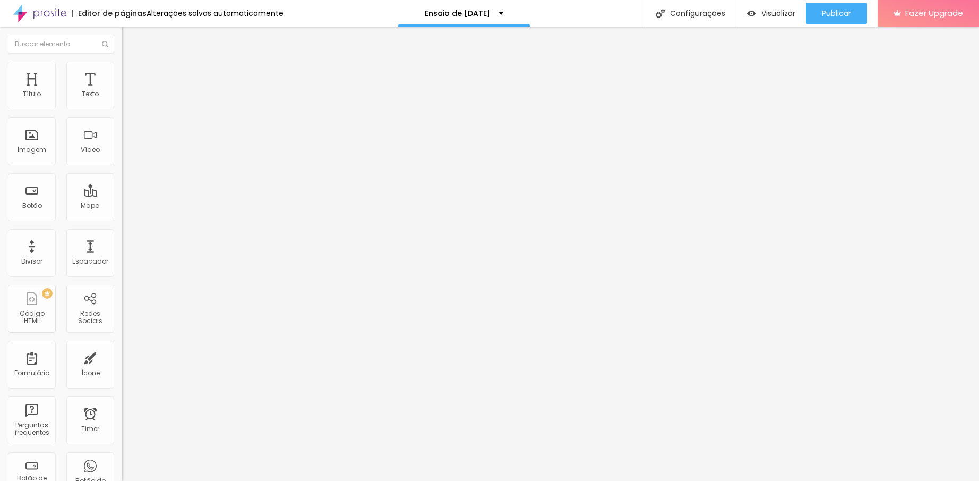
click at [126, 99] on icon "button" at bounding box center [129, 95] width 6 height 6
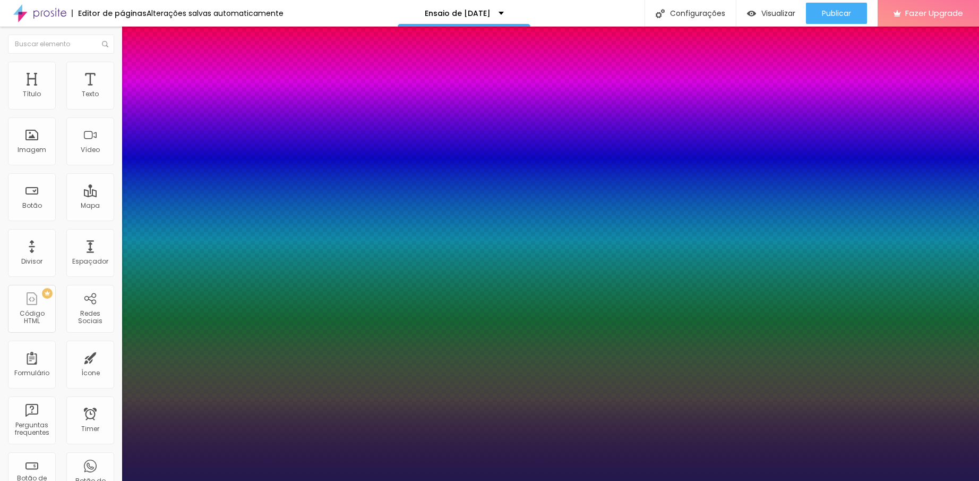
drag, startPoint x: 142, startPoint y: 178, endPoint x: 153, endPoint y: 179, distance: 10.7
click at [337, 487] on div at bounding box center [489, 487] width 979 height 0
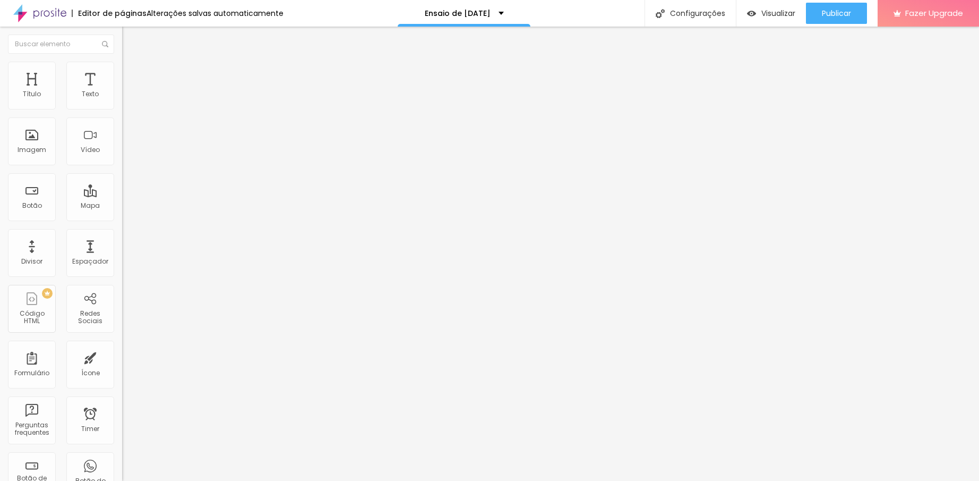
click at [122, 102] on button "button" at bounding box center [129, 96] width 15 height 11
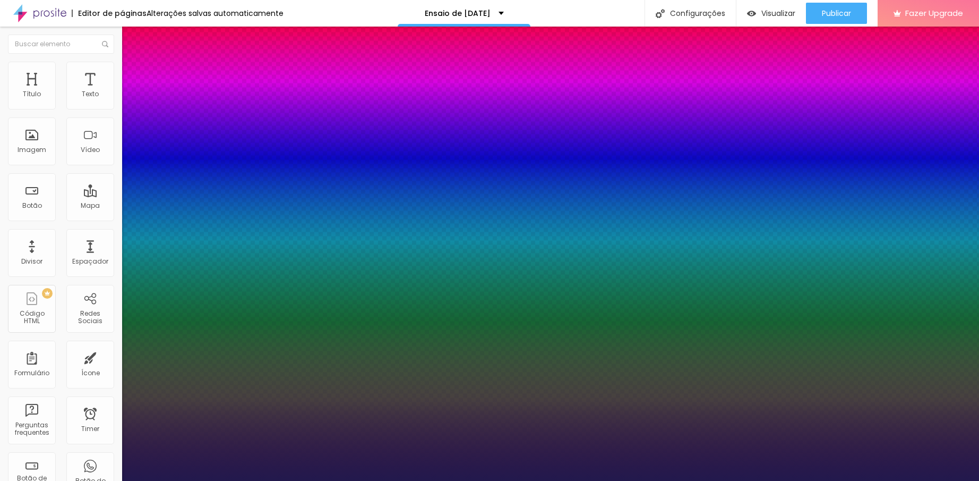
drag, startPoint x: 156, startPoint y: 178, endPoint x: 169, endPoint y: 182, distance: 13.1
click at [360, 487] on div at bounding box center [489, 487] width 979 height 0
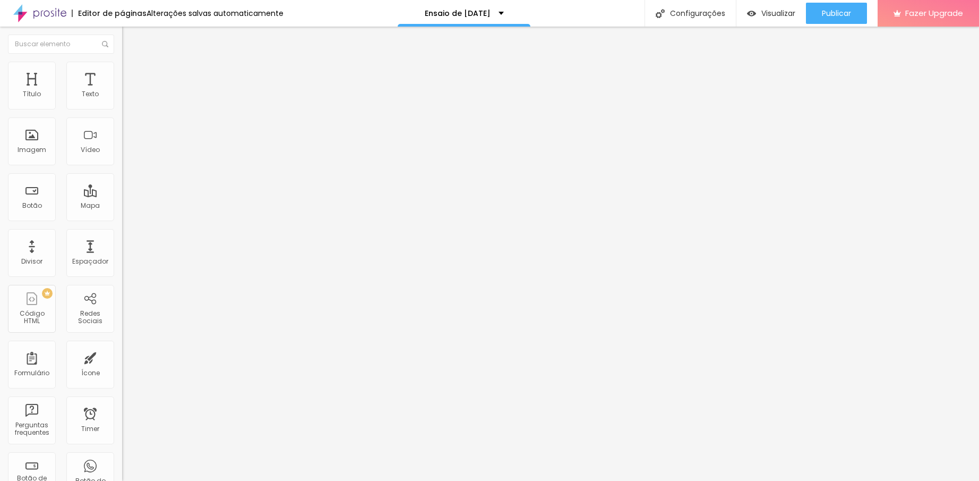
click at [126, 99] on icon "button" at bounding box center [129, 95] width 6 height 6
click at [132, 73] on span "Avançado" at bounding box center [149, 68] width 35 height 9
click at [132, 73] on span "Estilo" at bounding box center [140, 68] width 16 height 9
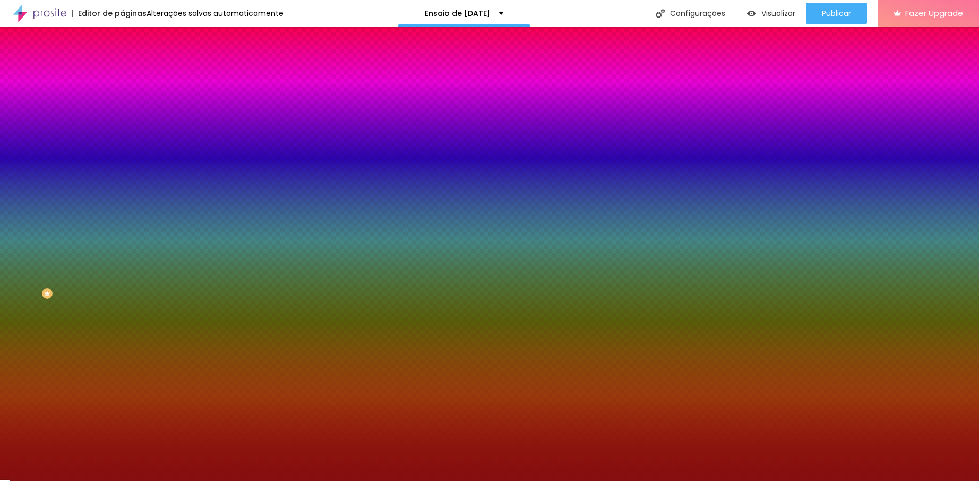
click at [122, 155] on input "#850F0F" at bounding box center [185, 149] width 127 height 11
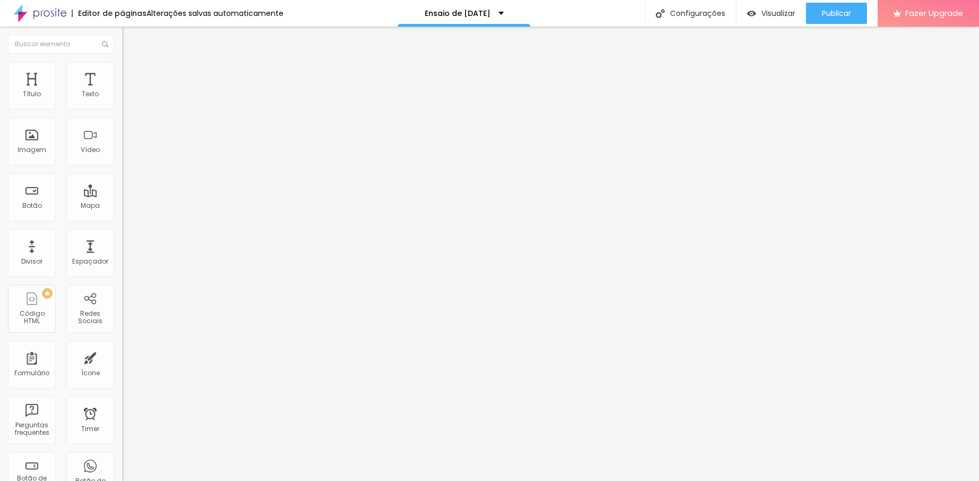
click at [132, 72] on span "Estilo" at bounding box center [140, 68] width 16 height 9
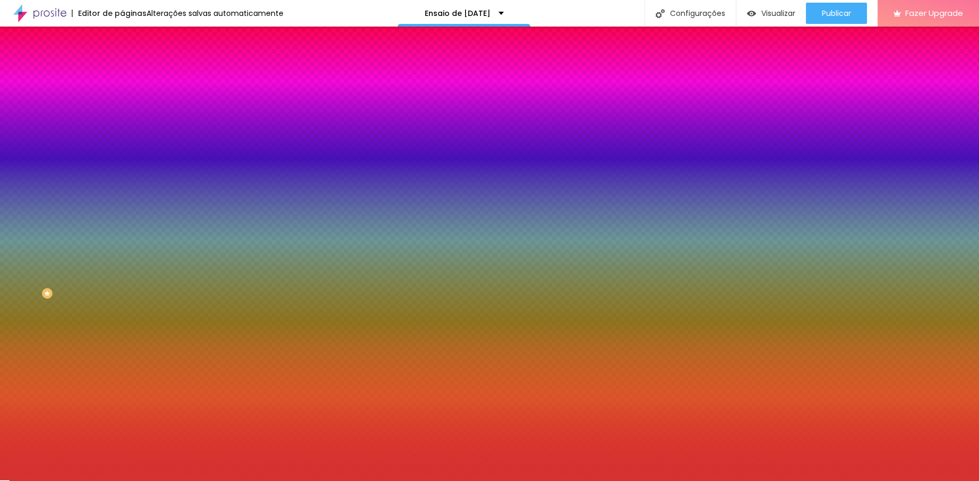
click at [122, 155] on input "#D53232" at bounding box center [185, 149] width 127 height 11
paste input "850F0F"
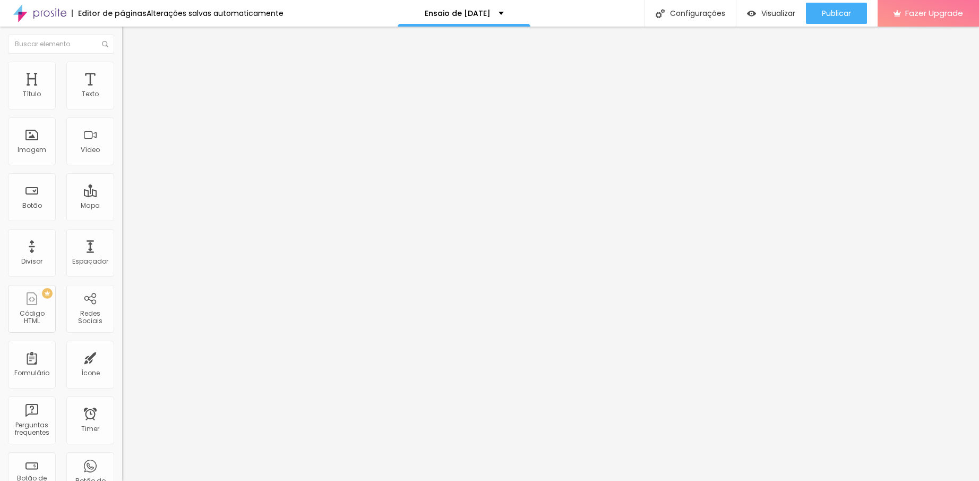
click at [122, 181] on div "Editar Coluna Conteúdo Estilo Avançado Alinhamento" at bounding box center [183, 254] width 122 height 454
click at [122, 31] on button "Editar Coluna" at bounding box center [183, 39] width 122 height 24
click at [122, 248] on div "Editar Texto Estilo Avançado Tipografia Voltar ao padrão Sombra DESATIVADO Volt…" at bounding box center [183, 254] width 122 height 454
click at [122, 319] on div "Editar Texto Estilo Avançado Tipografia Voltar ao padrão Sombra DESATIVADO Volt…" at bounding box center [183, 254] width 122 height 454
click at [767, 12] on span "Visualizar" at bounding box center [778, 13] width 34 height 8
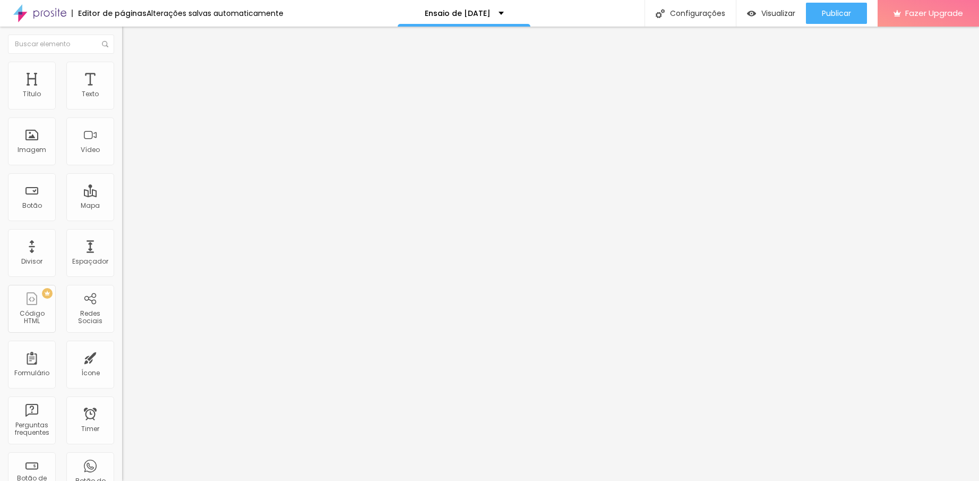
click at [127, 153] on icon "button" at bounding box center [129, 151] width 4 height 4
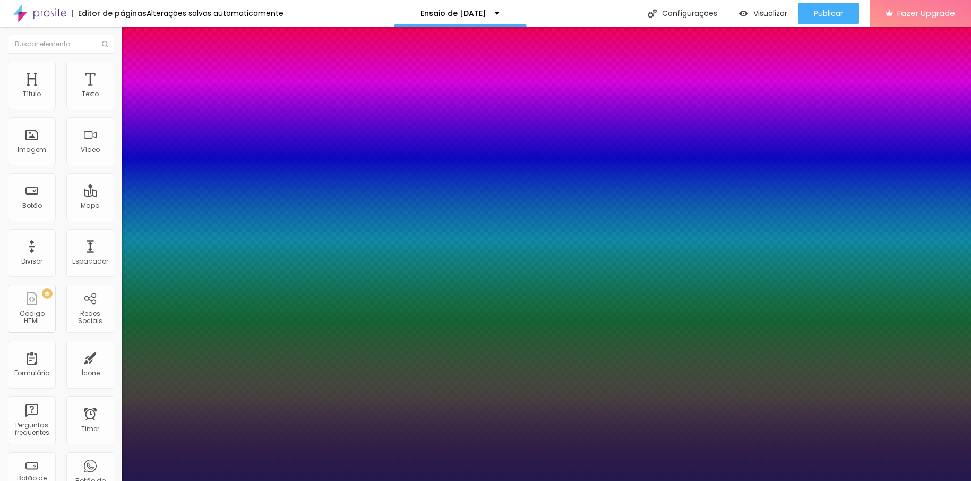
drag, startPoint x: 142, startPoint y: 299, endPoint x: 167, endPoint y: 297, distance: 25.6
click at [474, 487] on div at bounding box center [485, 487] width 971 height 0
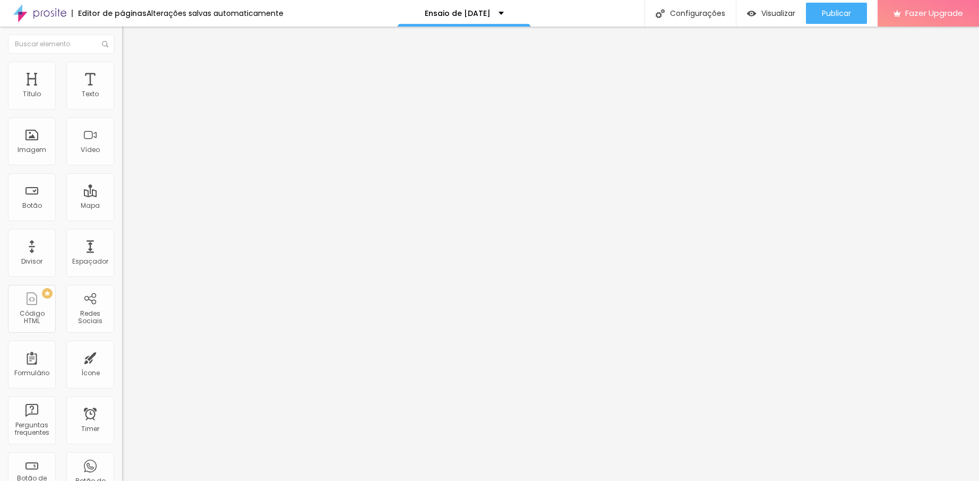
click at [122, 100] on span "Titulo 2" at bounding box center [139, 93] width 35 height 13
click at [122, 91] on span "Titulo 1" at bounding box center [139, 83] width 35 height 15
click at [122, 157] on button "button" at bounding box center [129, 151] width 15 height 11
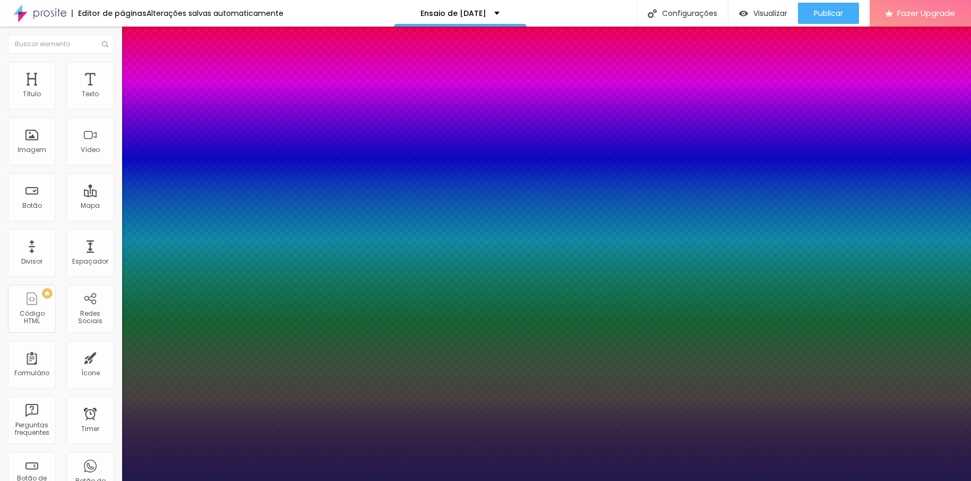
drag, startPoint x: 158, startPoint y: 297, endPoint x: 151, endPoint y: 298, distance: 6.5
click at [311, 487] on div at bounding box center [485, 487] width 971 height 0
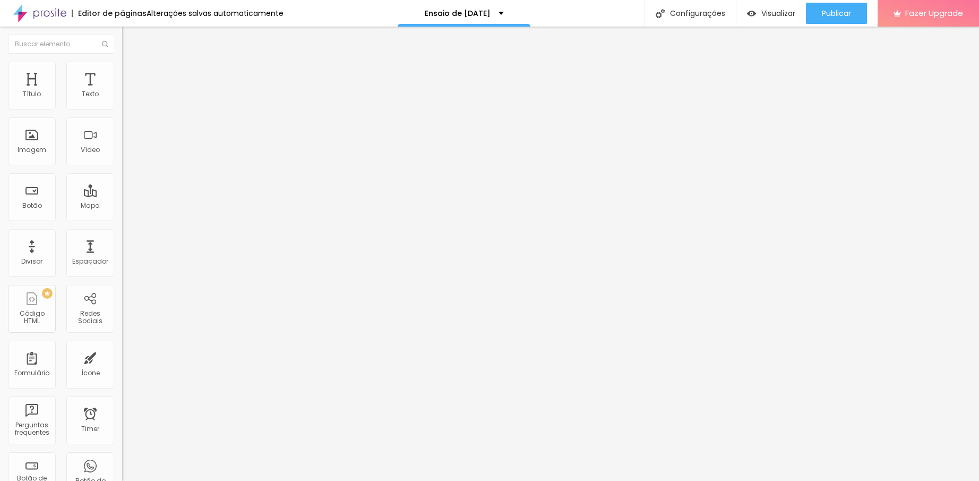
click at [122, 157] on button "button" at bounding box center [129, 151] width 15 height 11
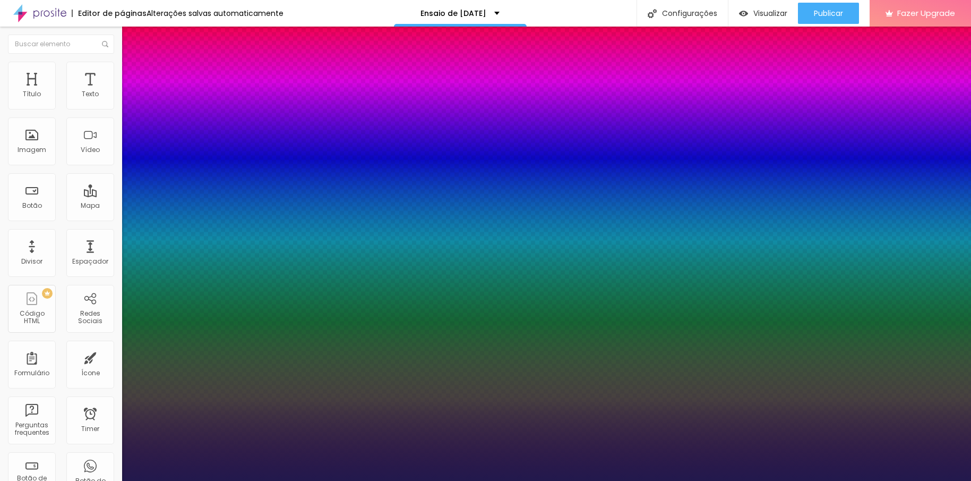
drag, startPoint x: 159, startPoint y: 298, endPoint x: 153, endPoint y: 301, distance: 5.7
click at [38, 487] on div at bounding box center [485, 487] width 971 height 0
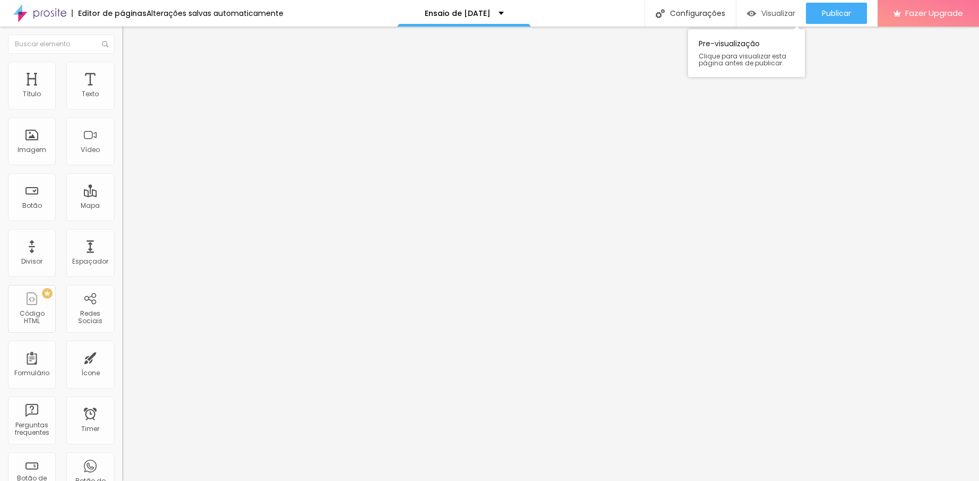
click at [763, 18] on span "Visualizar" at bounding box center [778, 13] width 34 height 8
click at [122, 157] on button "button" at bounding box center [129, 151] width 15 height 11
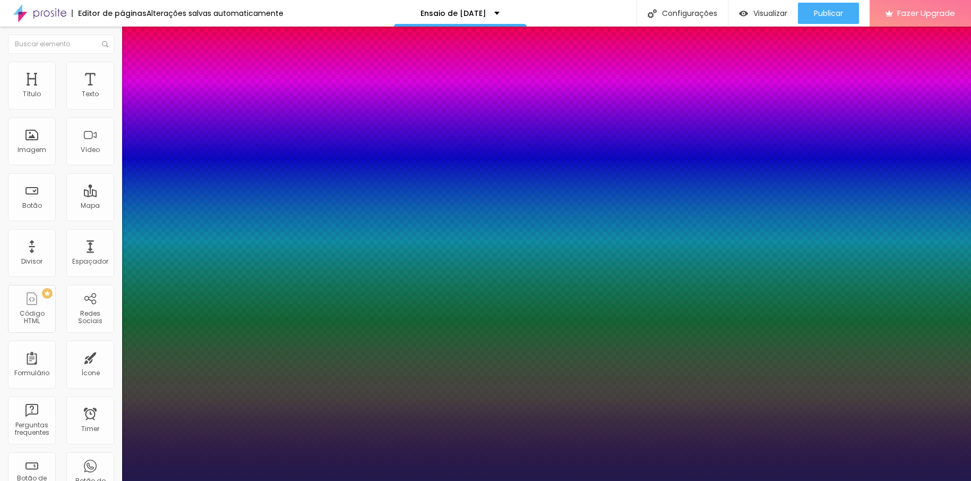
drag, startPoint x: 165, startPoint y: 297, endPoint x: 151, endPoint y: 298, distance: 13.8
click at [228, 487] on div at bounding box center [485, 487] width 971 height 0
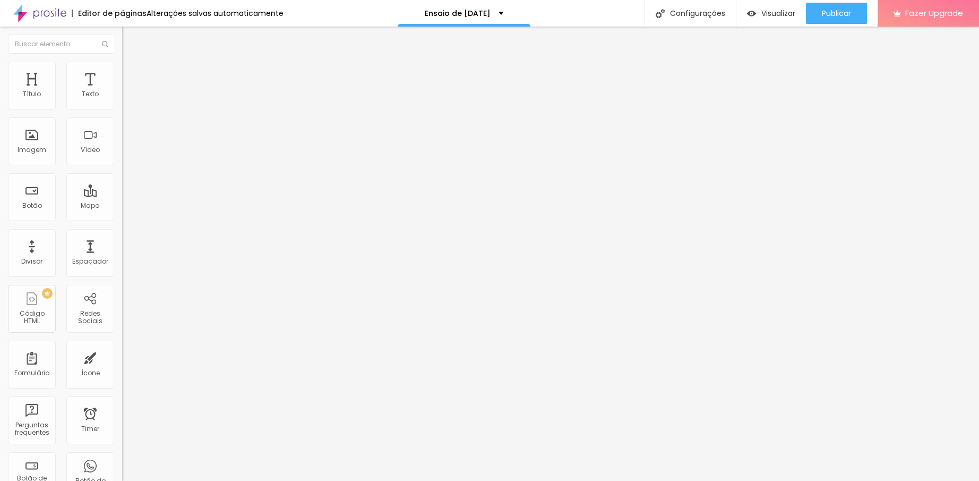
click at [122, 65] on img at bounding box center [127, 67] width 10 height 10
drag, startPoint x: 60, startPoint y: 65, endPoint x: 73, endPoint y: 92, distance: 30.4
click at [122, 65] on img at bounding box center [127, 67] width 10 height 10
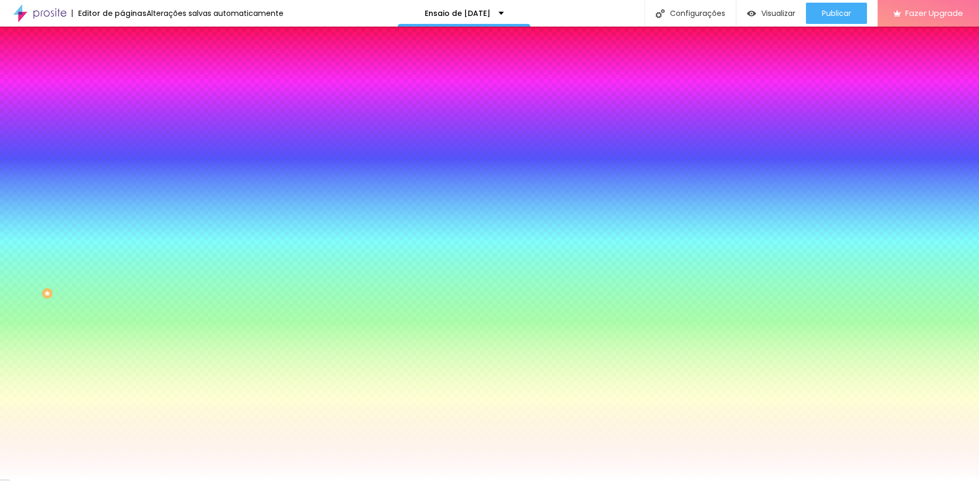
click at [122, 155] on input "#FFFFFF" at bounding box center [185, 149] width 127 height 11
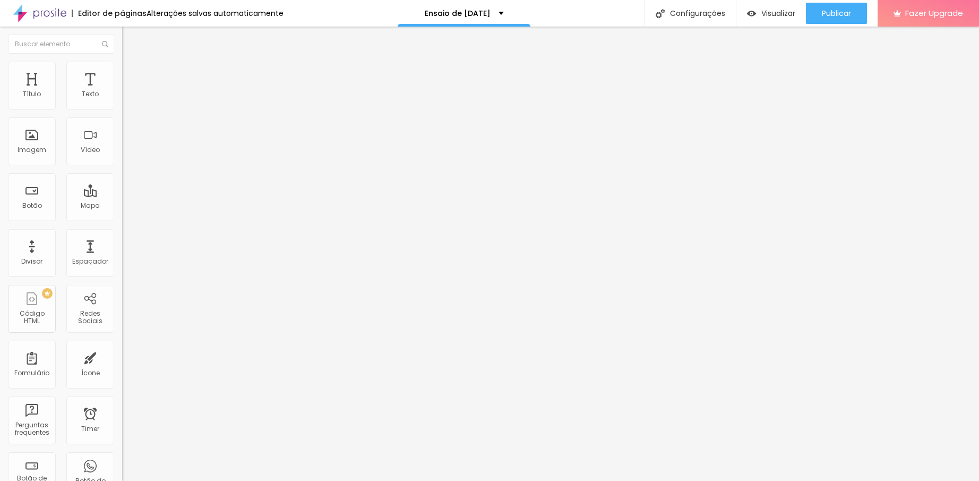
click at [122, 67] on img at bounding box center [127, 67] width 10 height 10
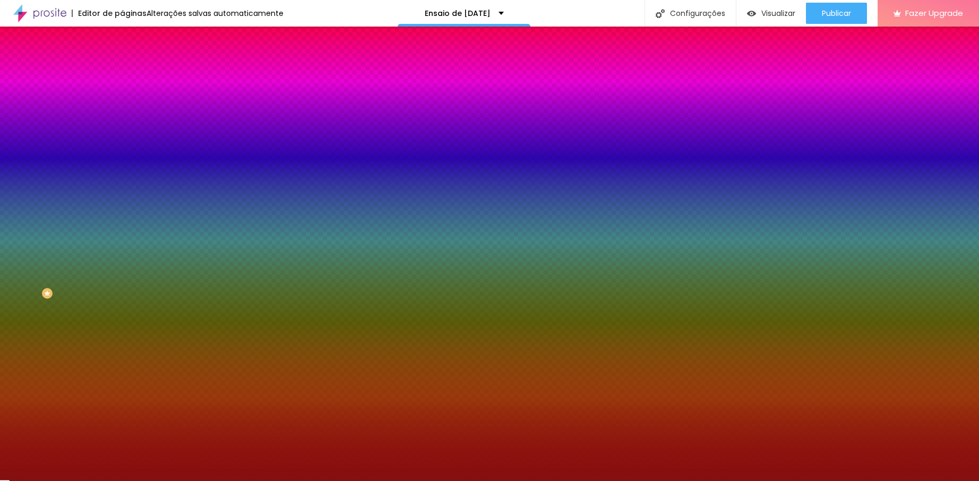
click at [122, 155] on input "#850F0F" at bounding box center [185, 149] width 127 height 11
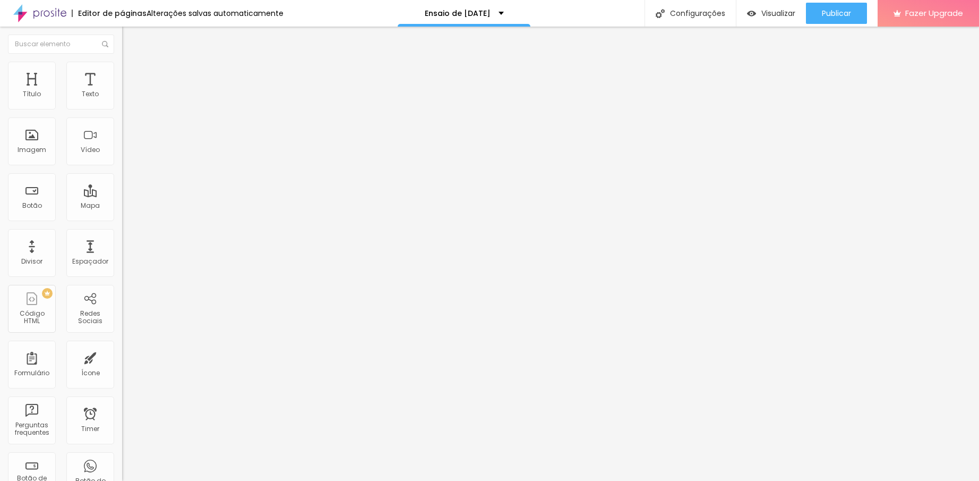
click at [122, 62] on img at bounding box center [127, 67] width 10 height 10
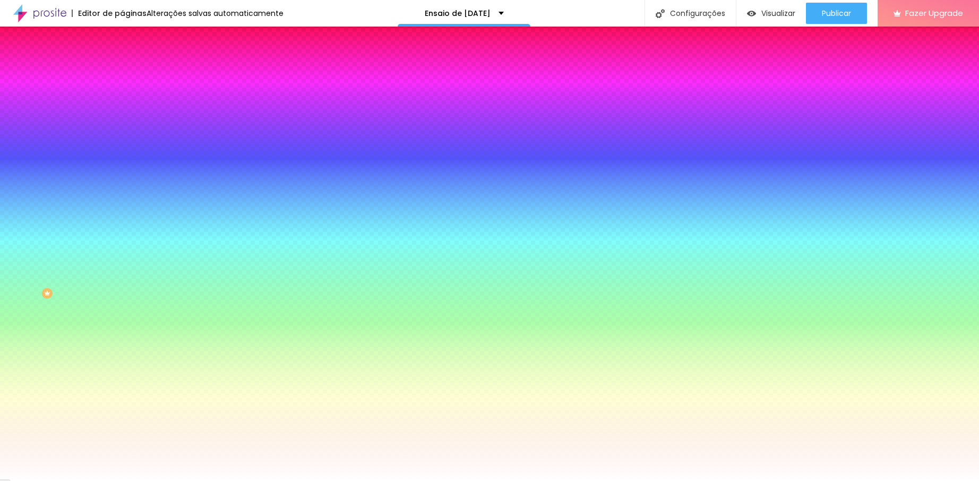
click at [122, 155] on input "#FFFFFF" at bounding box center [185, 149] width 127 height 11
paste input "850F0"
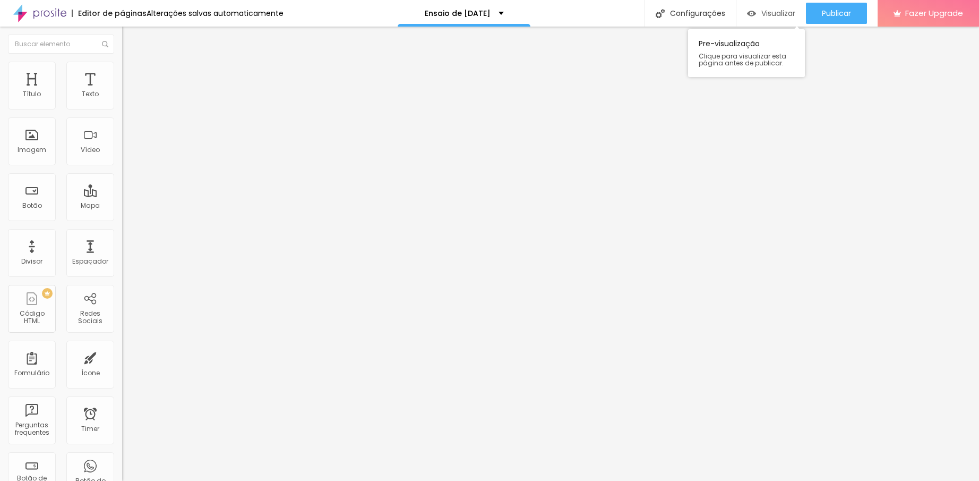
click at [769, 9] on span "Visualizar" at bounding box center [778, 13] width 34 height 8
click at [771, 17] on span "Visualizar" at bounding box center [778, 13] width 34 height 8
click at [122, 64] on img at bounding box center [127, 67] width 10 height 10
drag, startPoint x: 22, startPoint y: 136, endPoint x: 57, endPoint y: 141, distance: 35.4
click at [122, 233] on input "range" at bounding box center [156, 237] width 68 height 8
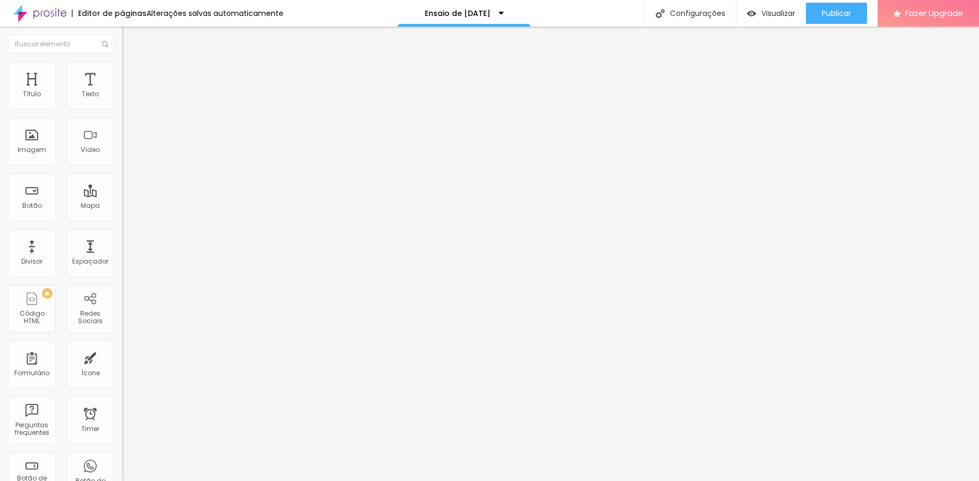
click at [132, 72] on span "Estilo" at bounding box center [140, 68] width 16 height 9
drag, startPoint x: 24, startPoint y: 135, endPoint x: 53, endPoint y: 149, distance: 31.8
click at [122, 233] on input "range" at bounding box center [156, 237] width 68 height 8
click at [824, 14] on span "Publicar" at bounding box center [836, 13] width 29 height 8
